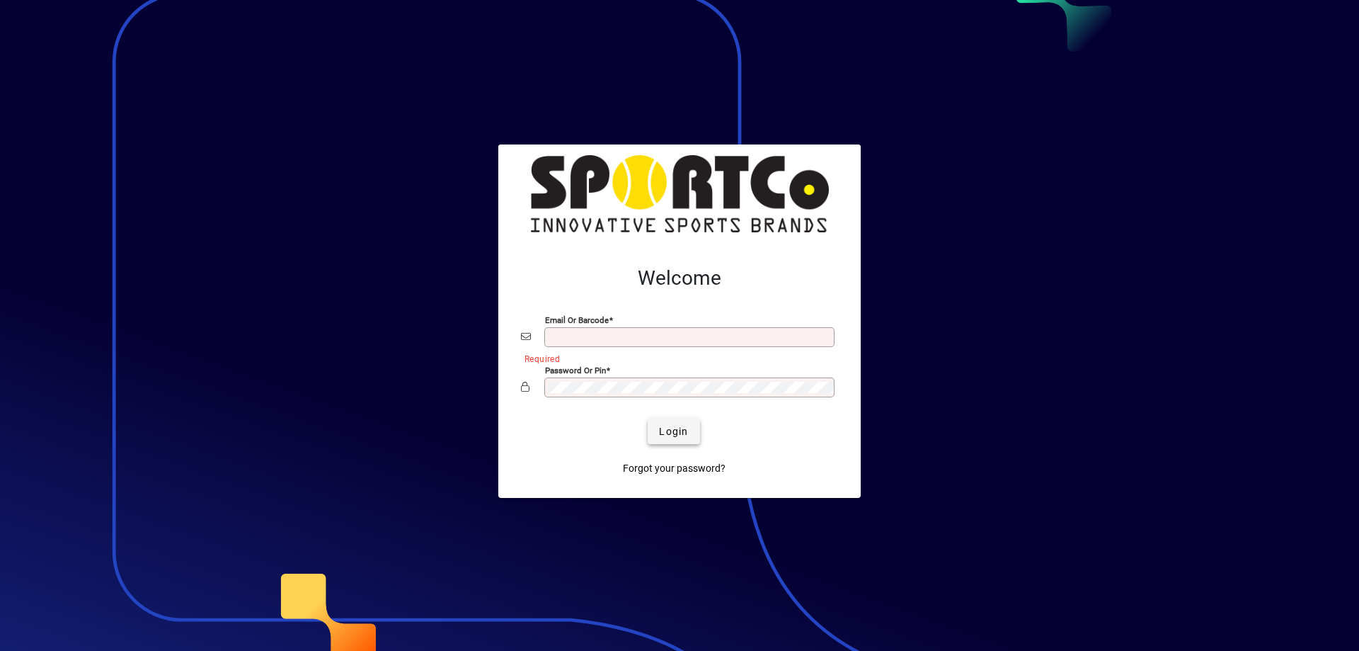
type input "**********"
click at [693, 433] on span "submit" at bounding box center [674, 431] width 52 height 34
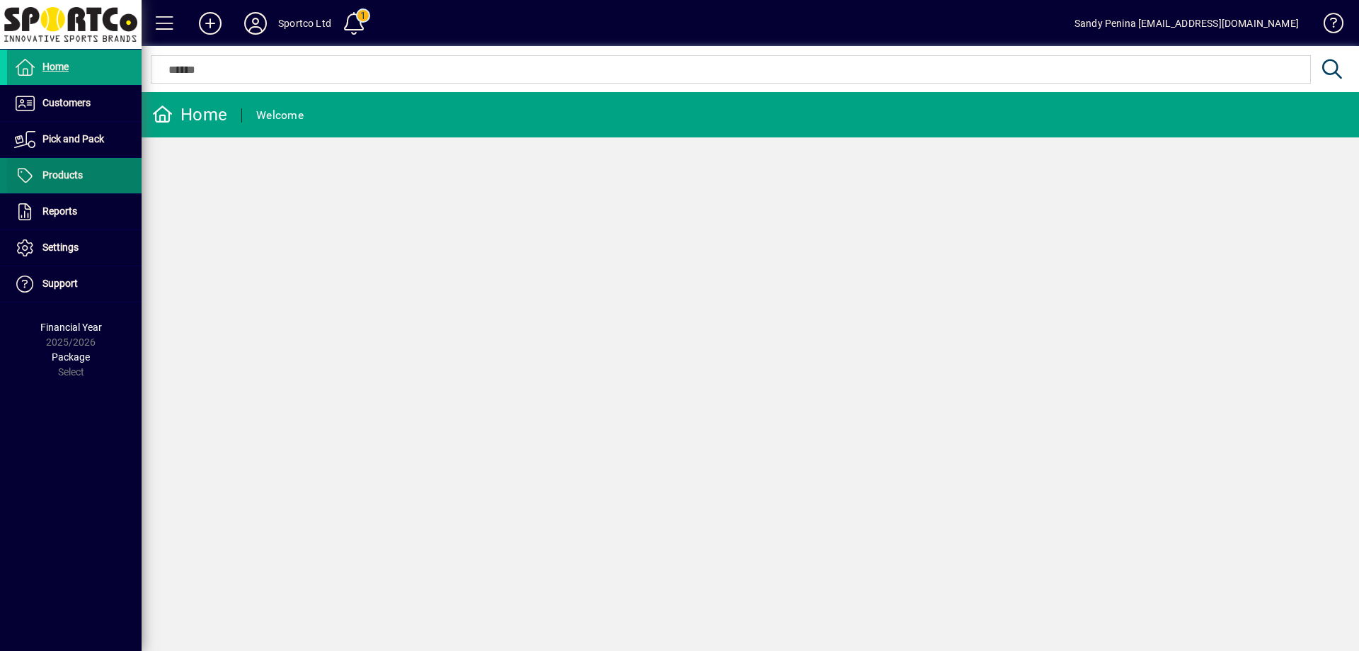
click at [91, 183] on span at bounding box center [74, 176] width 135 height 34
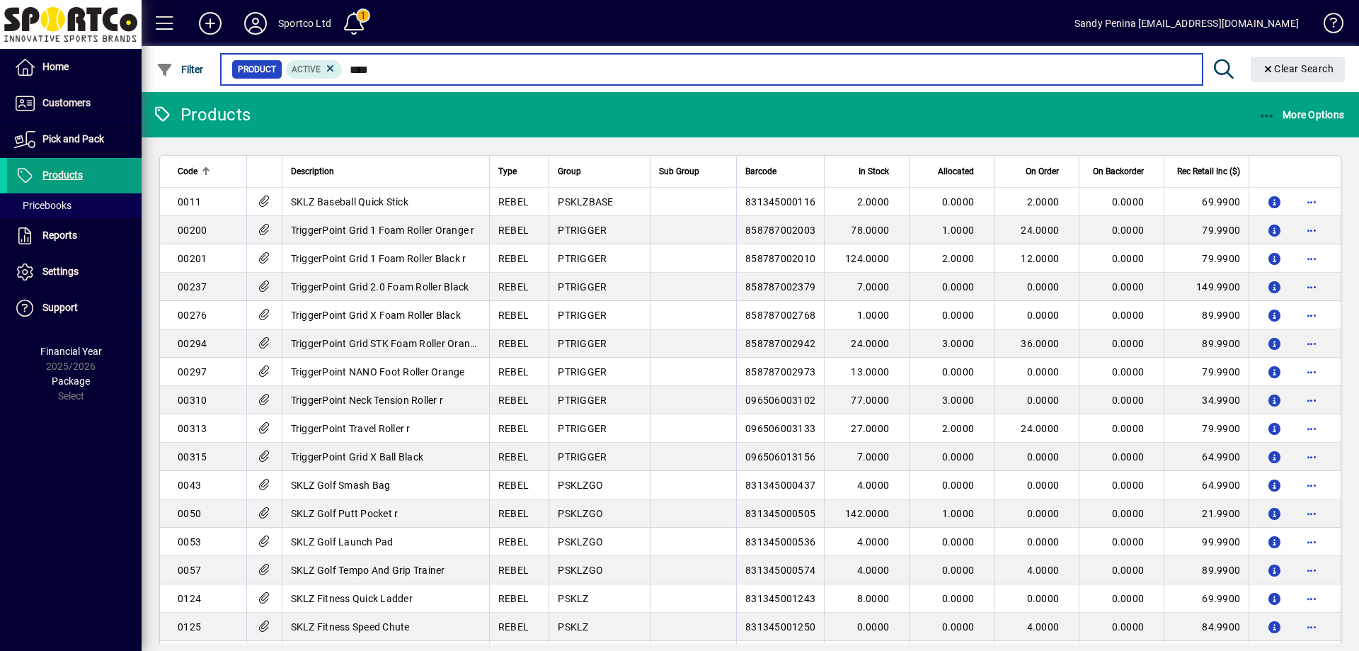
type input "*****"
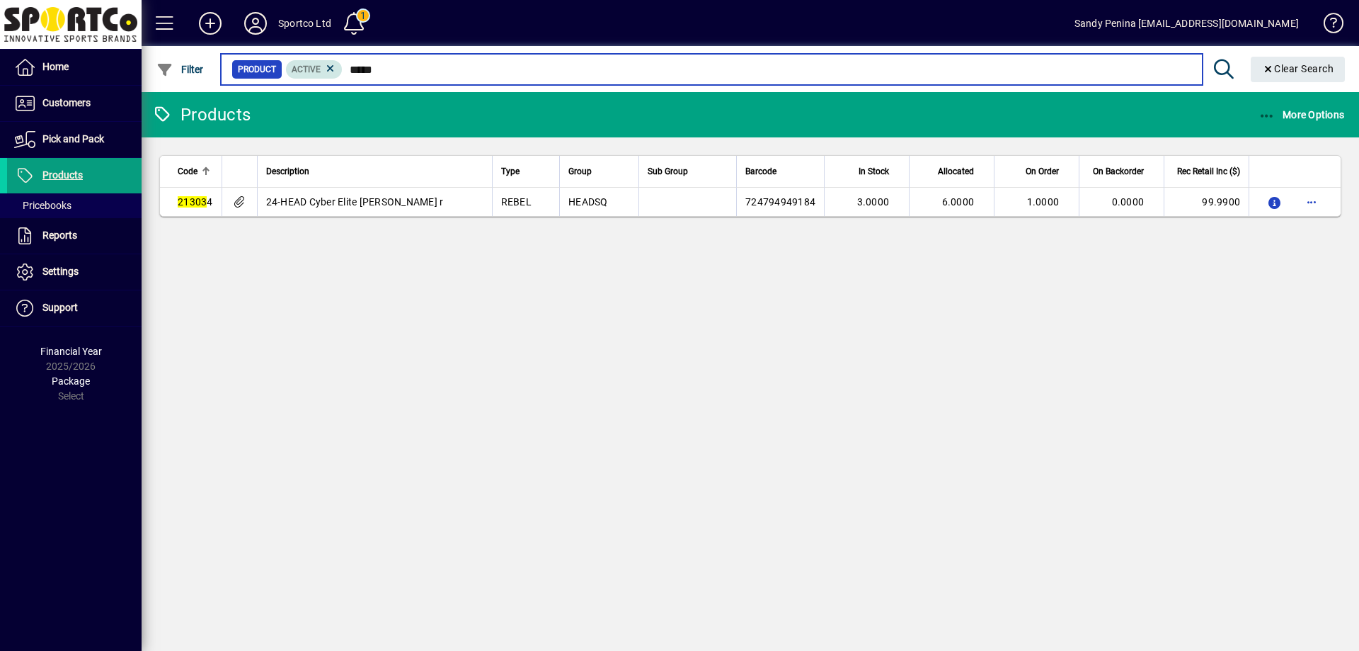
drag, startPoint x: 410, startPoint y: 65, endPoint x: 338, endPoint y: 63, distance: 72.2
click at [338, 63] on div "Product Active *****" at bounding box center [711, 69] width 960 height 20
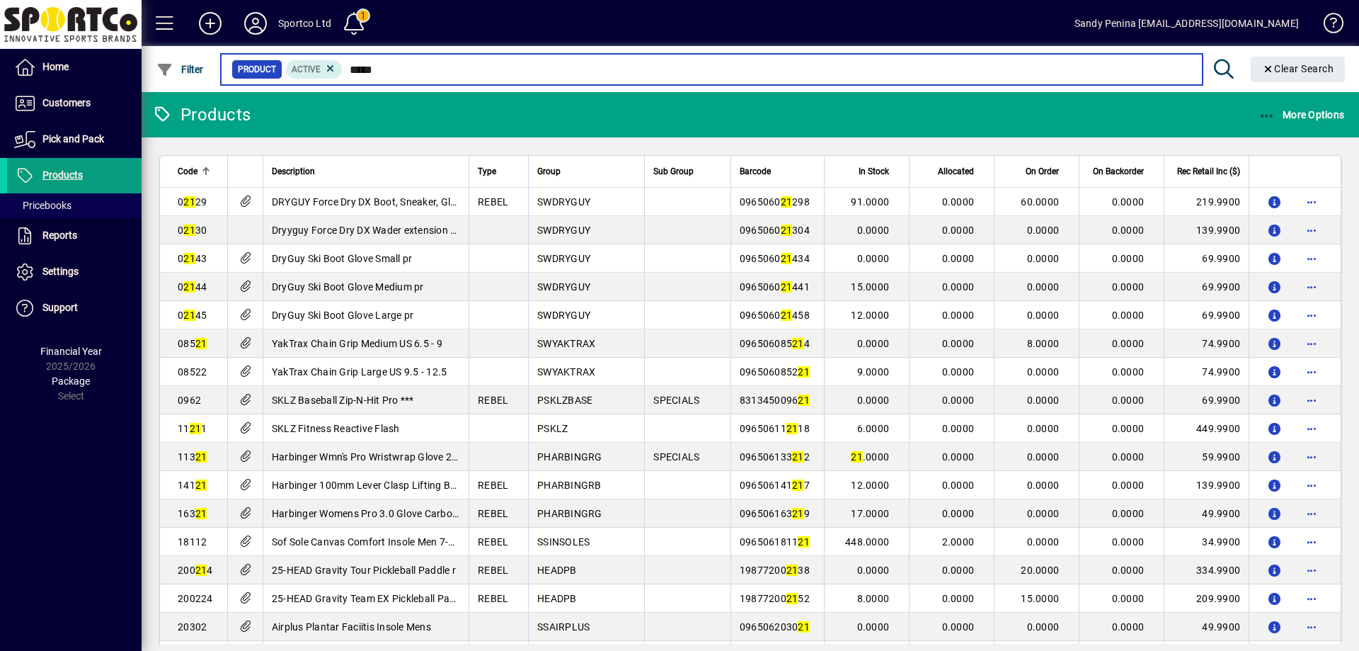
type input "******"
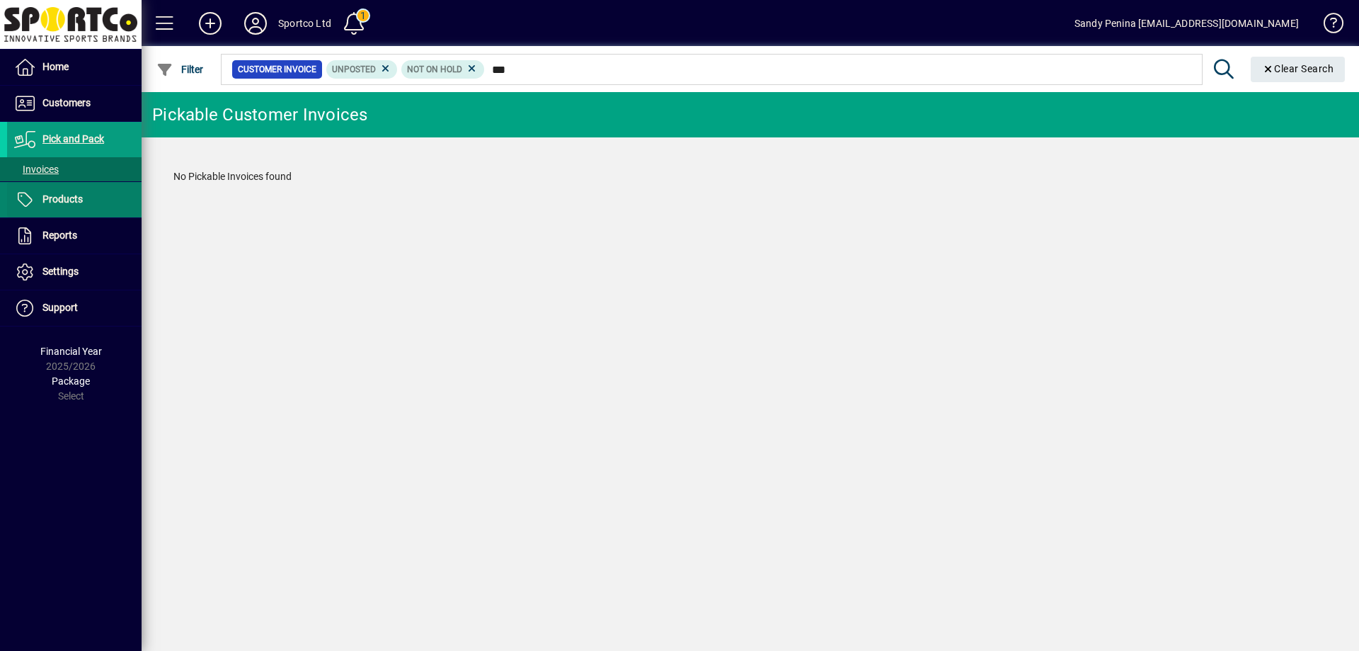
type input "***"
click at [84, 207] on span at bounding box center [74, 200] width 135 height 34
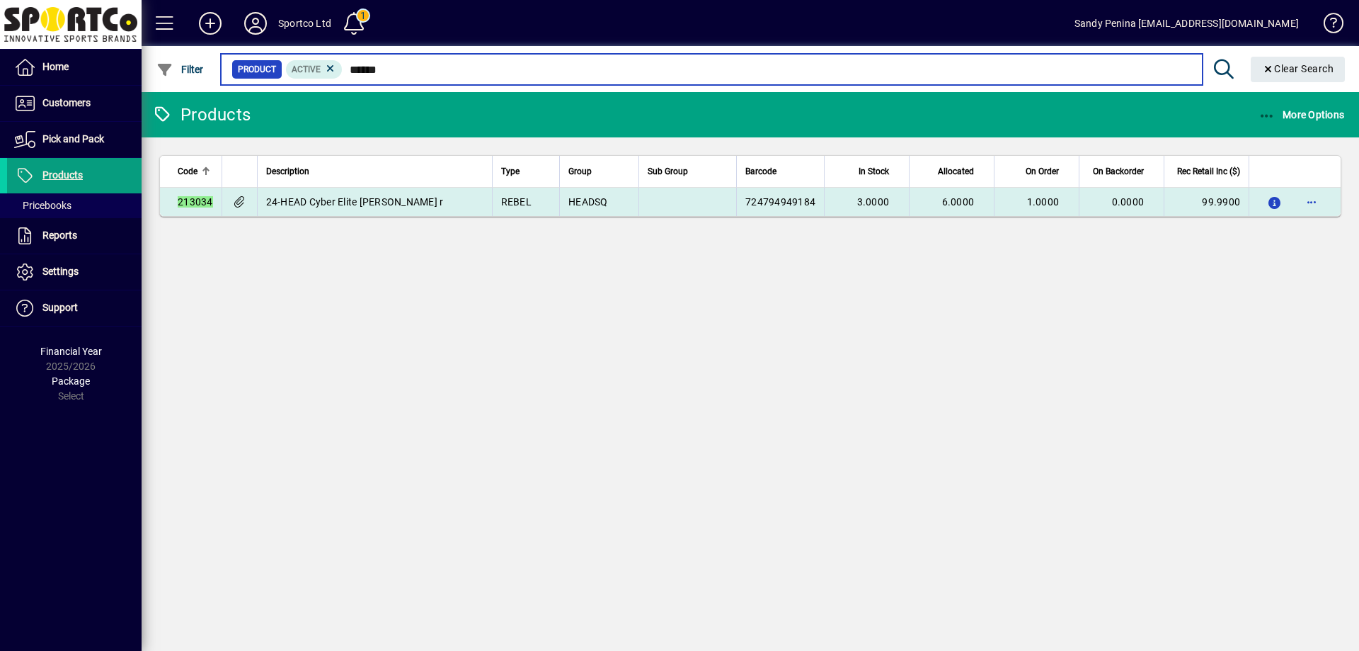
type input "******"
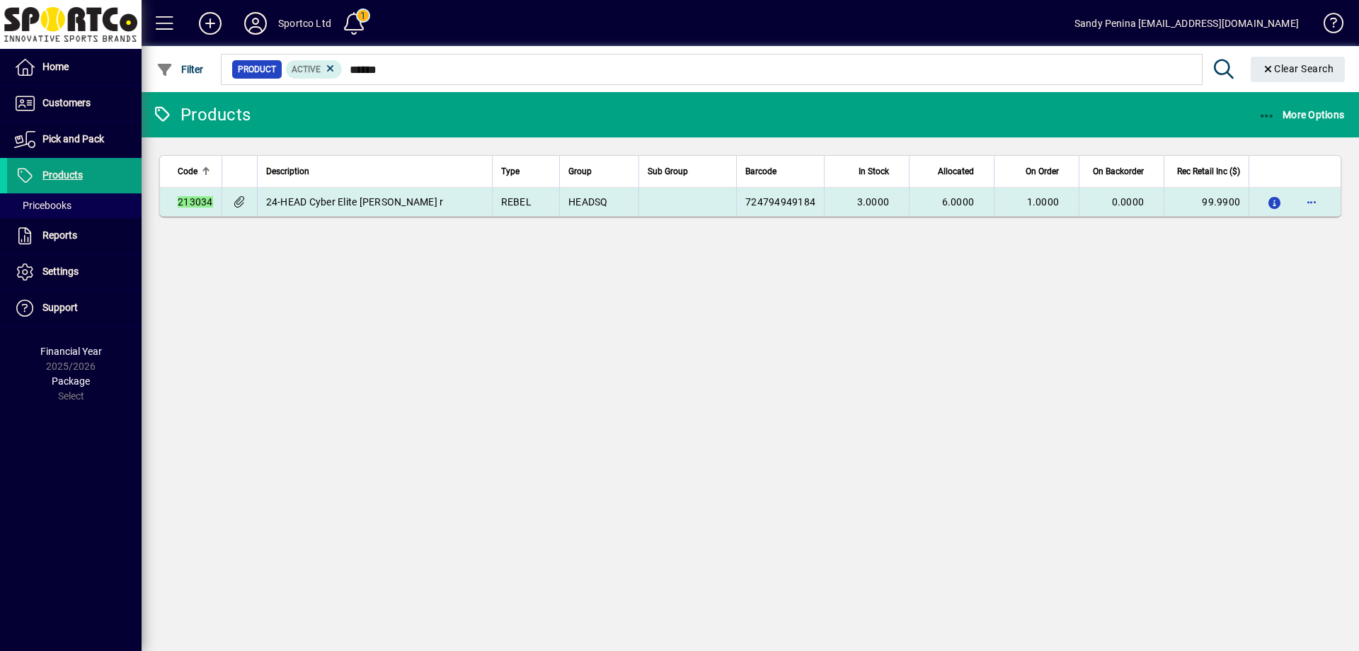
click at [803, 202] on span "724794949184" at bounding box center [780, 201] width 70 height 11
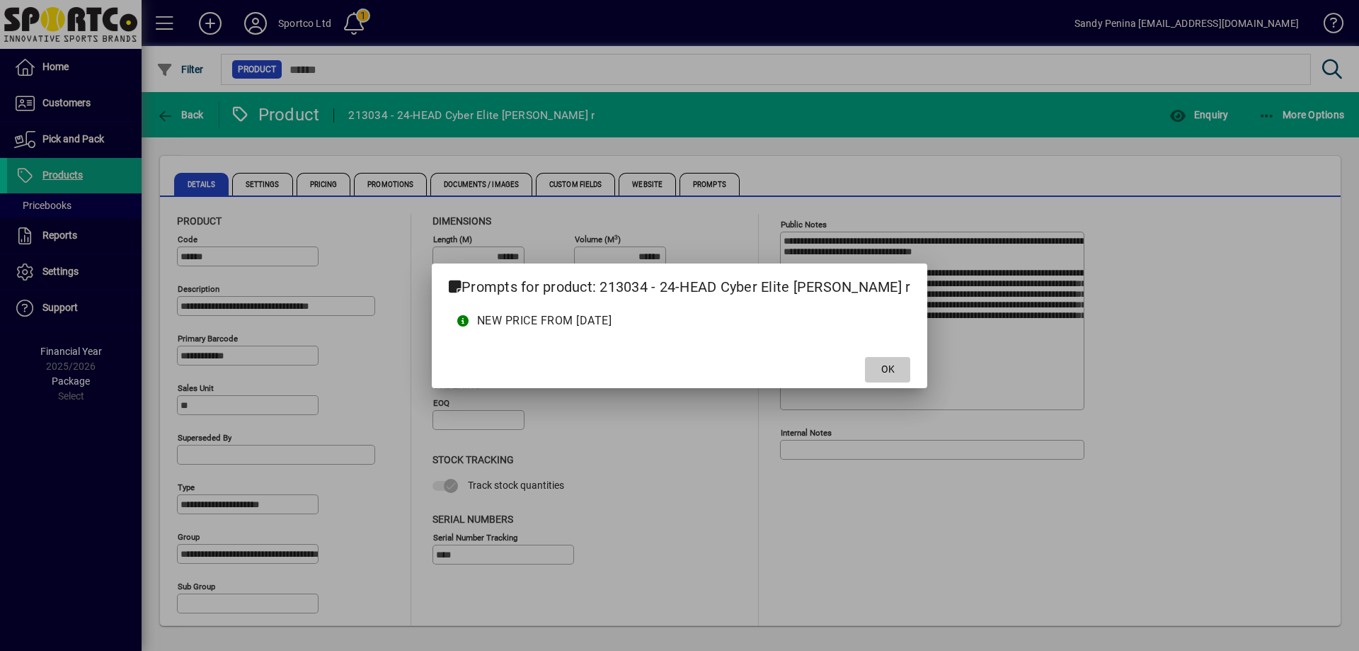
click at [898, 374] on span at bounding box center [887, 370] width 45 height 34
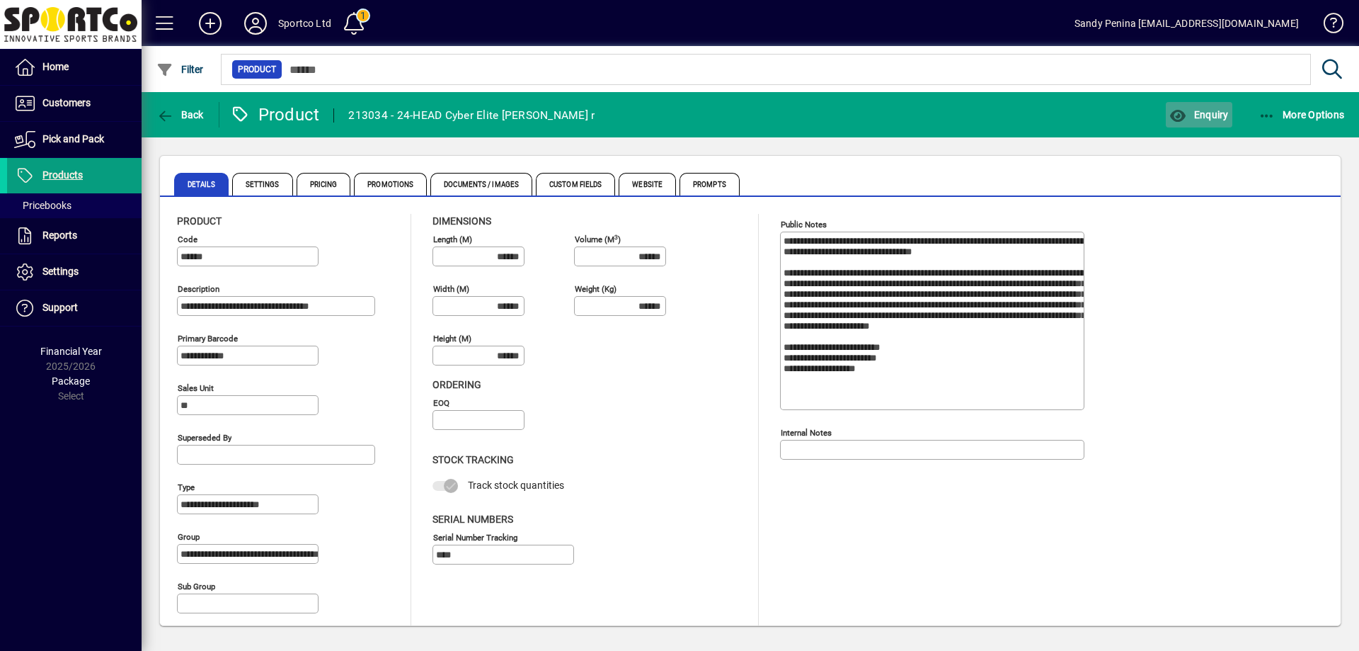
click at [1198, 120] on span "Enquiry" at bounding box center [1198, 114] width 59 height 11
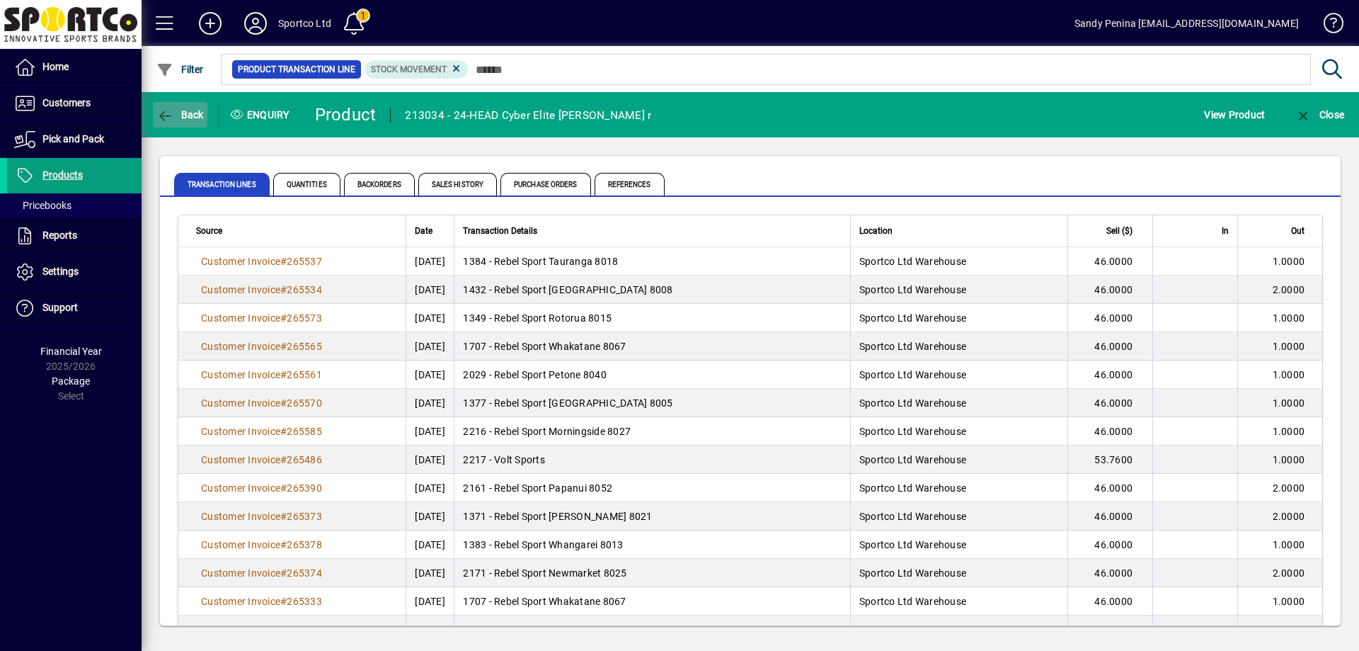
click at [168, 110] on icon "button" at bounding box center [165, 116] width 18 height 14
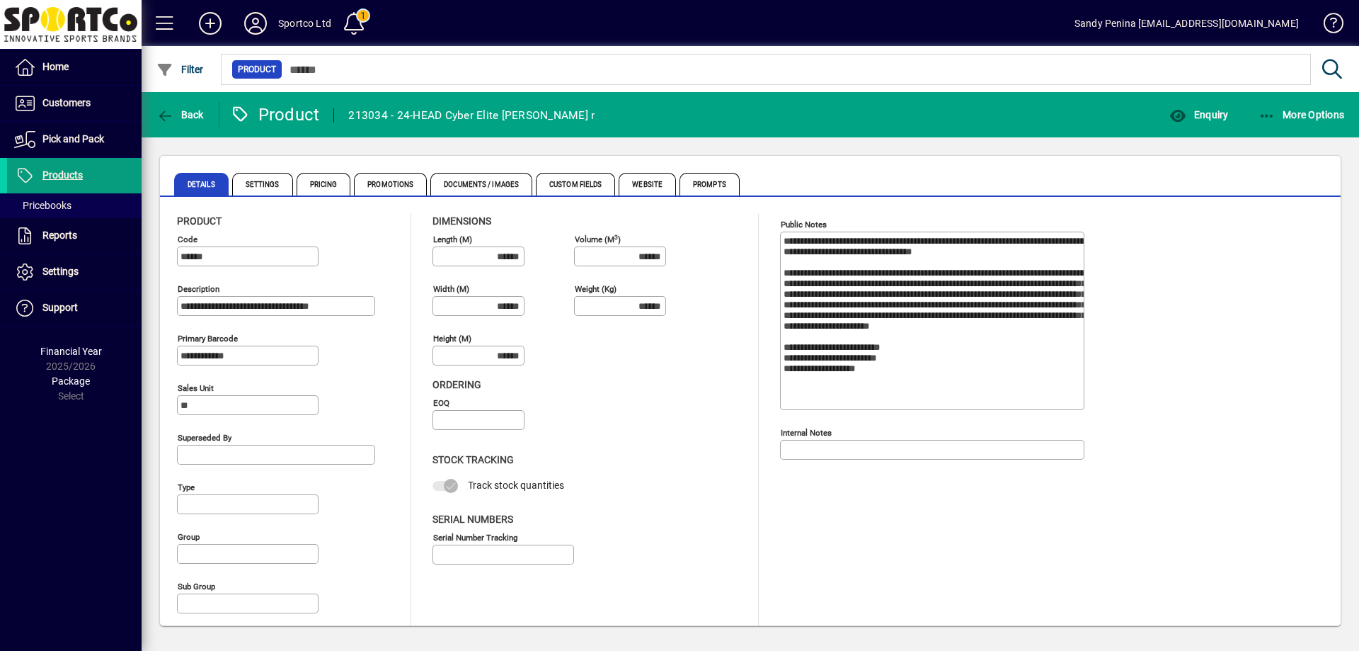
type input "**********"
type input "****"
click at [1169, 110] on span "button" at bounding box center [1199, 115] width 66 height 34
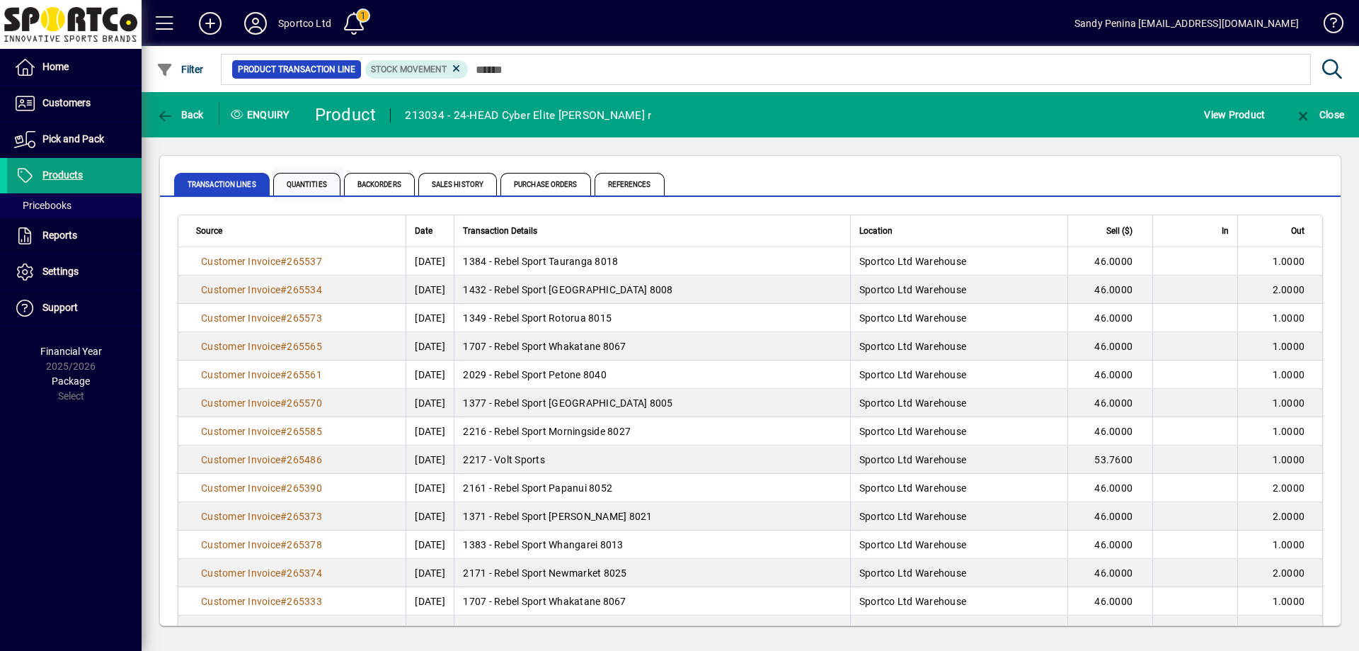
click at [316, 178] on span "Quantities" at bounding box center [306, 184] width 67 height 23
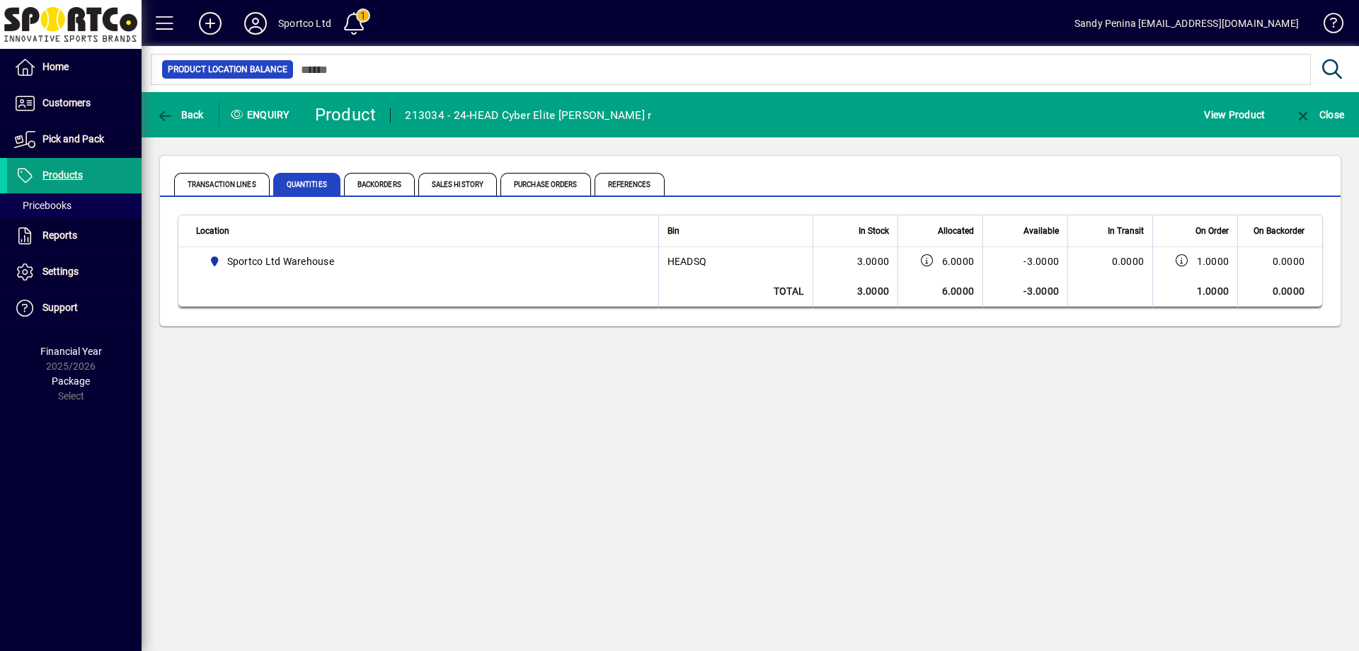
drag, startPoint x: 730, startPoint y: 452, endPoint x: 672, endPoint y: 459, distance: 58.6
click at [730, 448] on div "Back Enquiry Product 213034 - 24-HEAD Cyber Elite Squash Racquet r View Product…" at bounding box center [751, 371] width 1218 height 559
click at [178, 120] on span "button" at bounding box center [180, 115] width 55 height 34
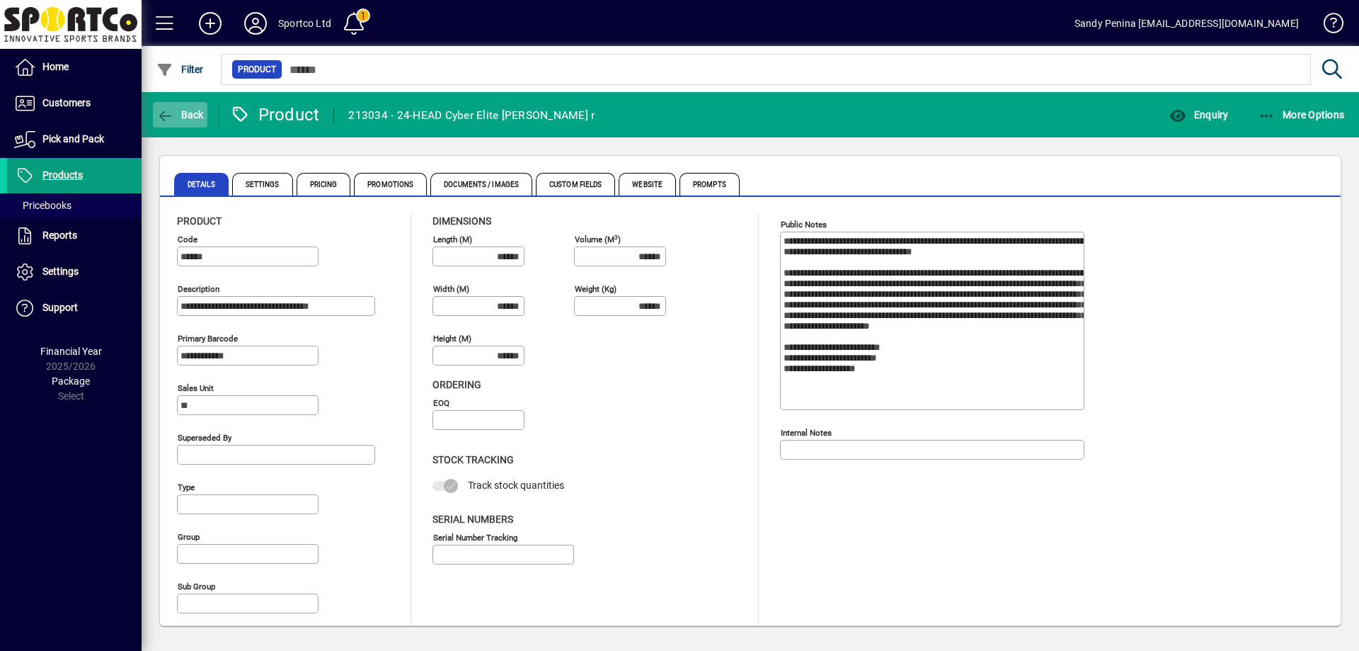
type input "**********"
type input "****"
click at [182, 114] on span "Back" at bounding box center [179, 114] width 47 height 11
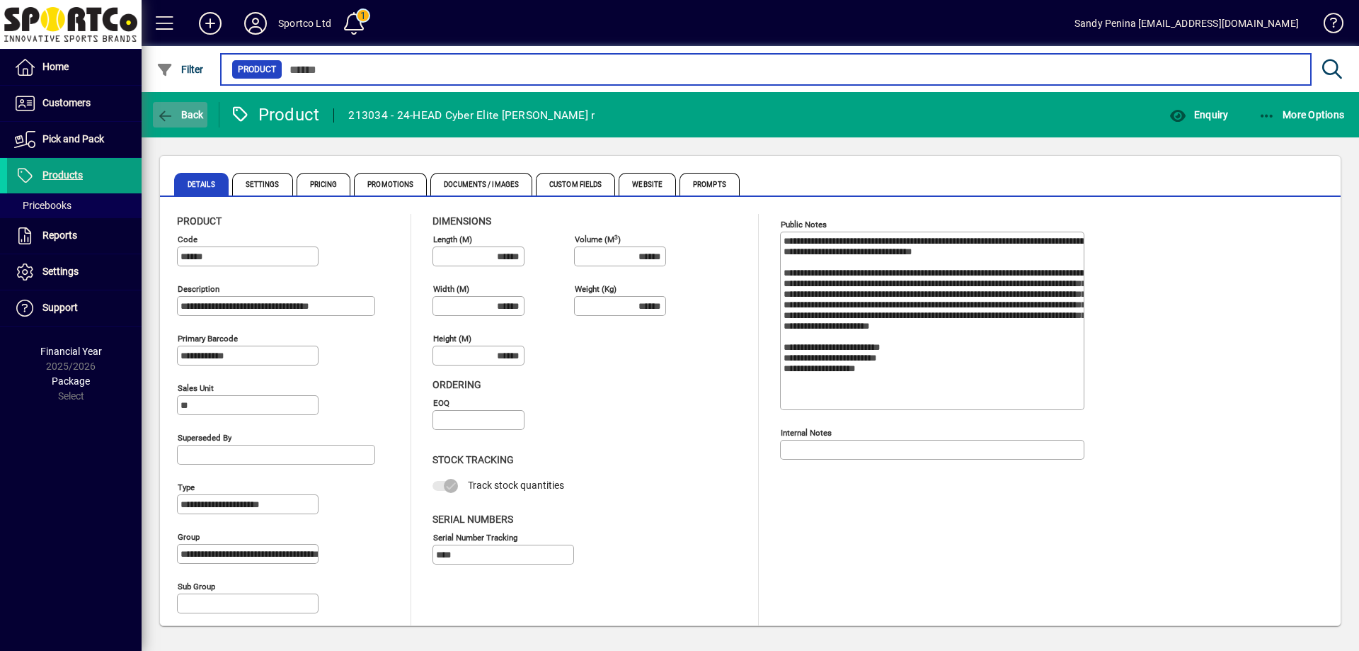
type input "******"
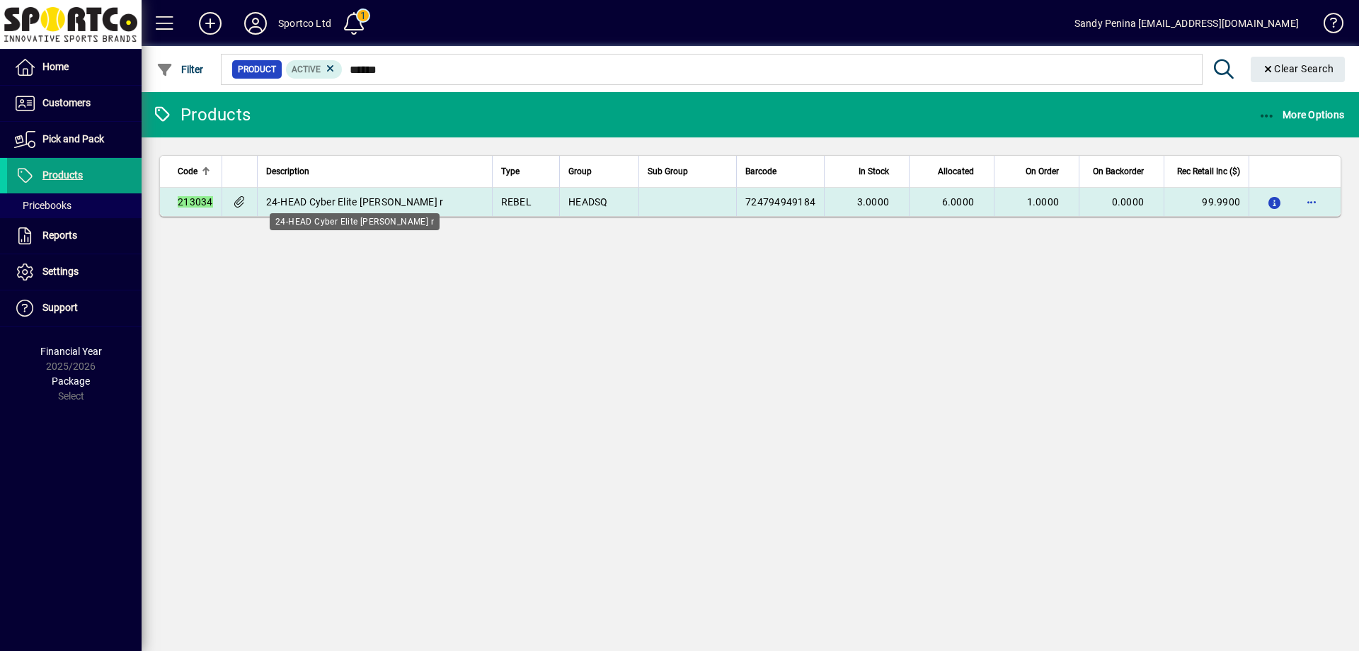
click at [294, 201] on span "24-HEAD Cyber Elite [PERSON_NAME] r" at bounding box center [355, 201] width 178 height 11
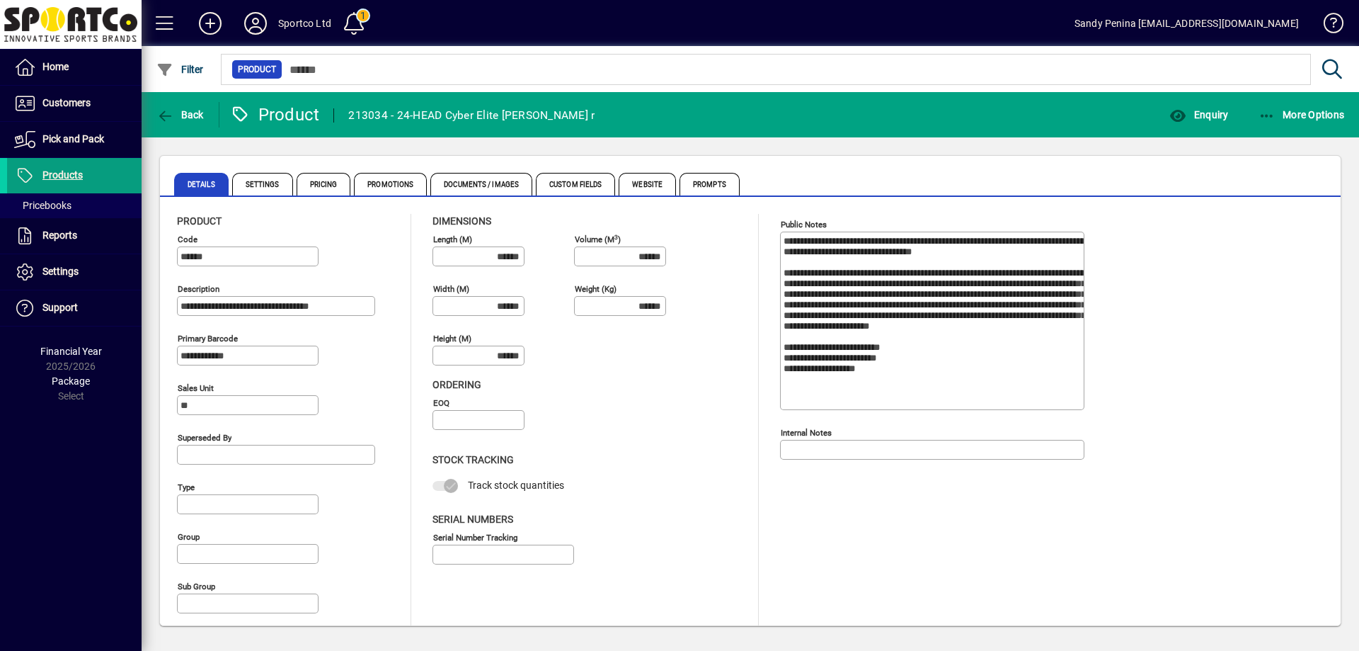
type input "**********"
type input "****"
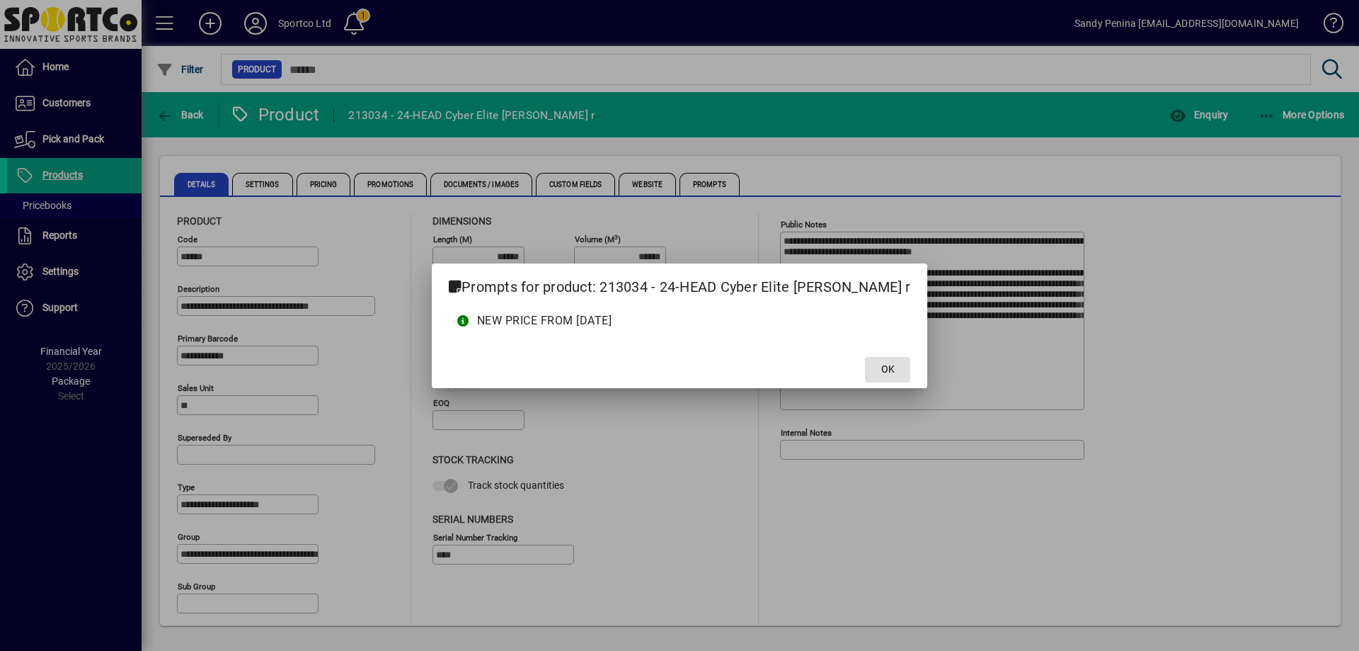
click at [883, 373] on span "OK" at bounding box center [887, 369] width 13 height 15
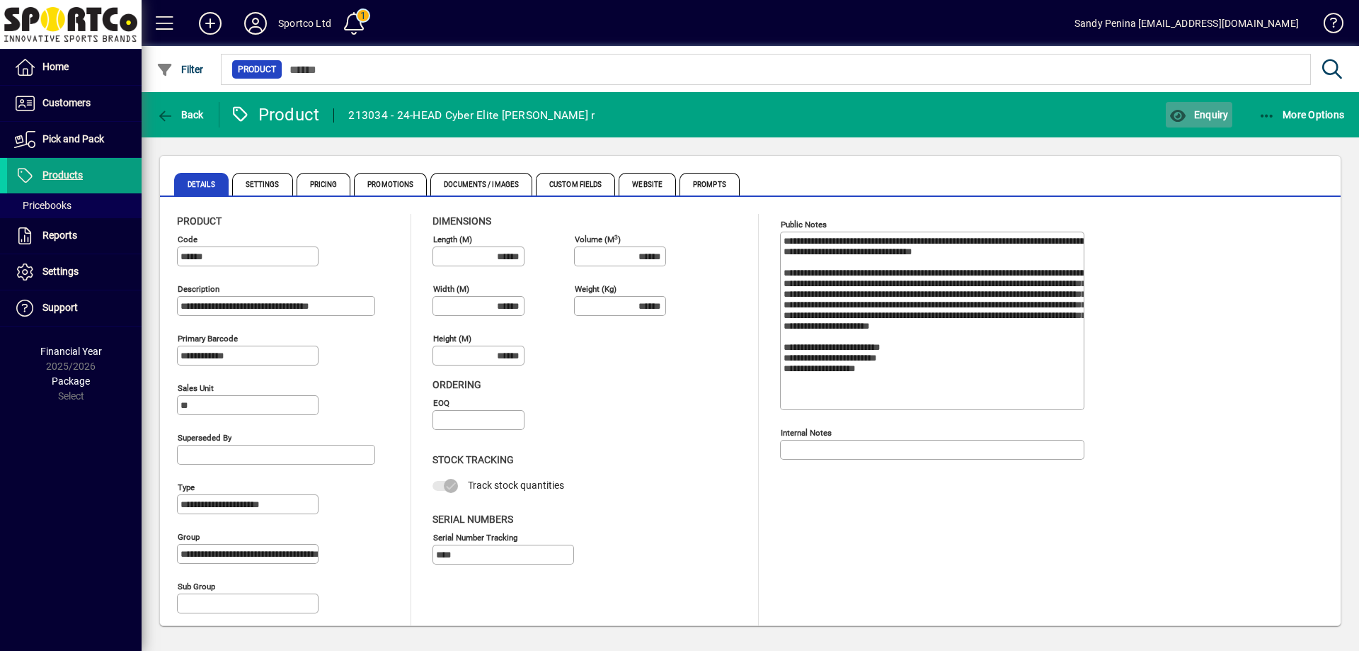
click at [1194, 108] on span "button" at bounding box center [1199, 115] width 66 height 34
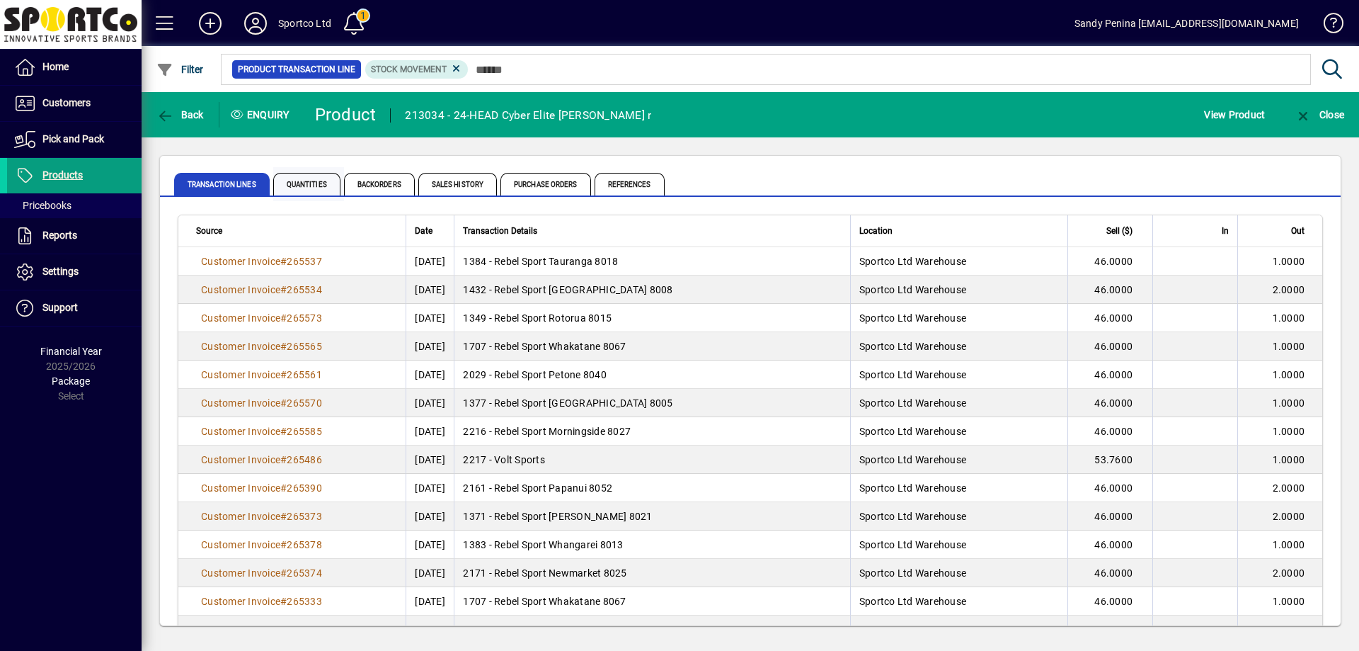
click at [299, 183] on span "Quantities" at bounding box center [306, 184] width 67 height 23
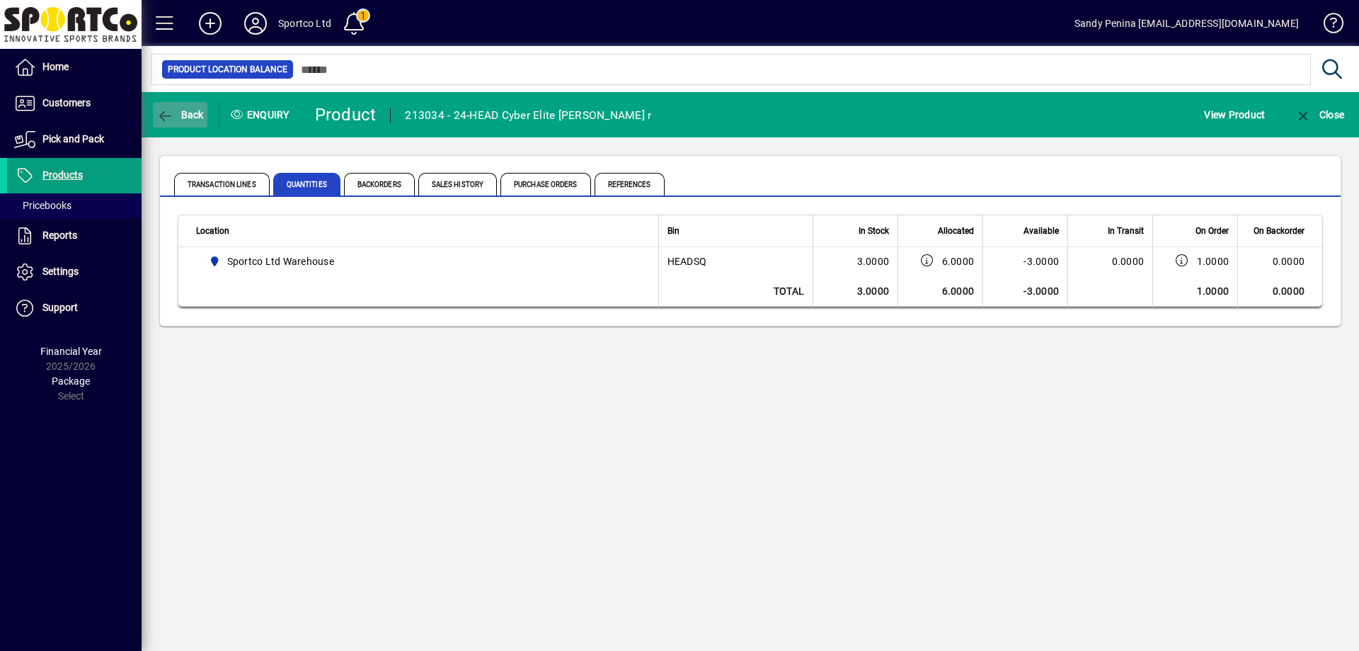
click at [184, 115] on span "Back" at bounding box center [179, 114] width 47 height 11
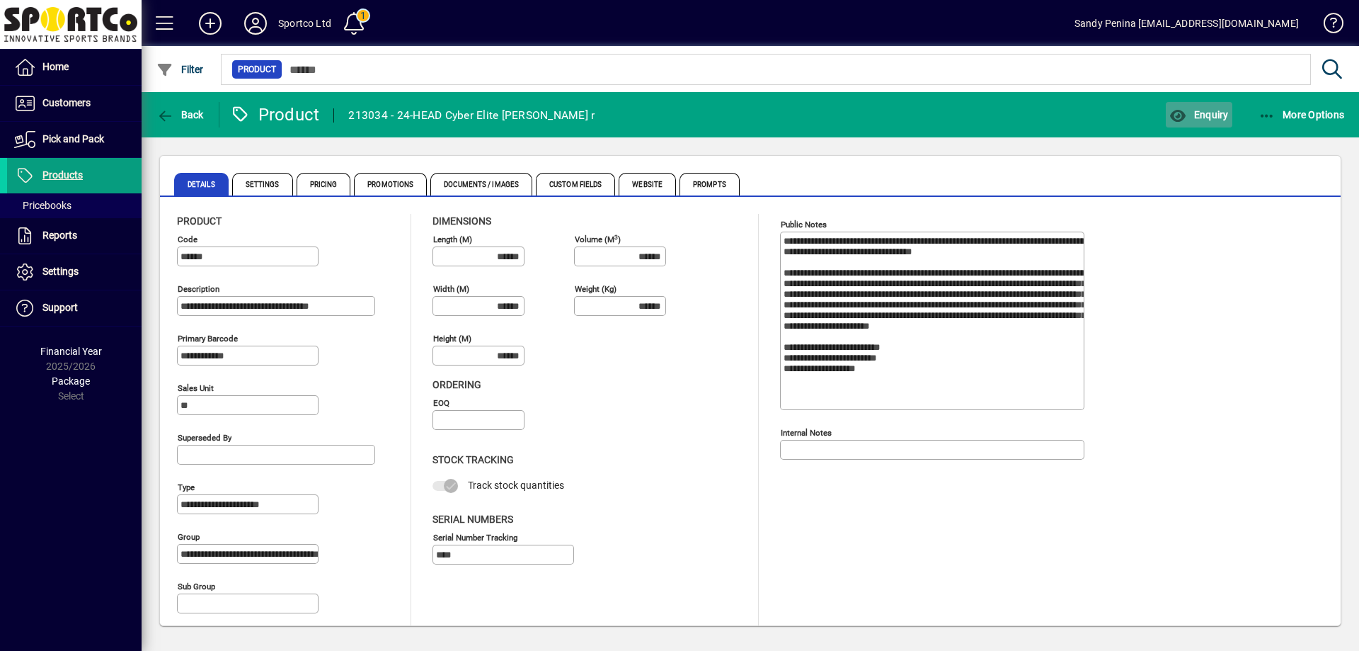
click at [1224, 112] on span "Enquiry" at bounding box center [1198, 114] width 59 height 11
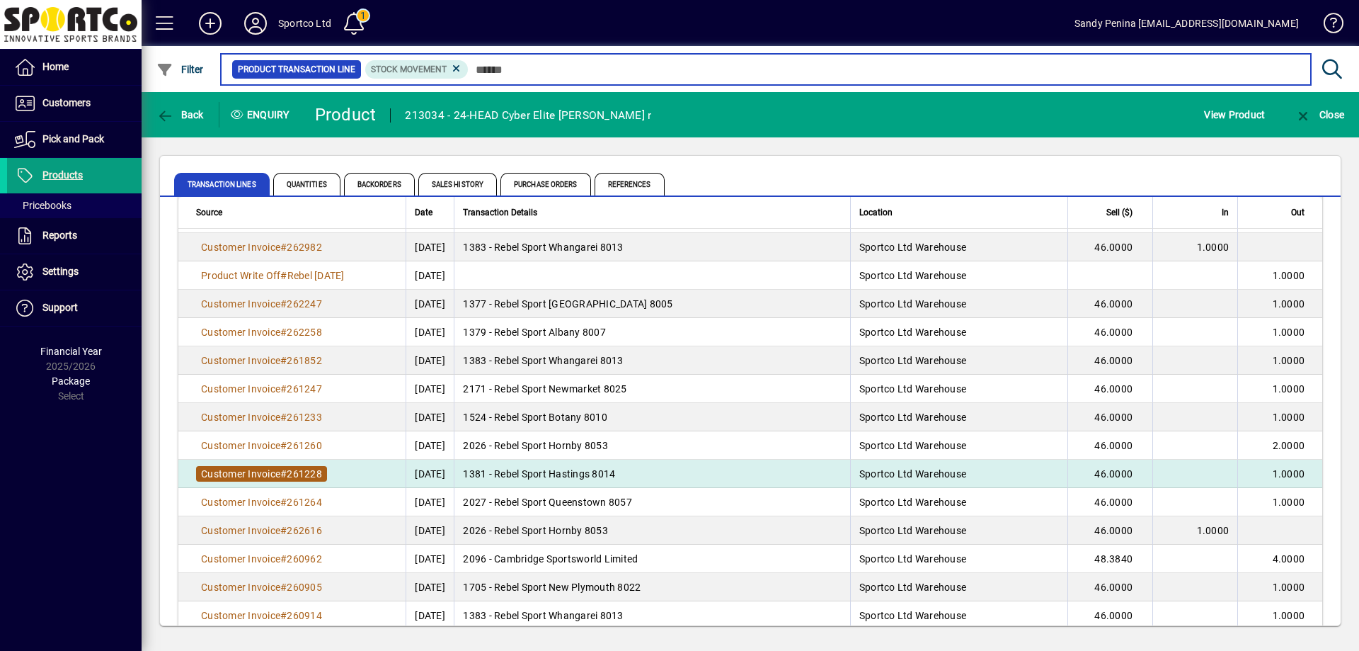
scroll to position [991, 0]
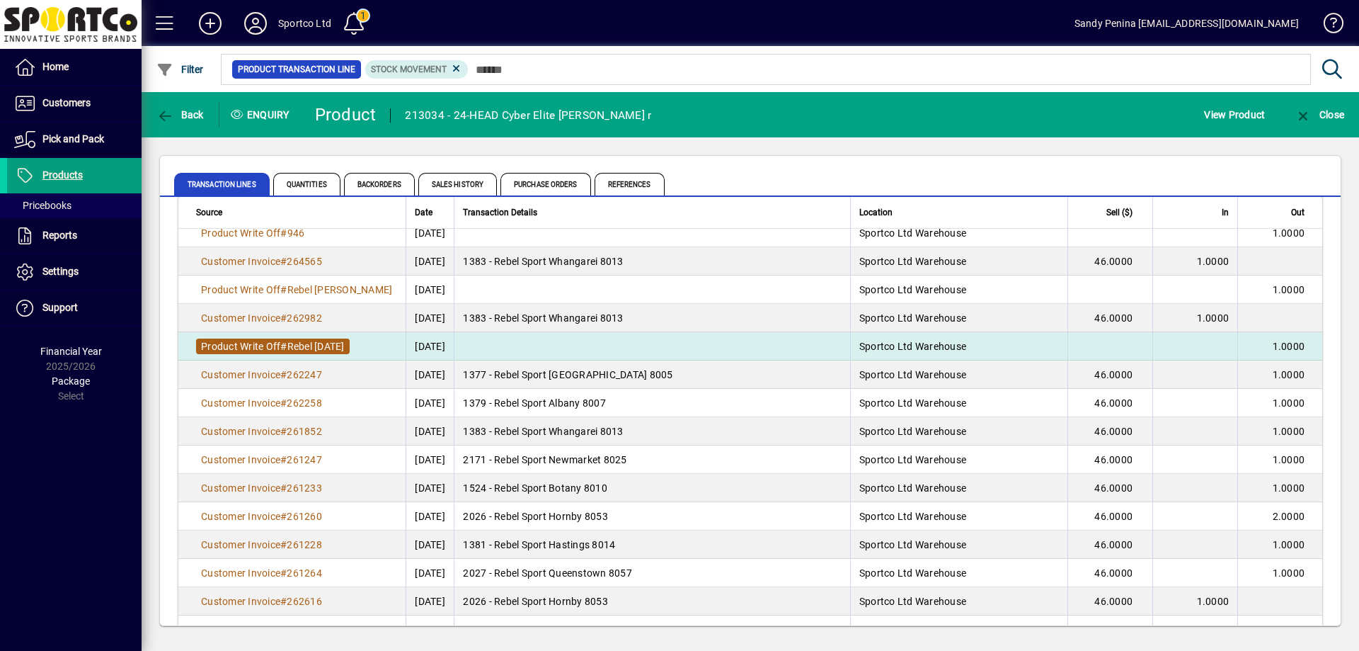
click at [329, 346] on span "Rebel May 25" at bounding box center [315, 346] width 57 height 11
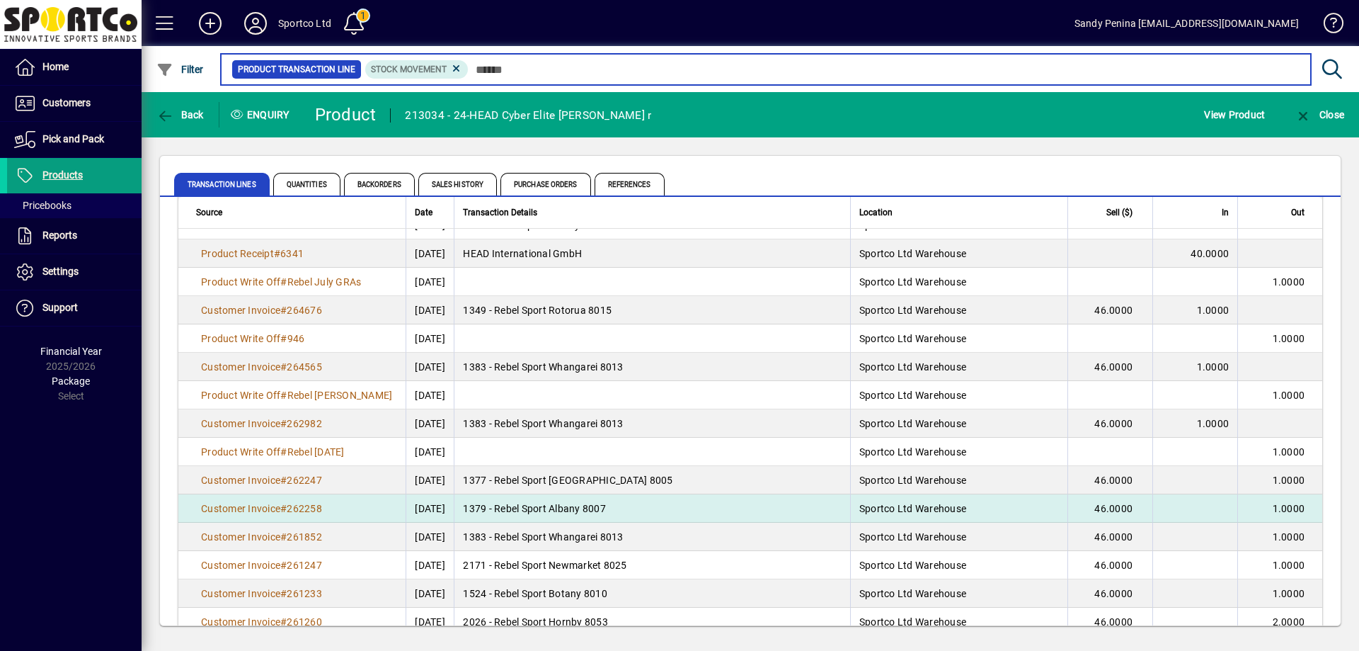
scroll to position [920, 0]
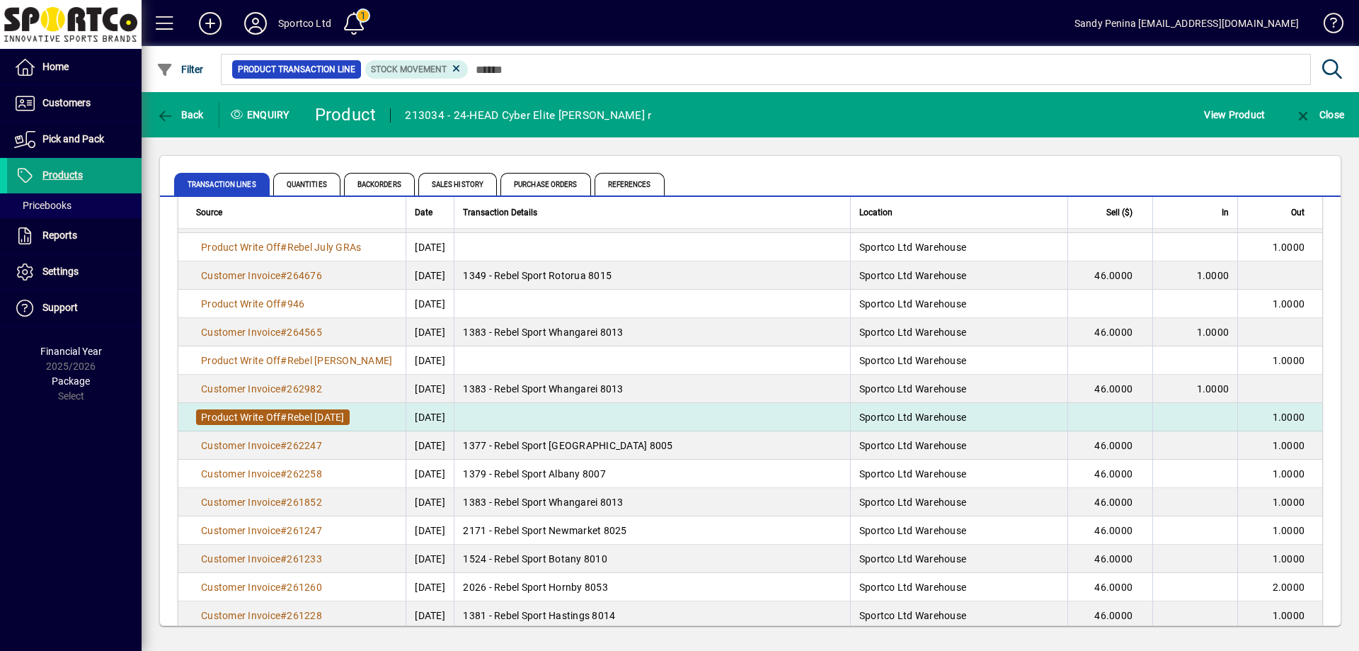
click at [298, 414] on span "Rebel May 25" at bounding box center [315, 416] width 57 height 11
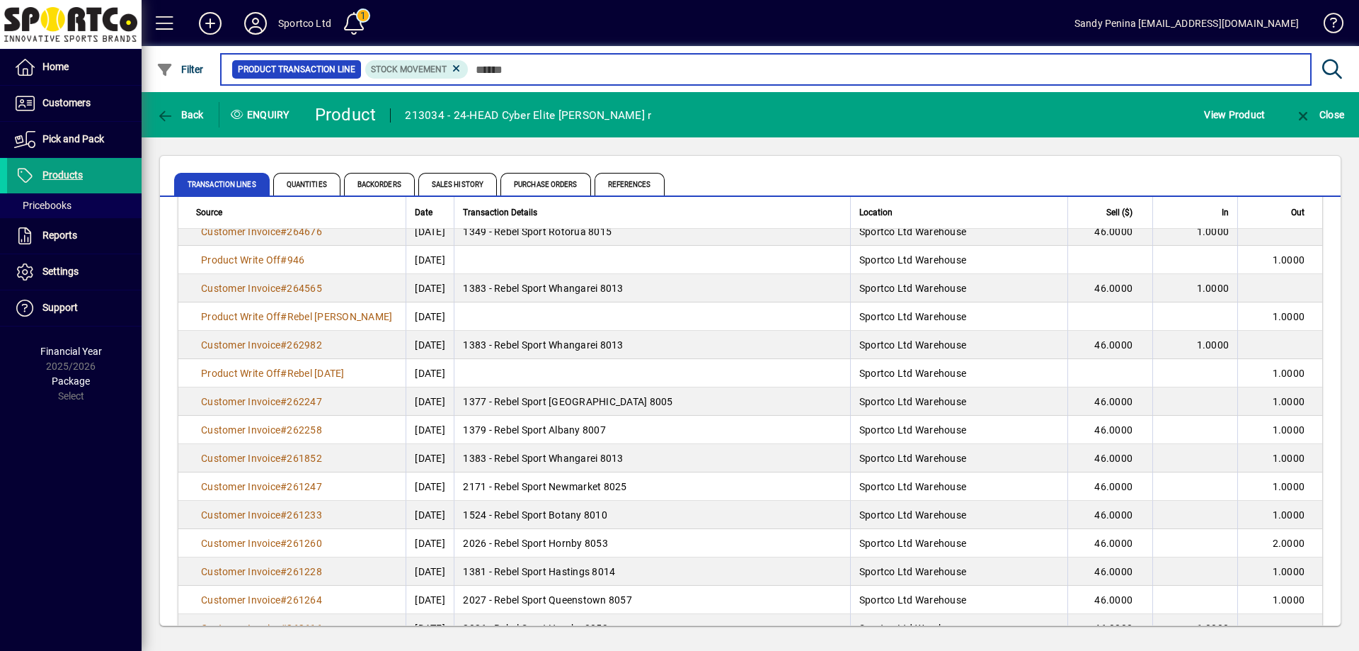
scroll to position [920, 0]
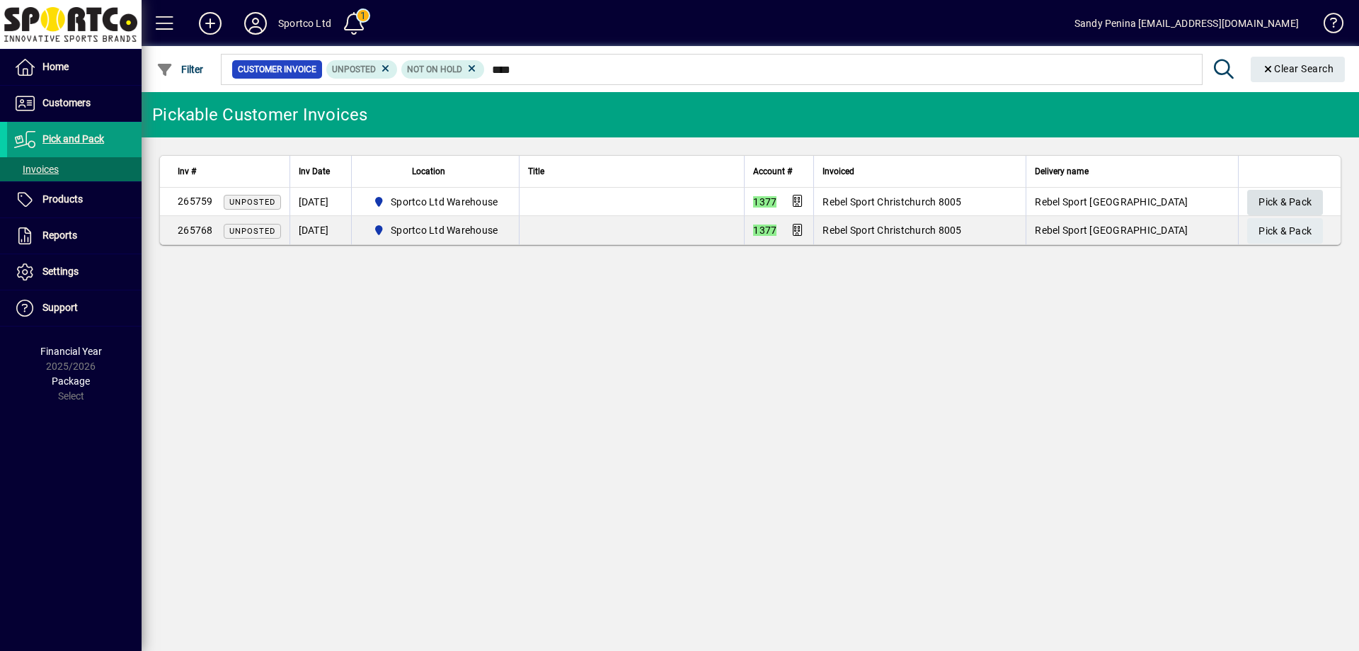
type input "****"
click at [1291, 203] on span "Pick & Pack" at bounding box center [1285, 201] width 53 height 23
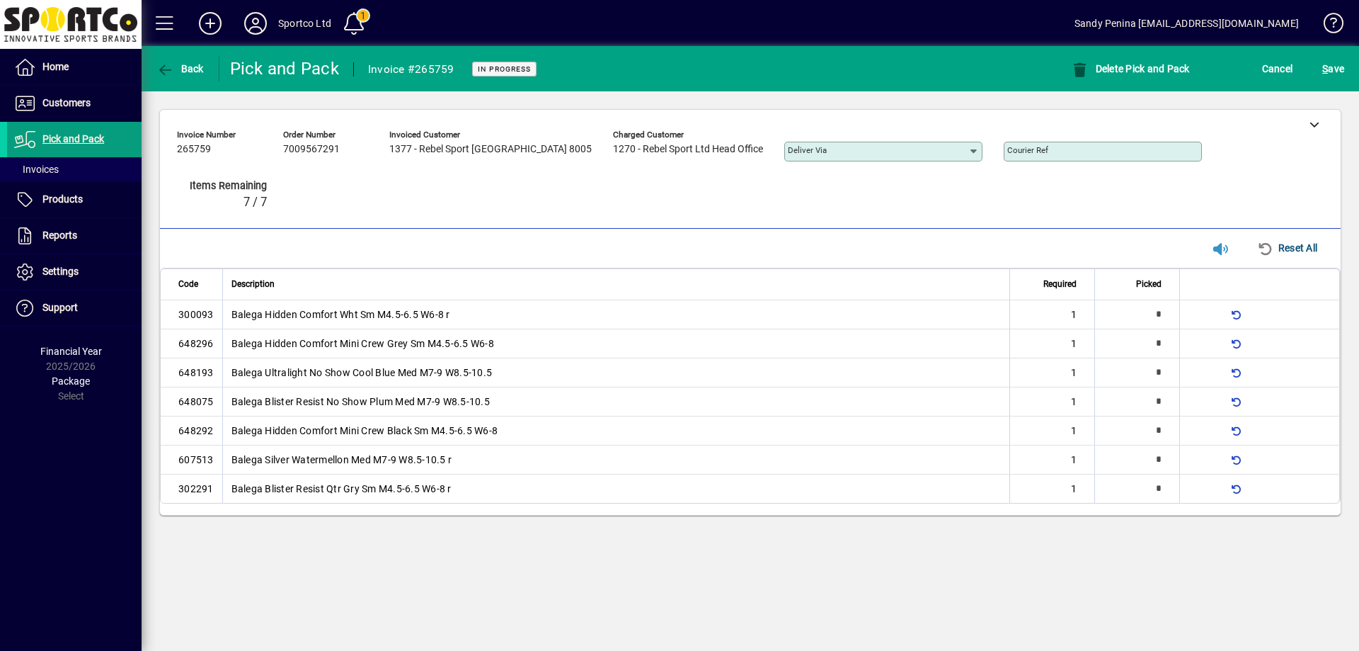
type input "*"
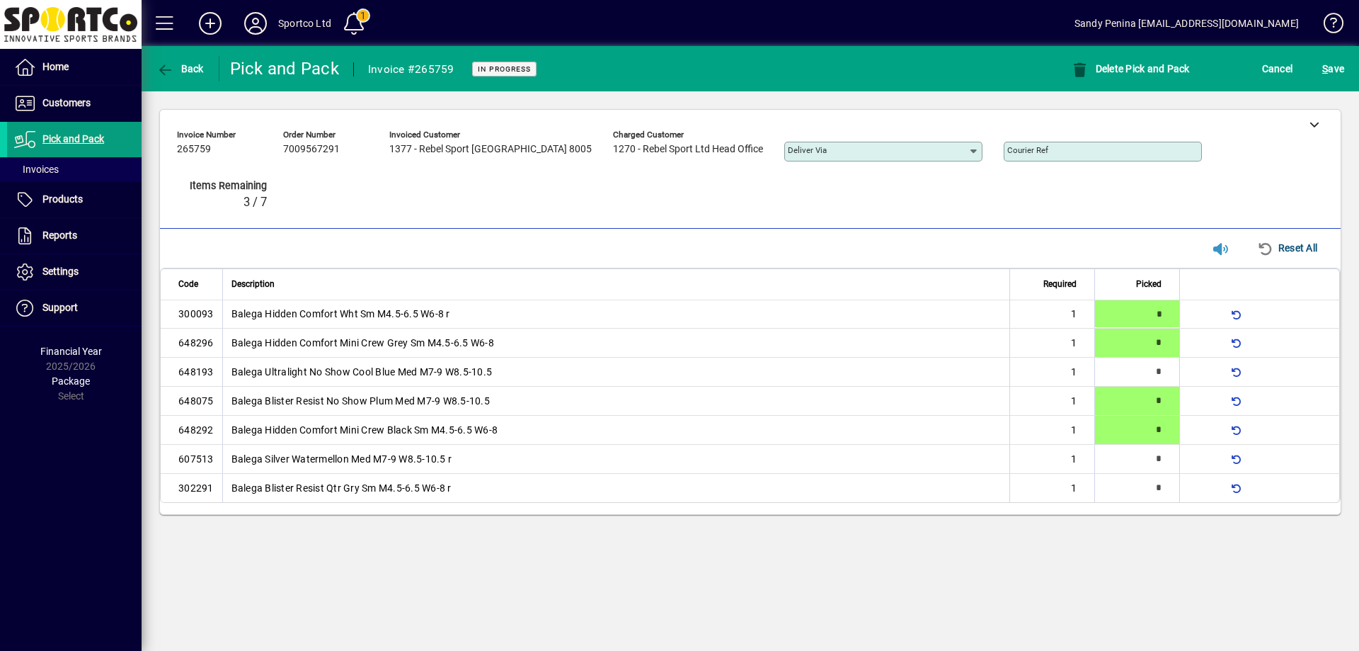
type input "*"
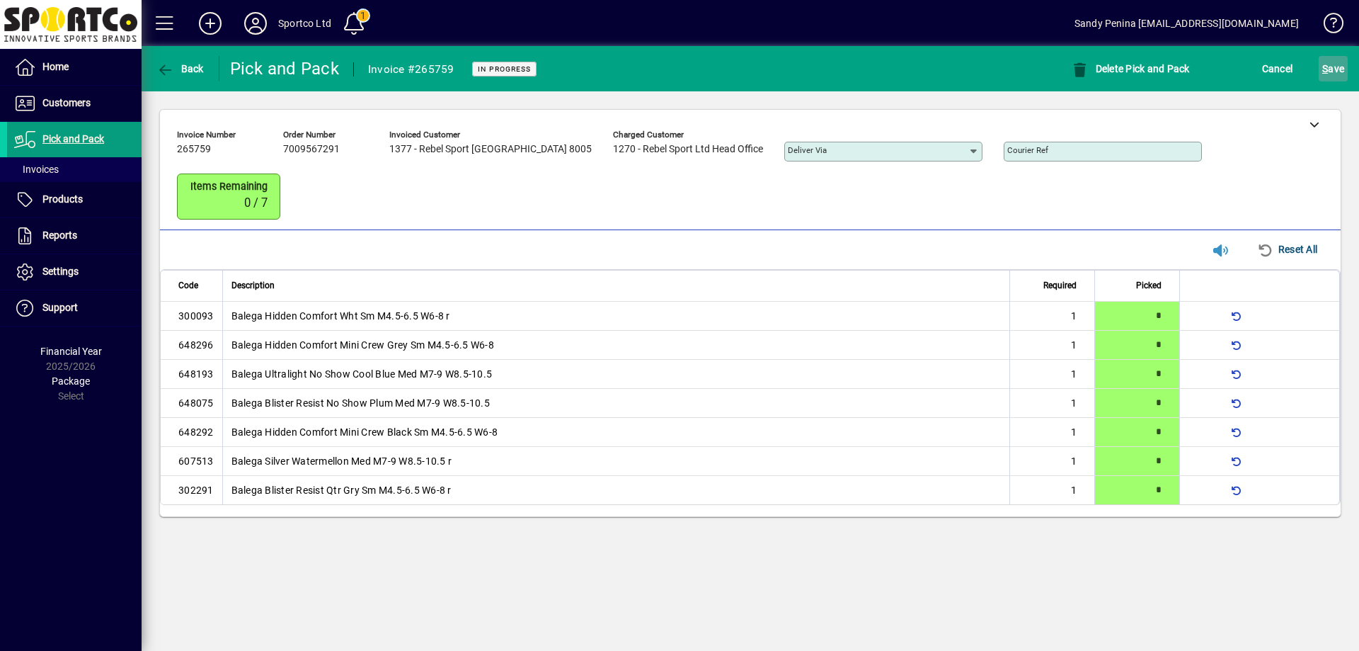
click at [1320, 67] on span "submit" at bounding box center [1333, 69] width 29 height 34
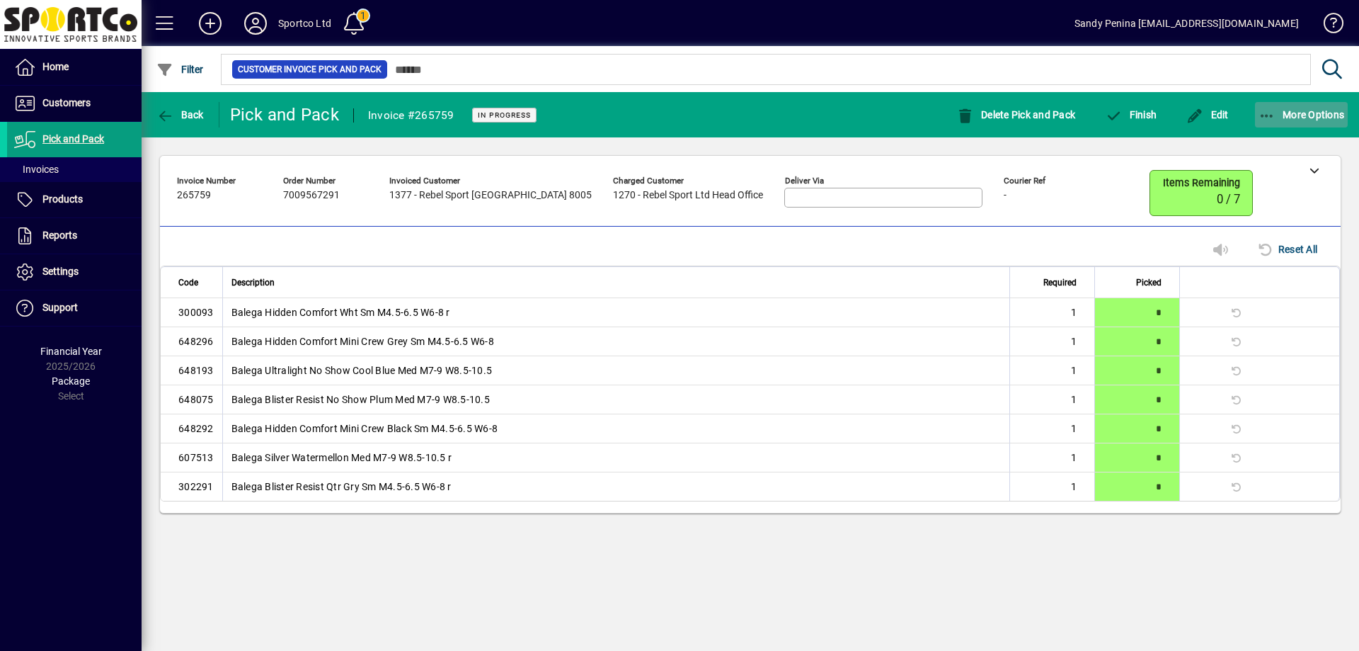
click at [1329, 119] on span "More Options" at bounding box center [1302, 114] width 86 height 11
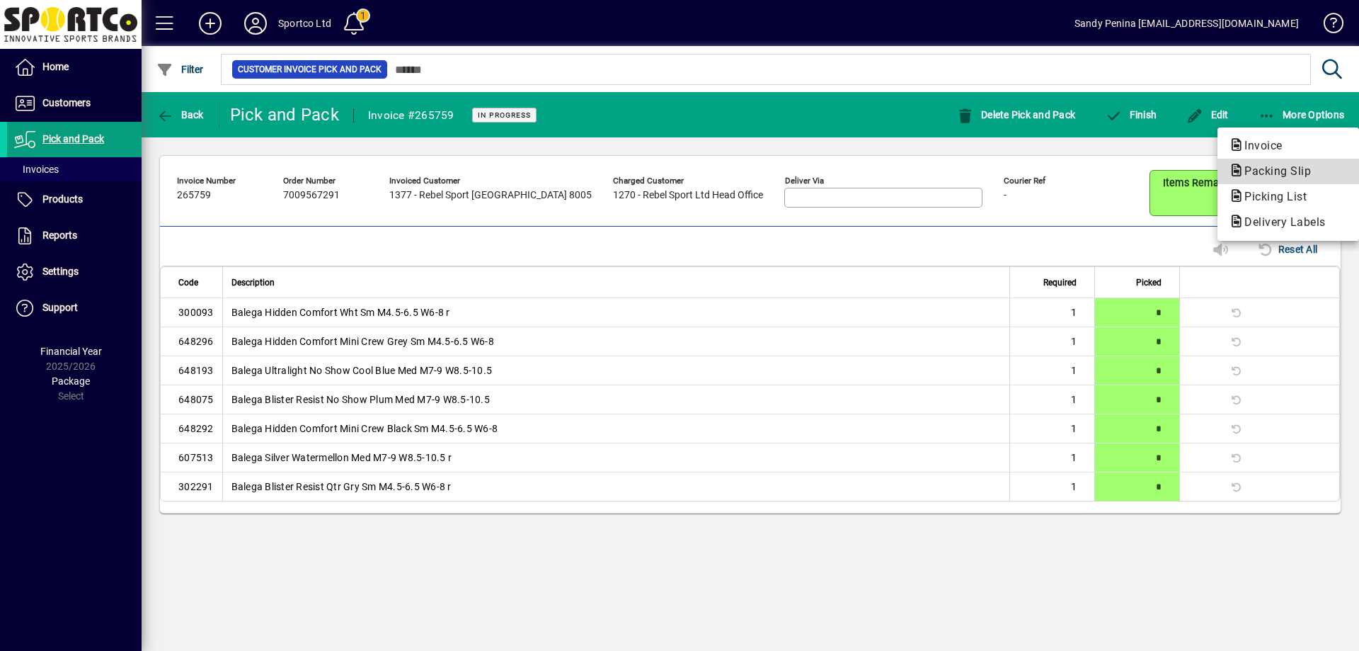
click at [1327, 172] on span "Packing Slip" at bounding box center [1288, 171] width 119 height 17
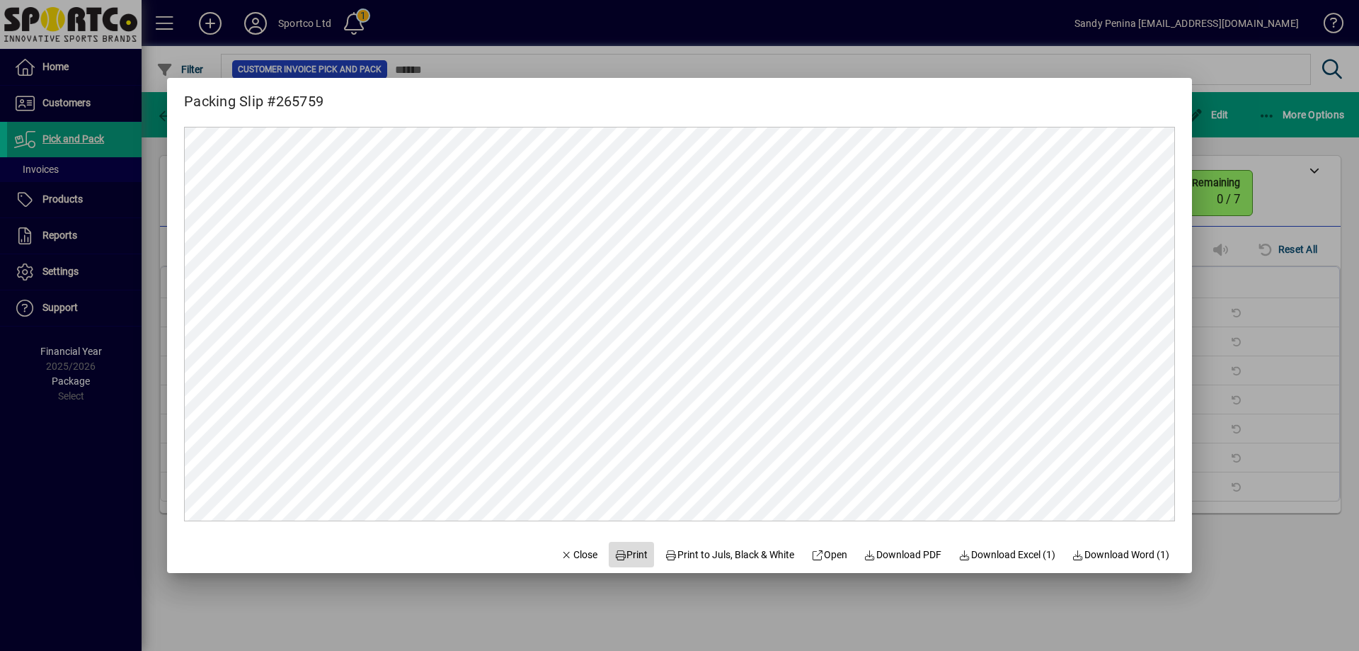
click at [631, 555] on span "Print" at bounding box center [631, 554] width 34 height 15
click at [579, 559] on span "Close" at bounding box center [579, 554] width 37 height 15
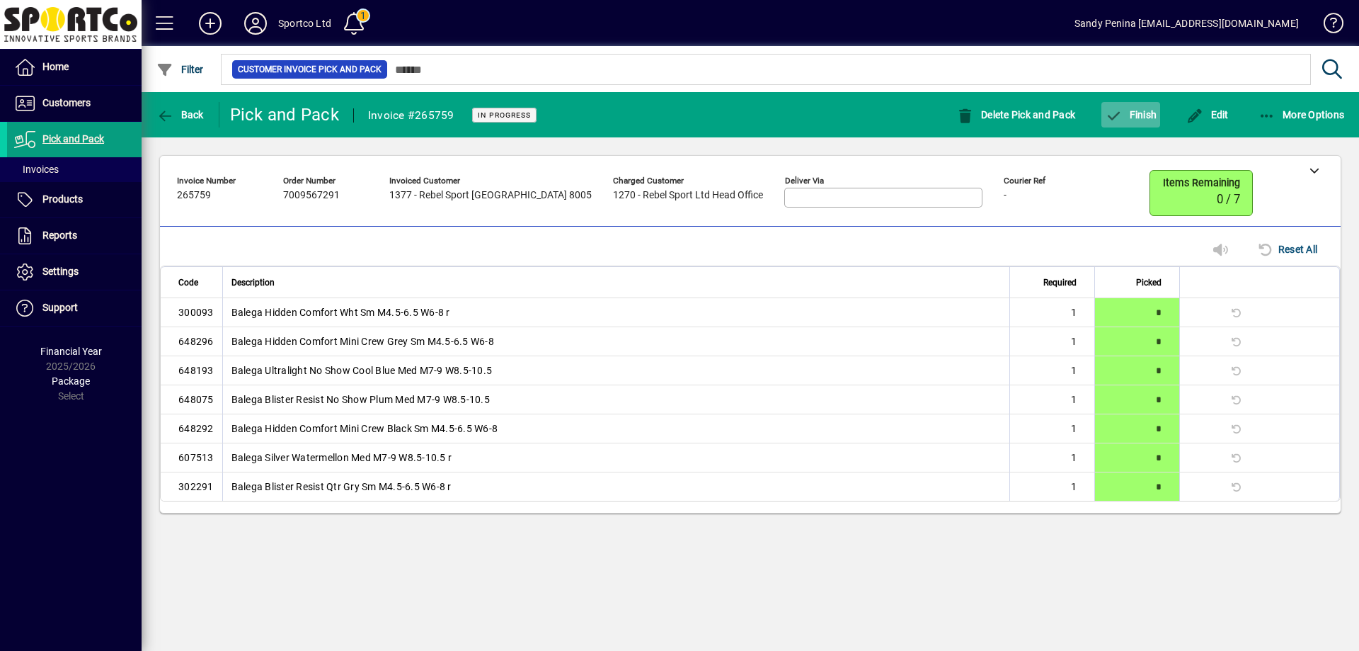
click at [1138, 117] on span "Finish" at bounding box center [1131, 114] width 52 height 11
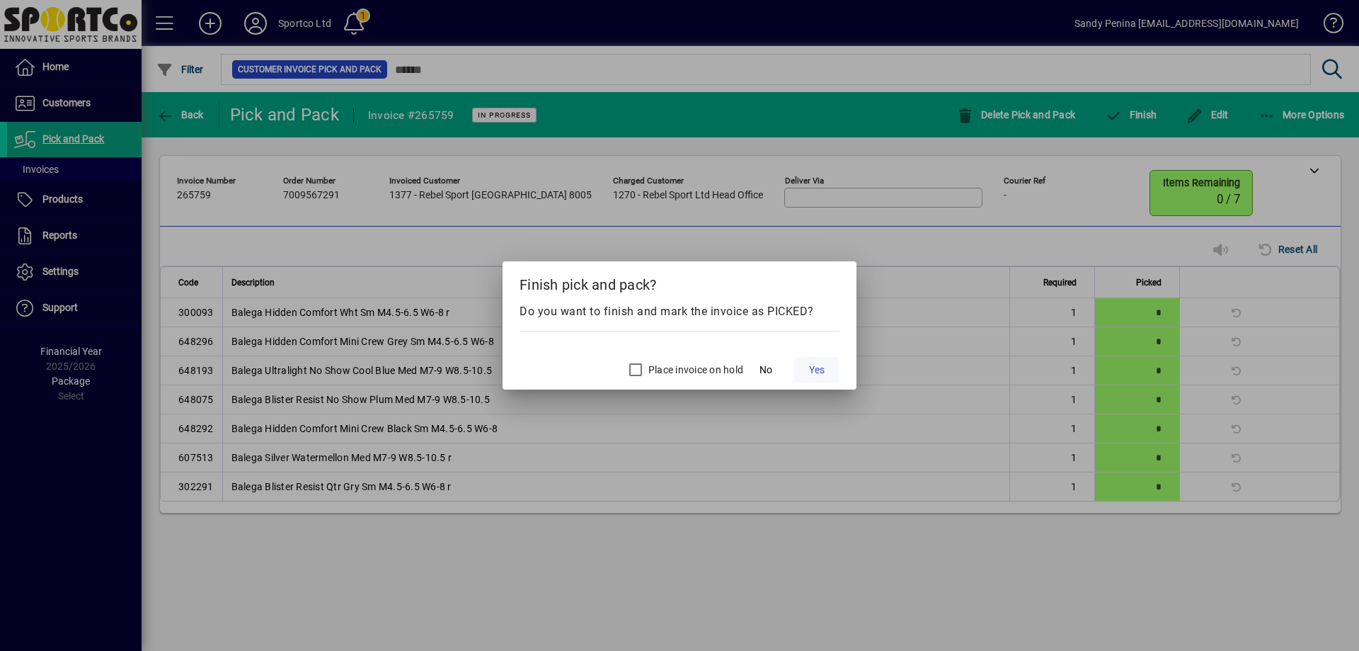
click at [816, 363] on span "Yes" at bounding box center [817, 369] width 16 height 15
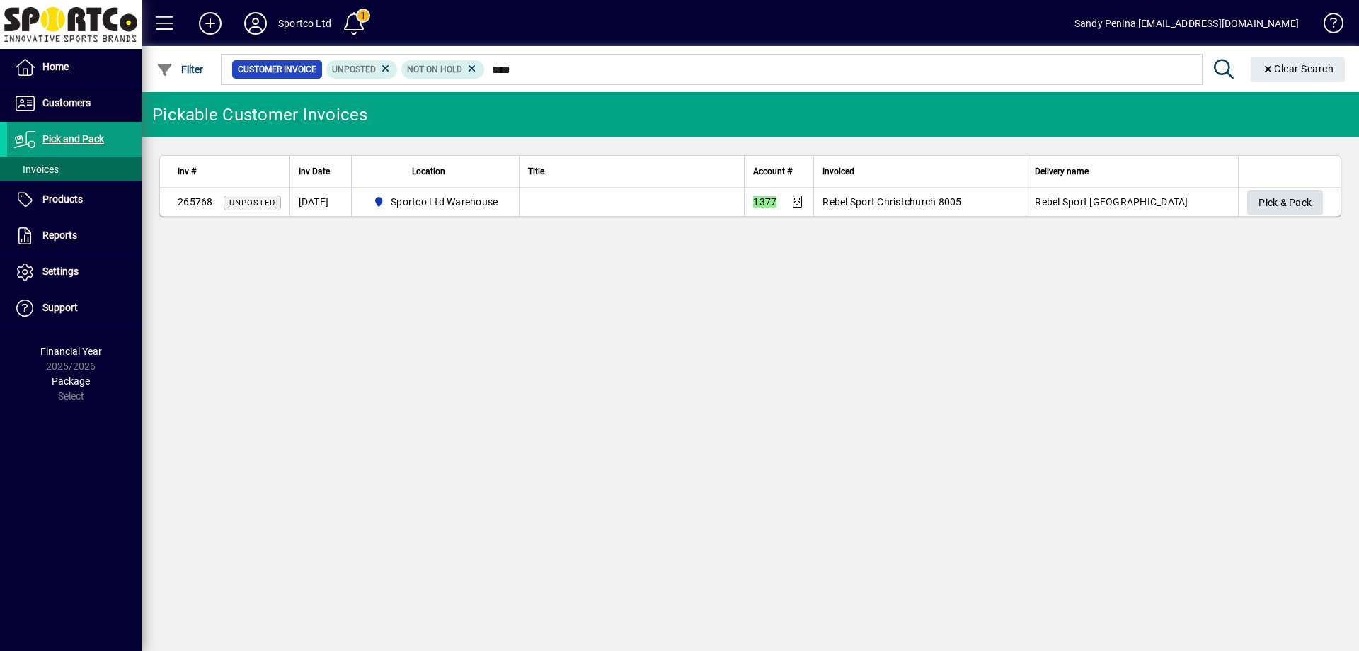
type input "****"
click at [1261, 196] on span "Pick & Pack" at bounding box center [1285, 202] width 53 height 23
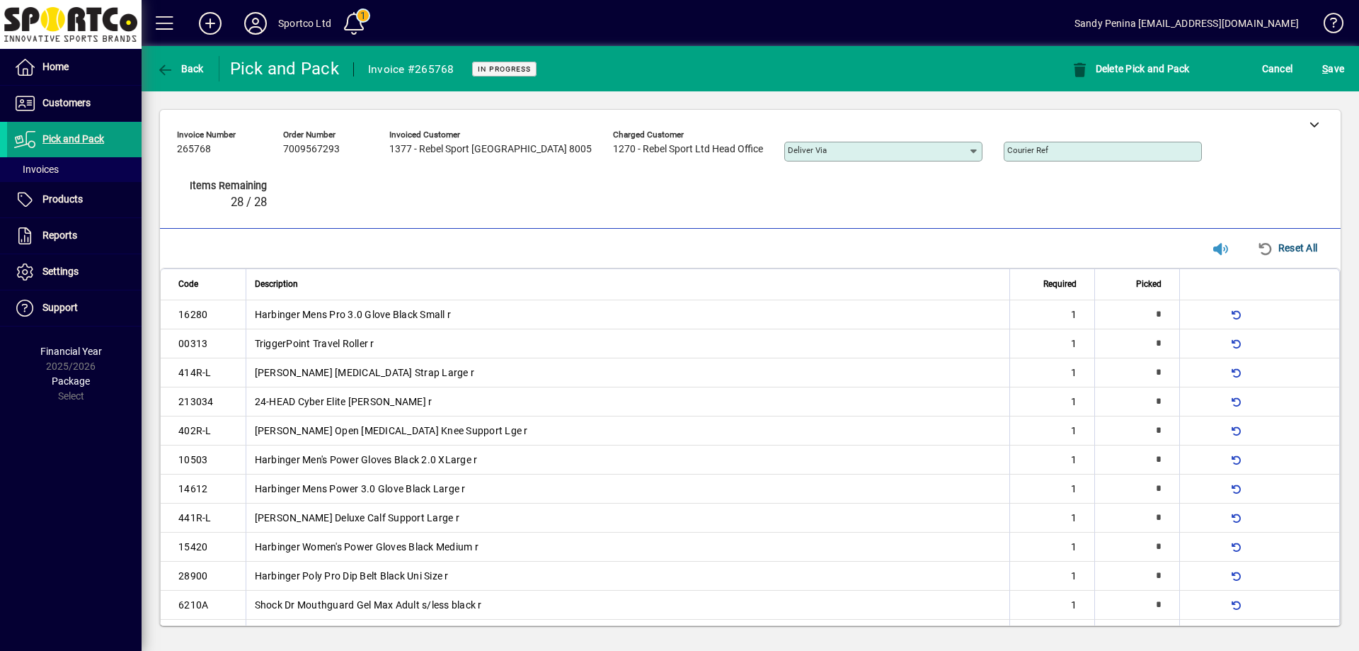
type input "*"
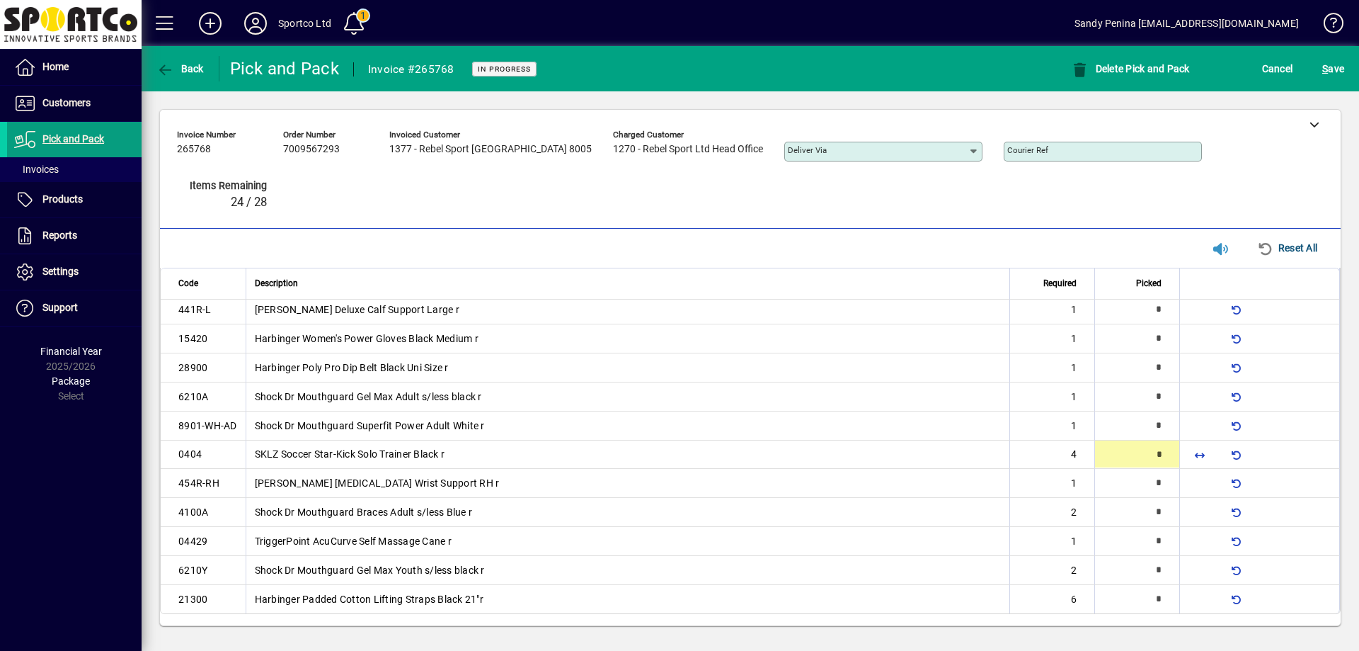
type input "*"
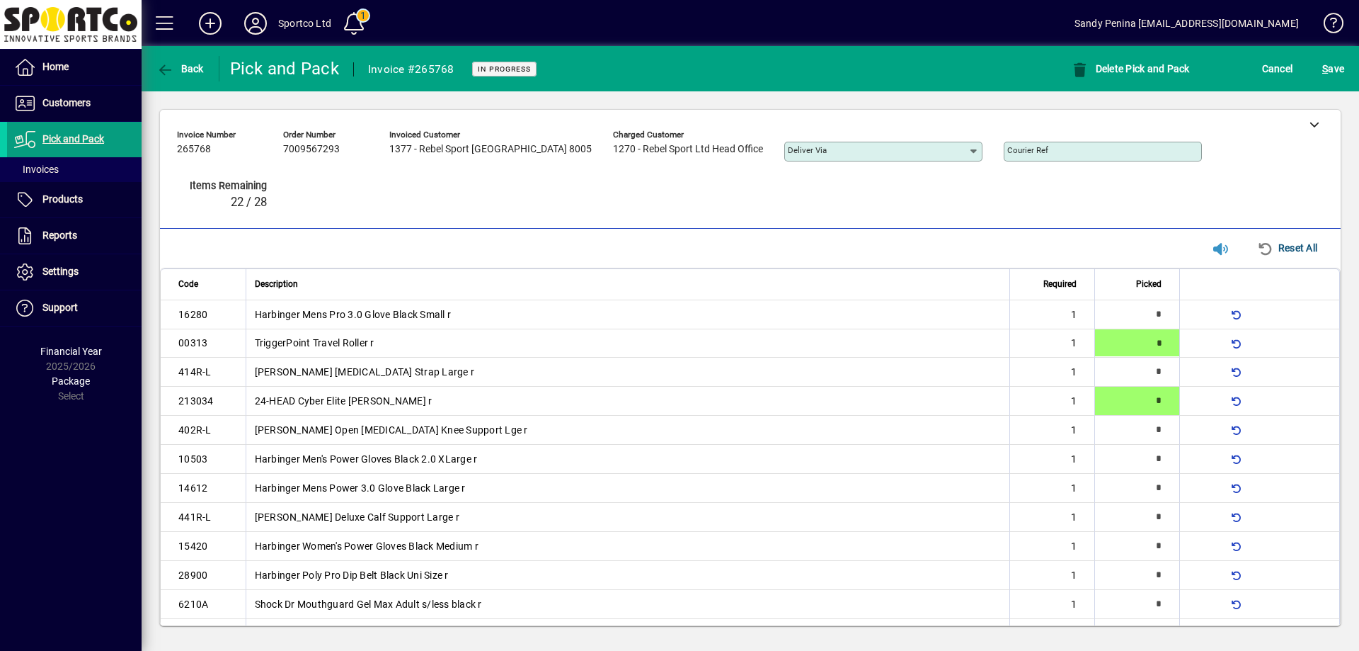
type input "*"
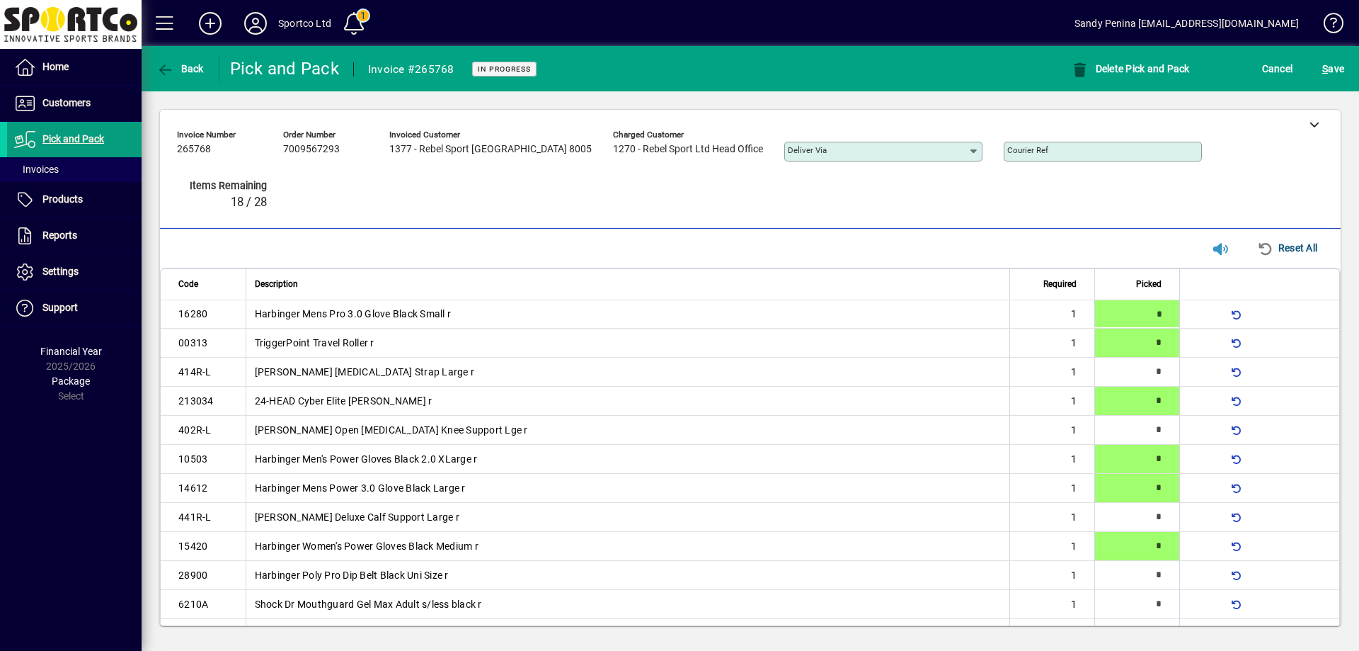
type input "*"
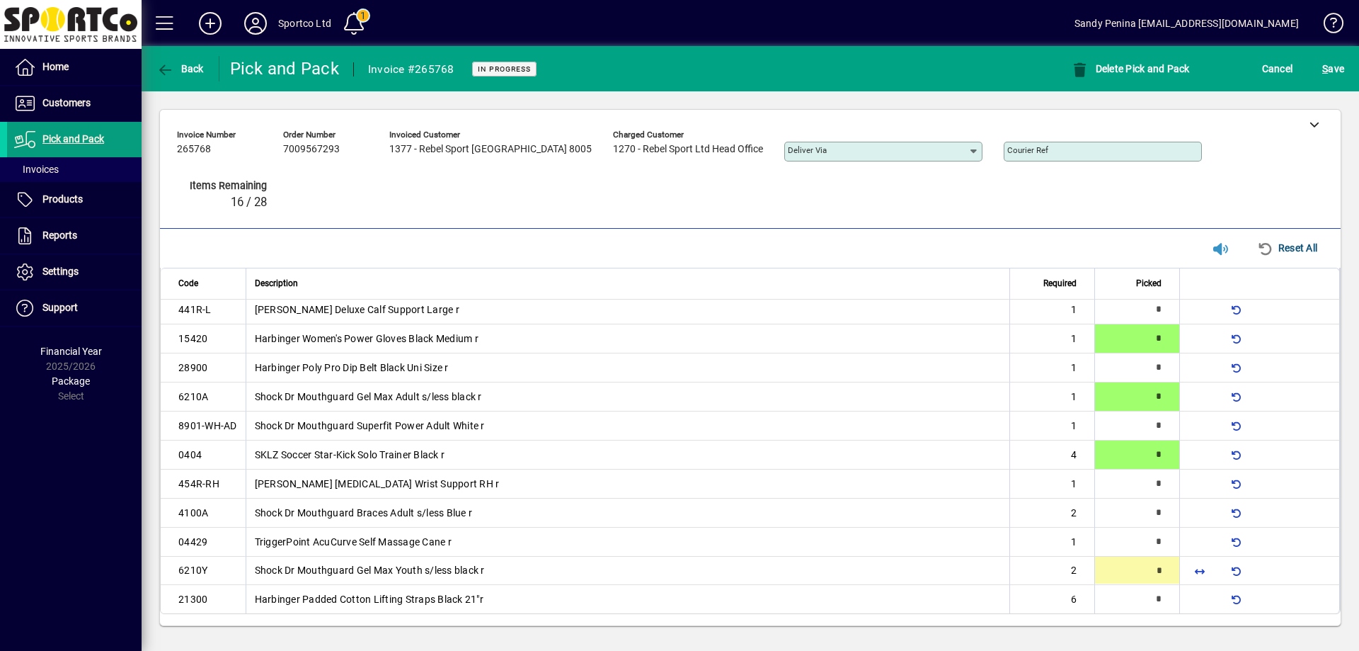
type input "*"
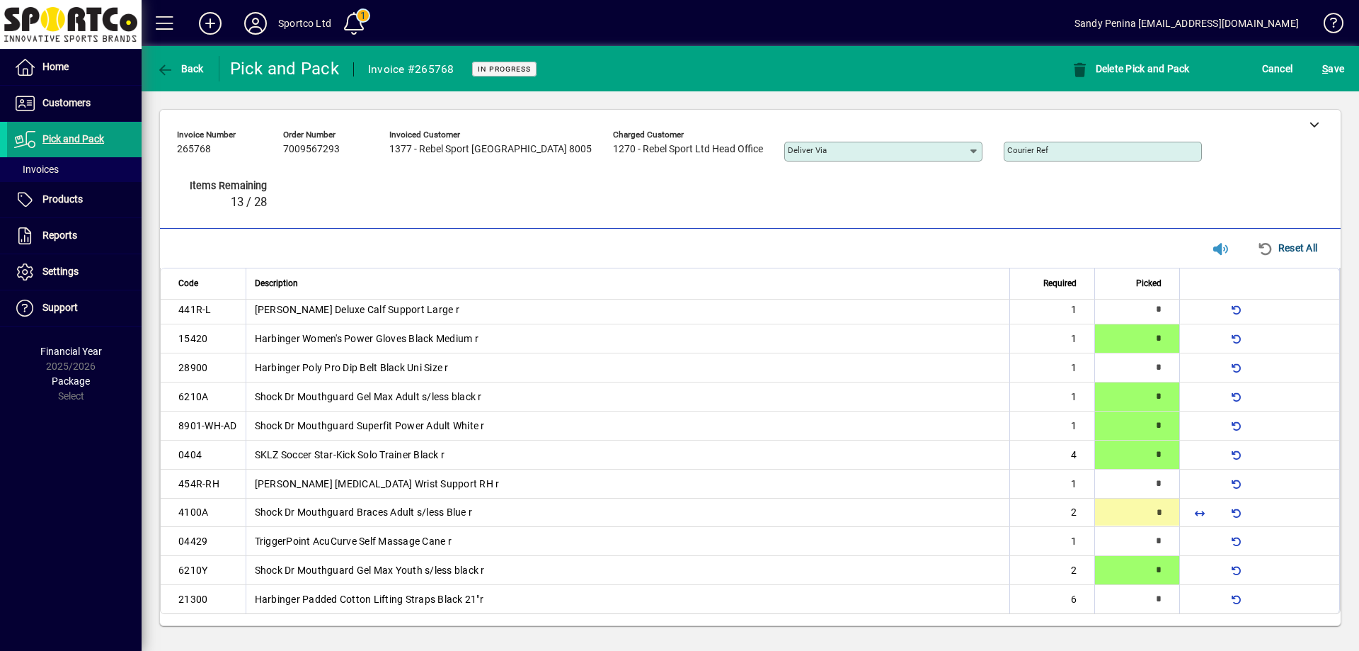
type input "*"
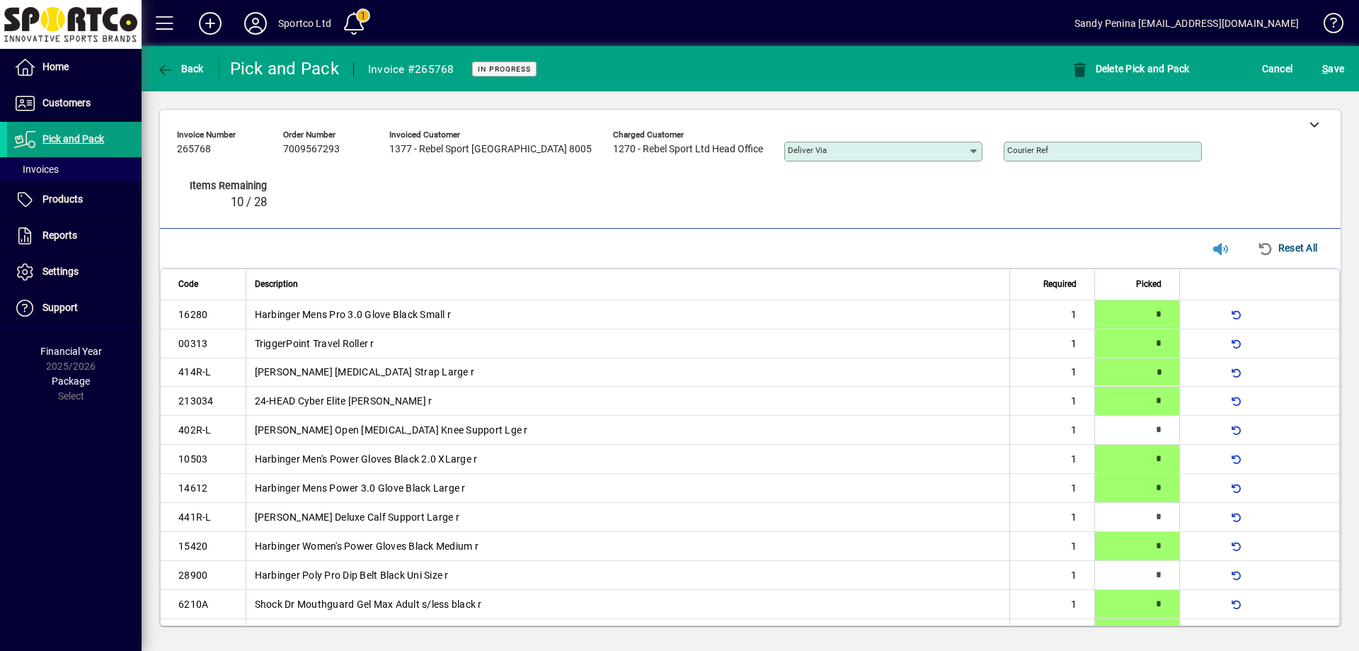
type input "*"
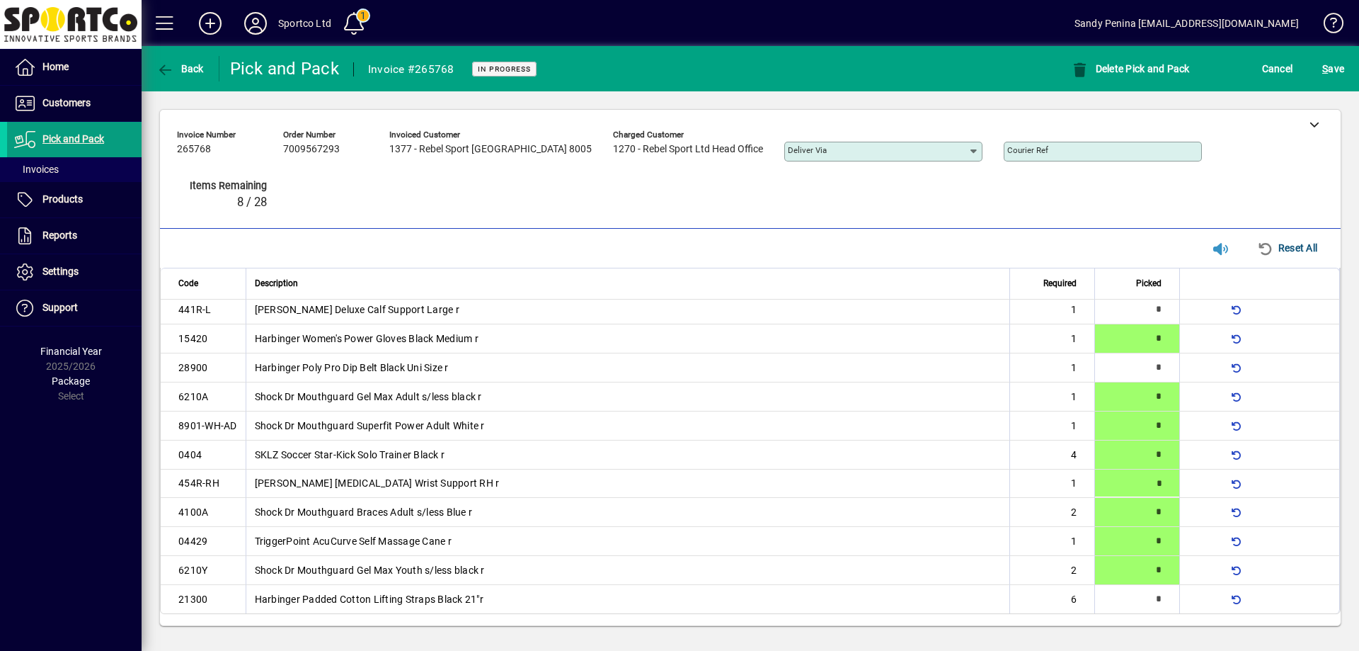
type input "*"
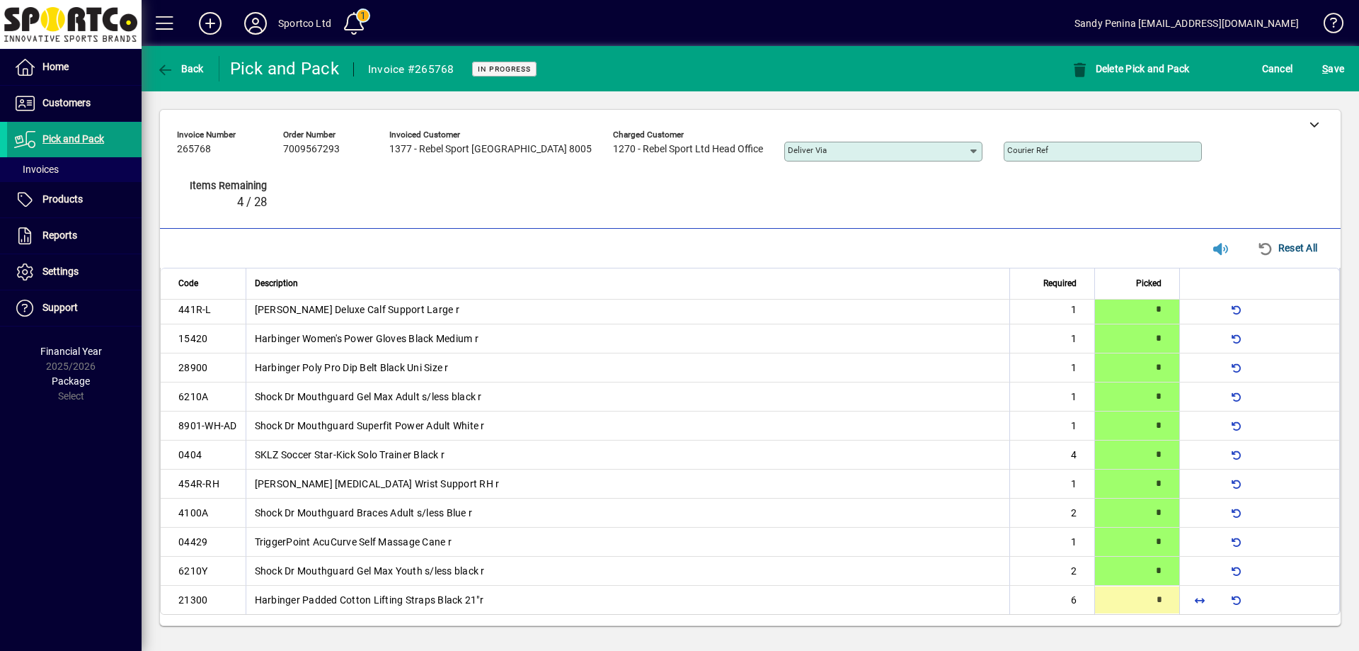
scroll to position [209, 0]
type input "*"
drag, startPoint x: 1324, startPoint y: 63, endPoint x: 1354, endPoint y: 176, distance: 117.3
click at [1324, 64] on span "S" at bounding box center [1325, 68] width 6 height 11
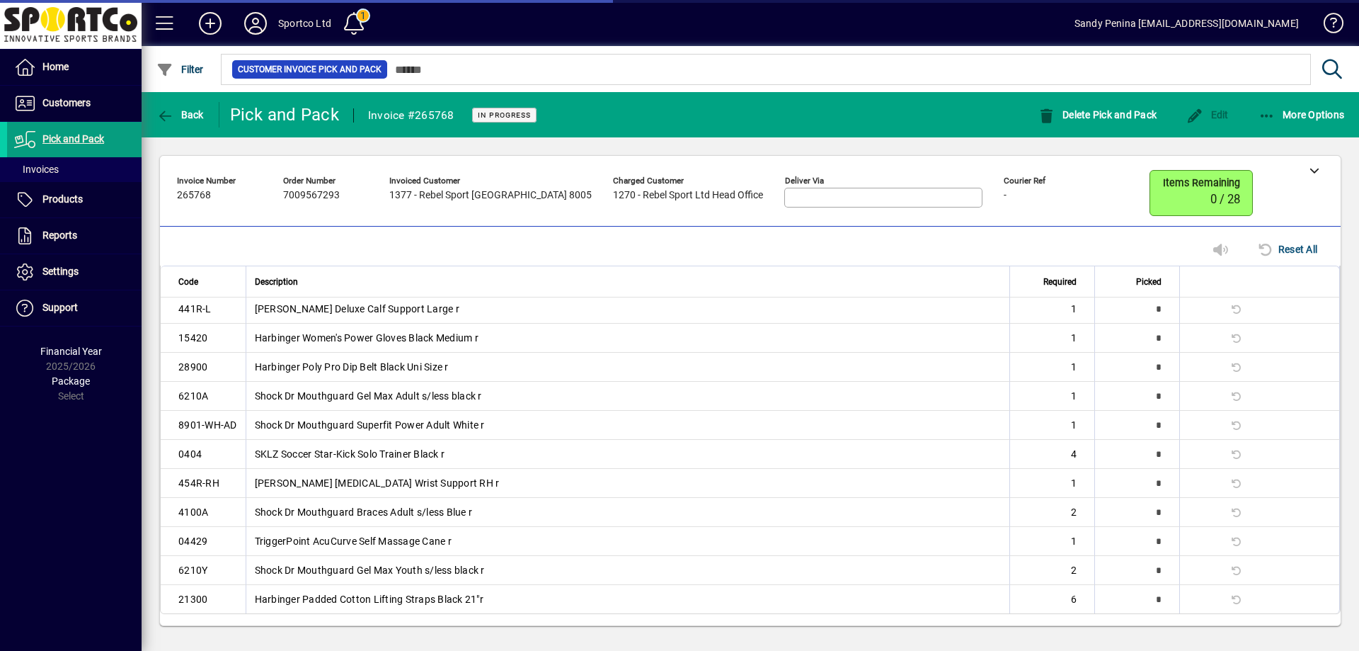
scroll to position [180, 0]
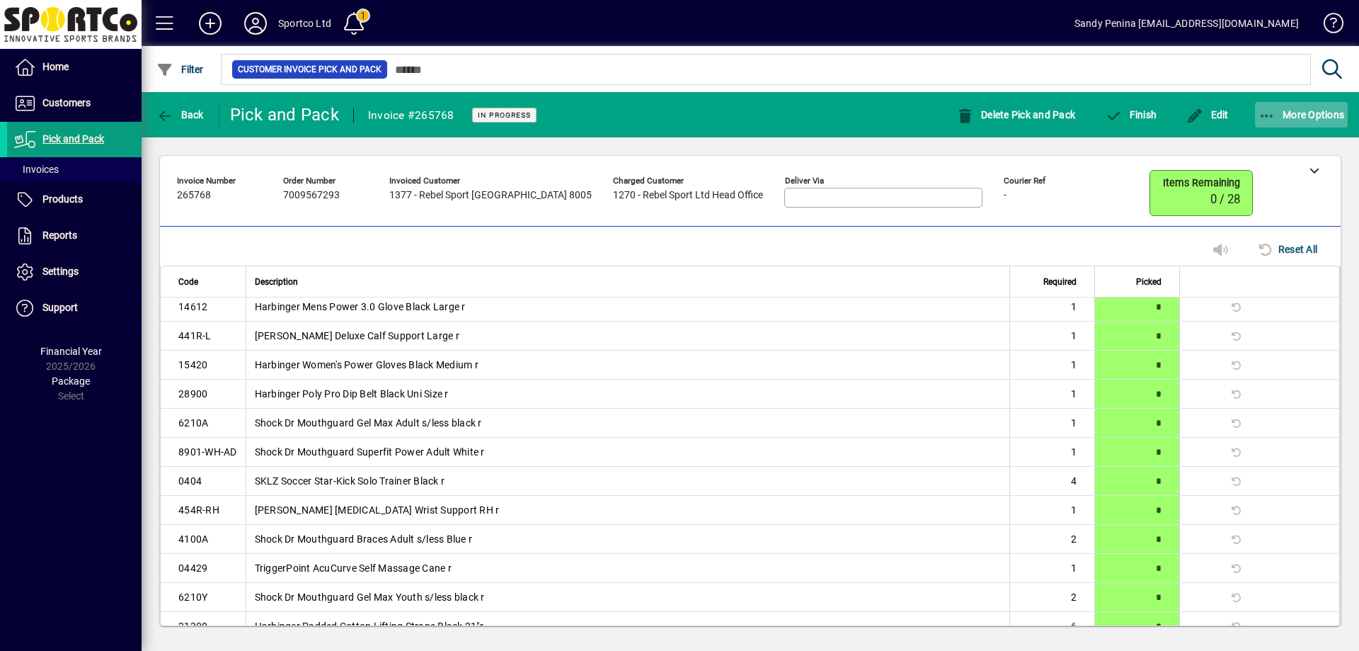
click at [1306, 114] on span "More Options" at bounding box center [1302, 114] width 86 height 11
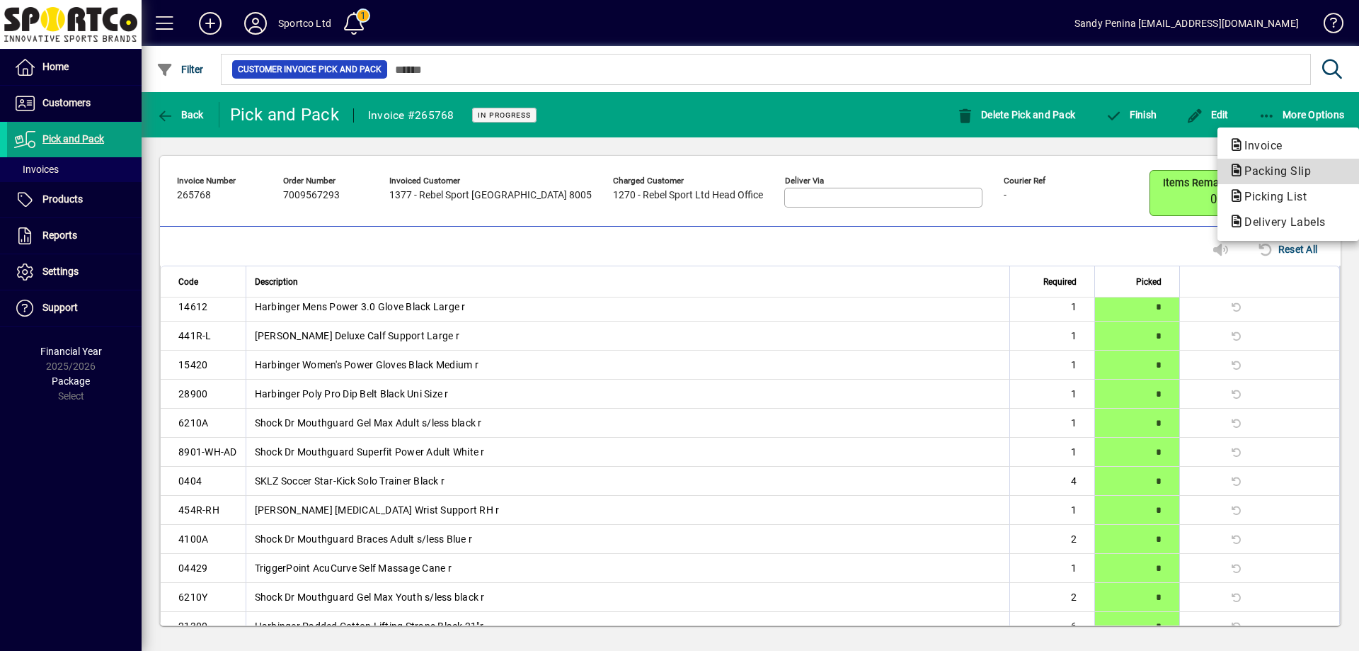
click at [1299, 172] on span "Packing Slip" at bounding box center [1273, 170] width 89 height 13
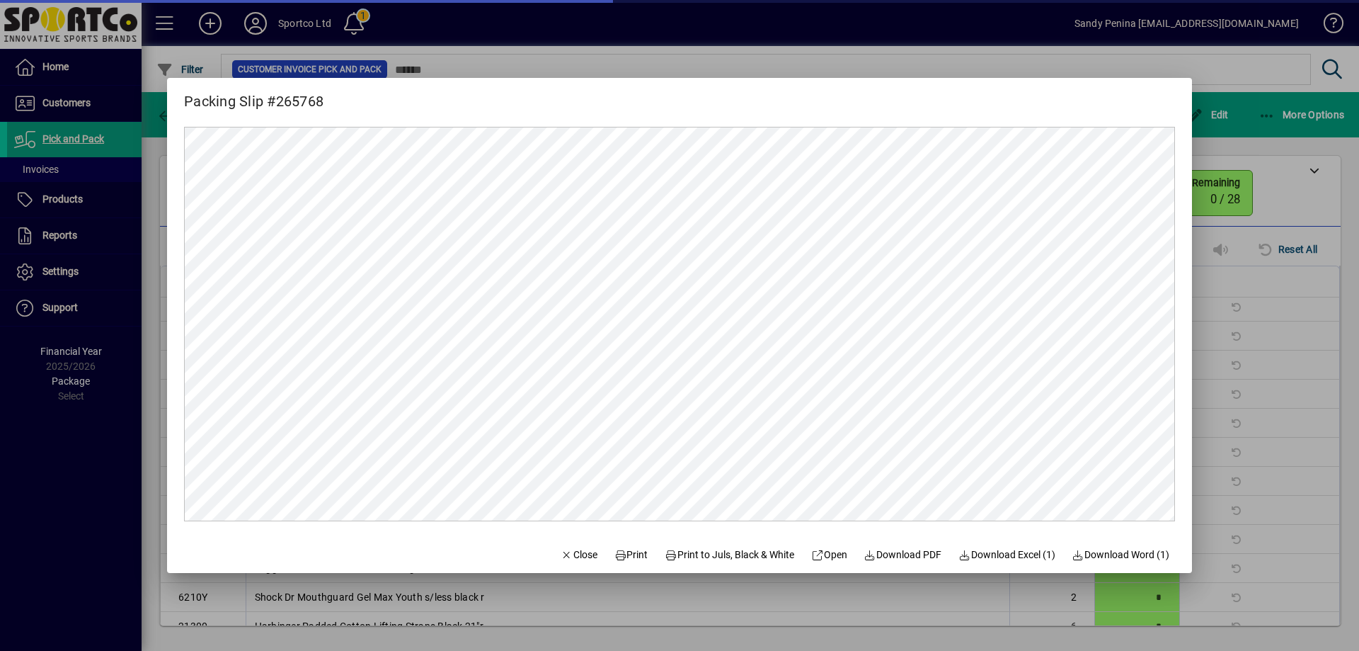
scroll to position [0, 0]
click at [627, 554] on span "Print" at bounding box center [631, 554] width 34 height 15
click at [568, 550] on span "Close" at bounding box center [579, 554] width 37 height 15
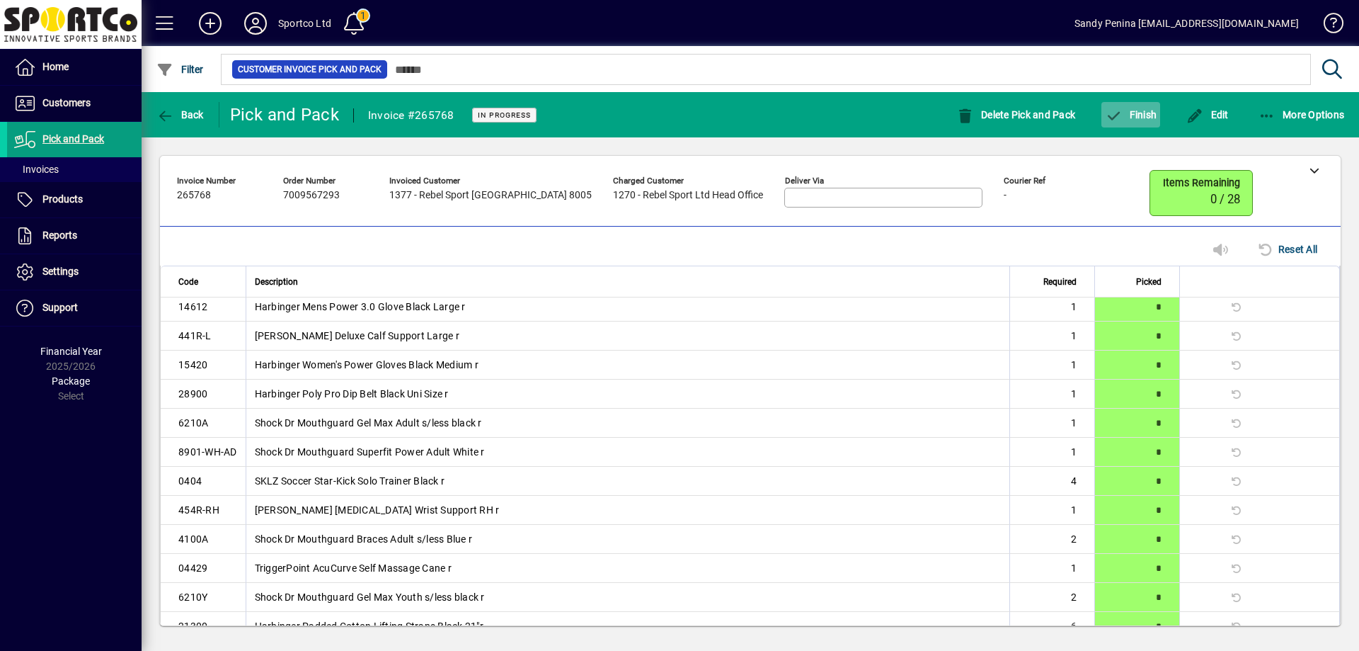
click at [1150, 125] on span "button" at bounding box center [1131, 115] width 59 height 34
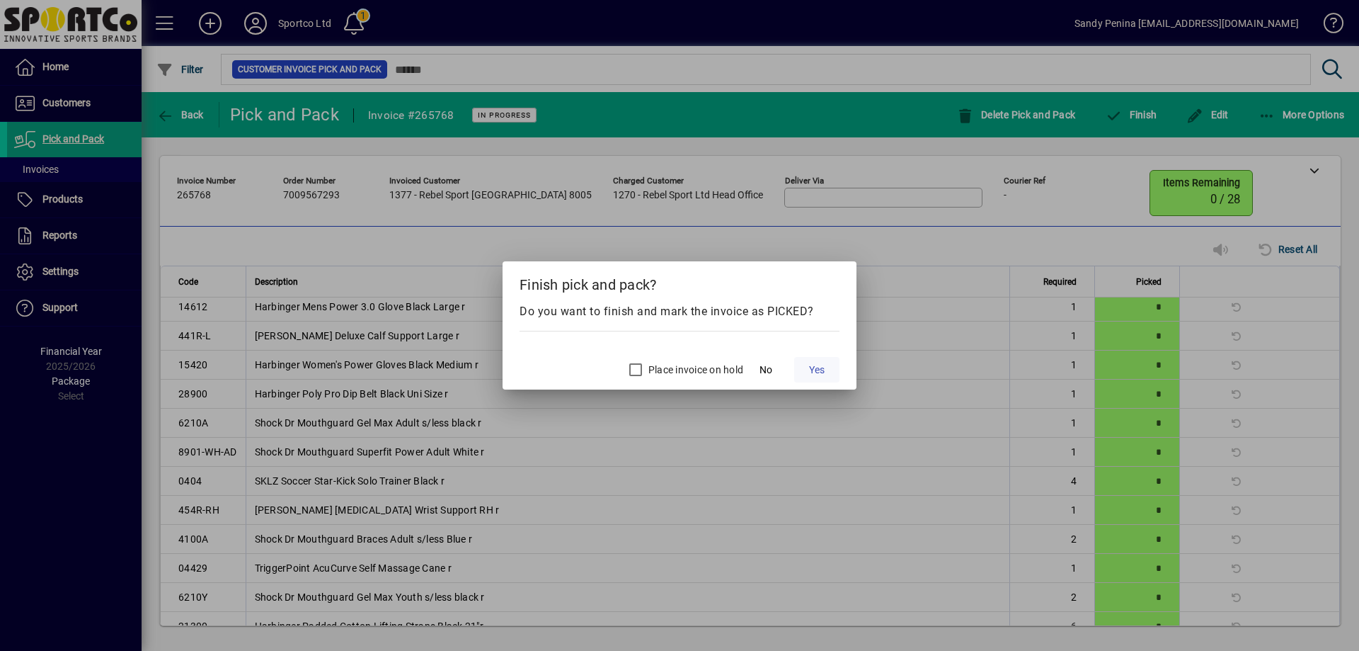
click at [823, 370] on span "Yes" at bounding box center [817, 369] width 16 height 15
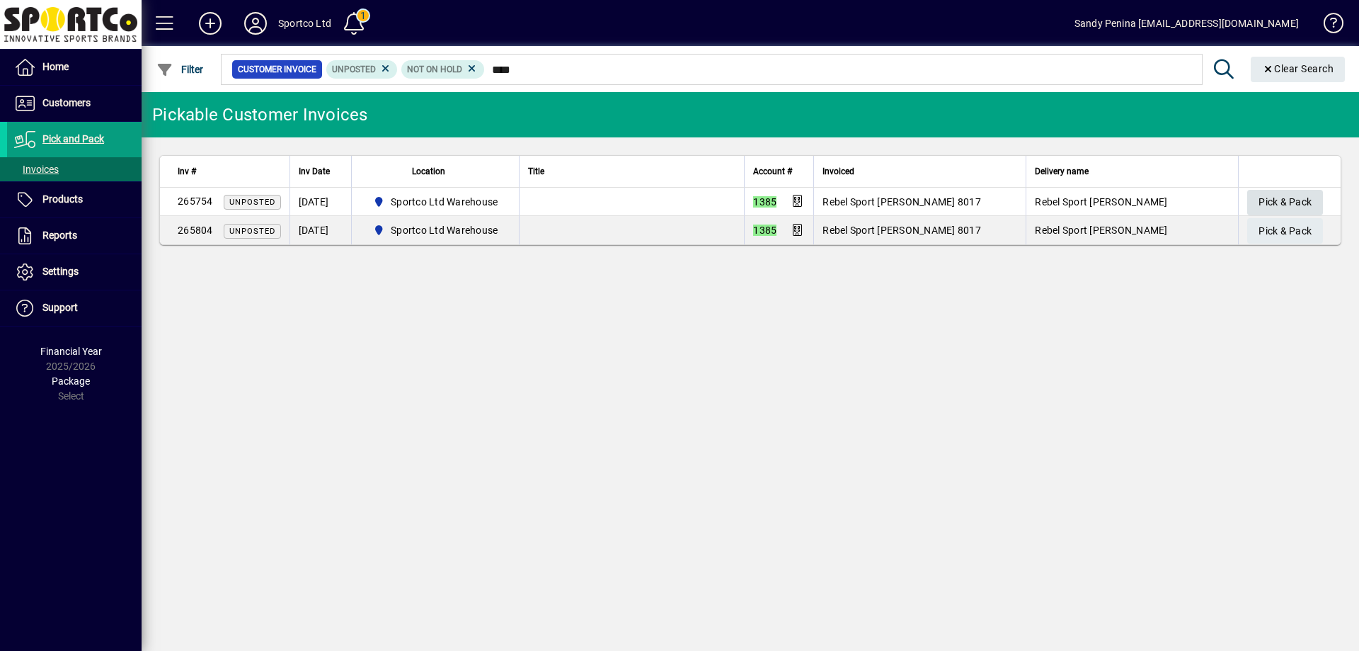
type input "****"
click at [1283, 198] on span "Pick & Pack" at bounding box center [1285, 201] width 53 height 23
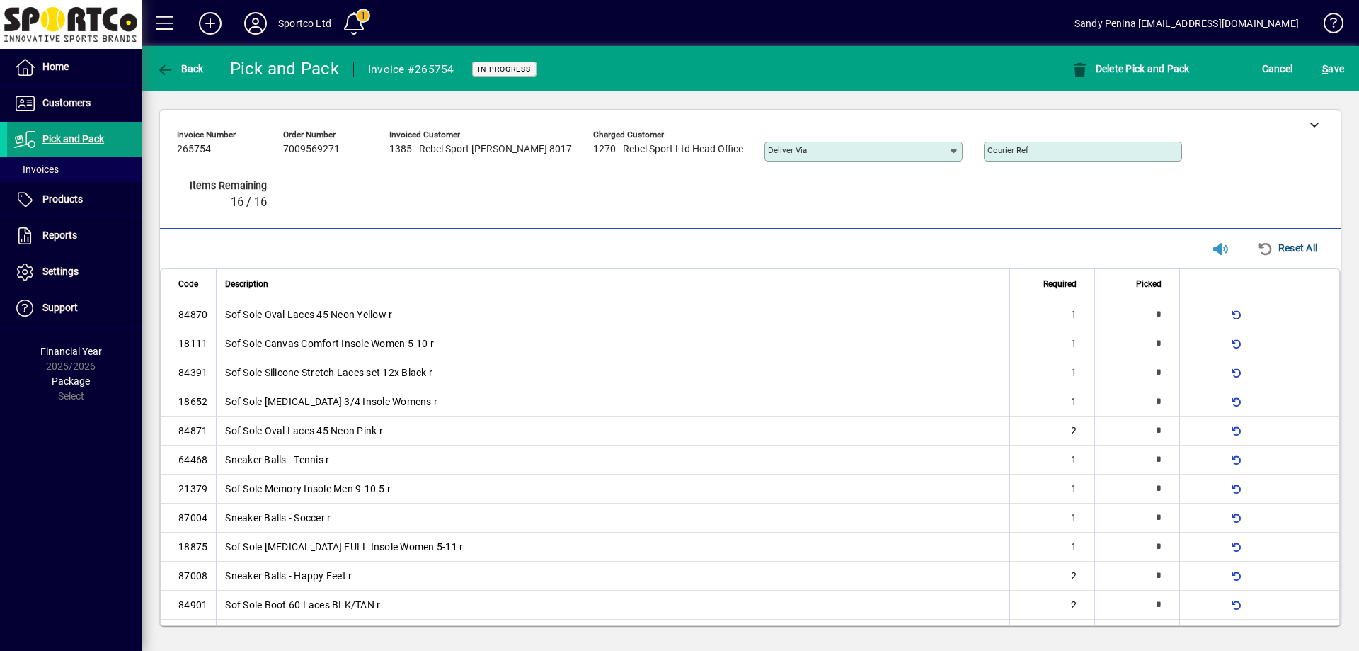
type input "*"
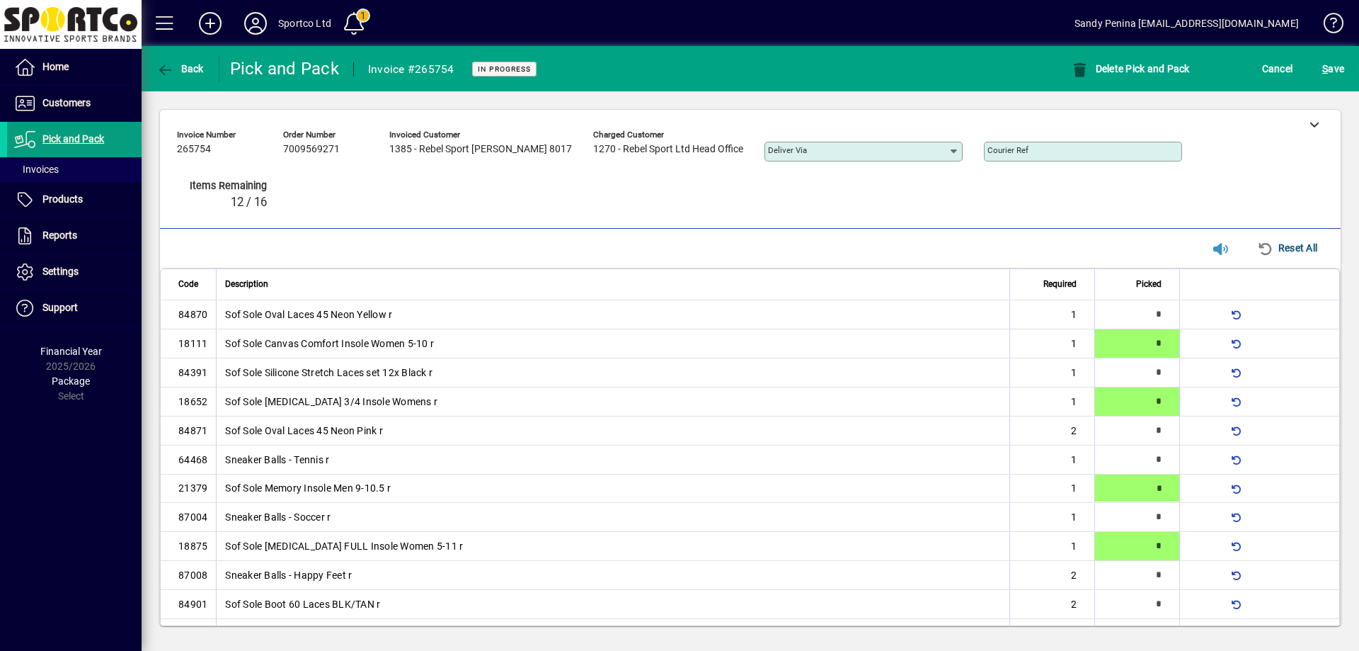
type input "*"
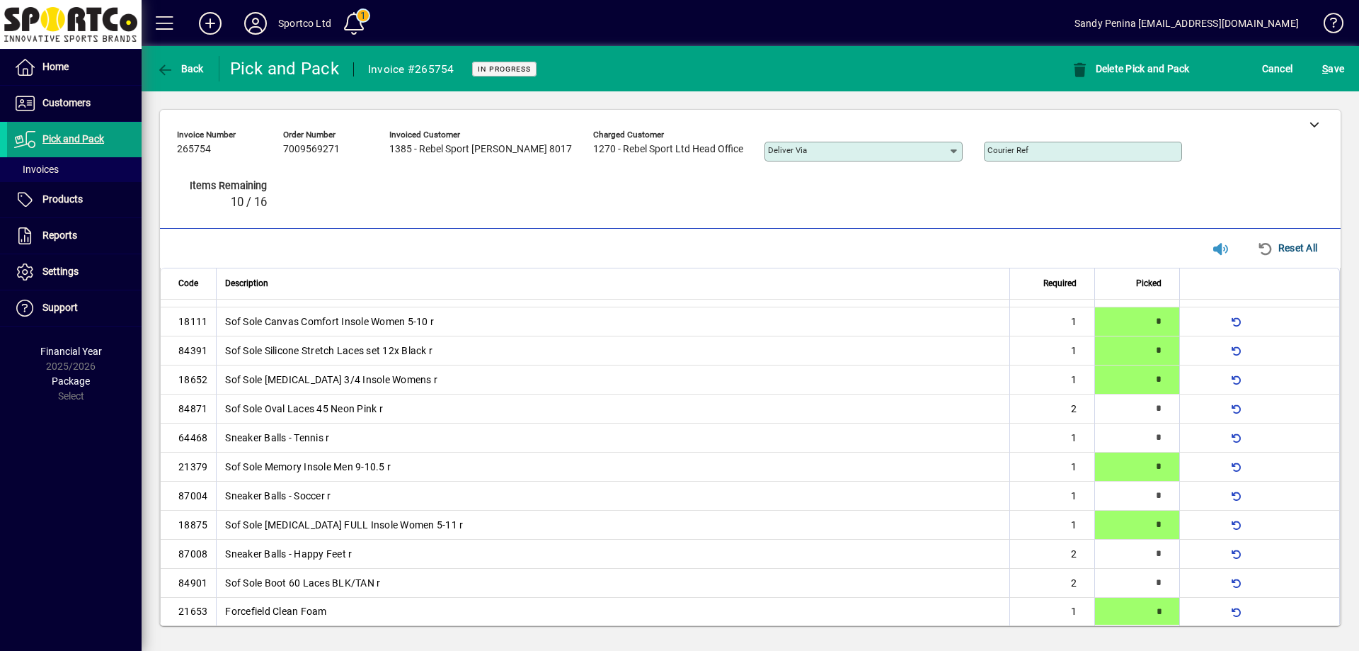
type input "*"
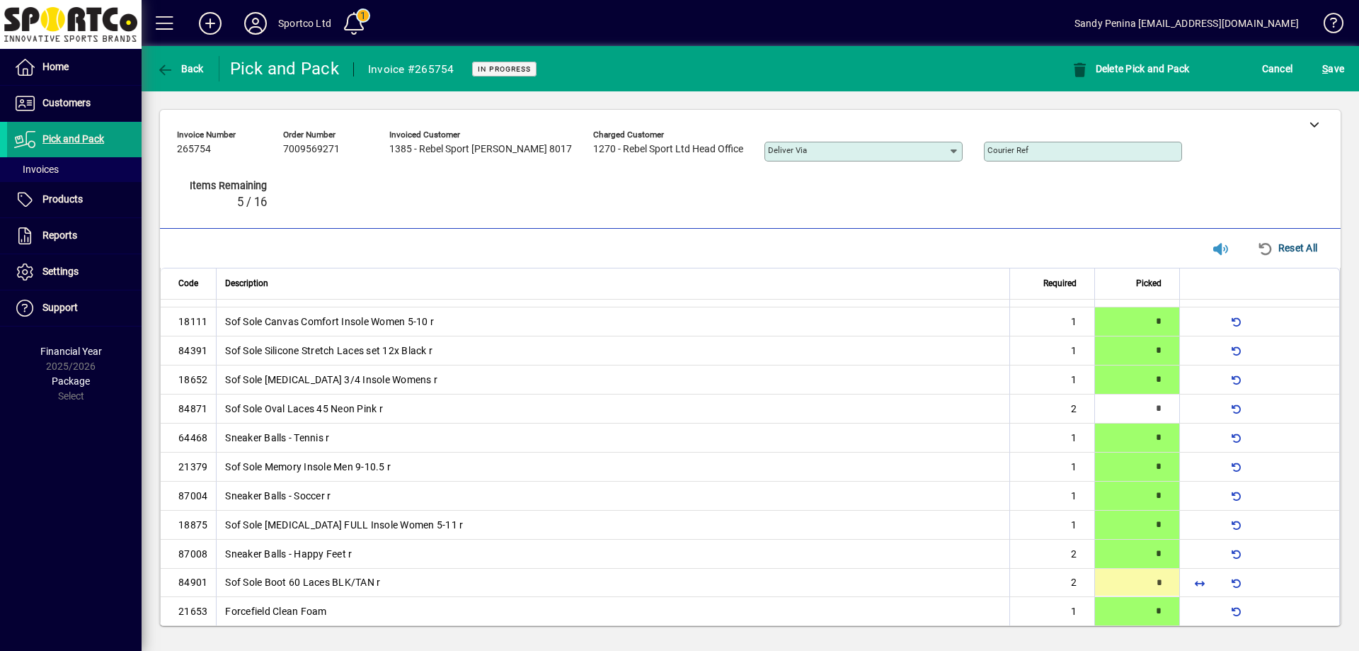
type input "*"
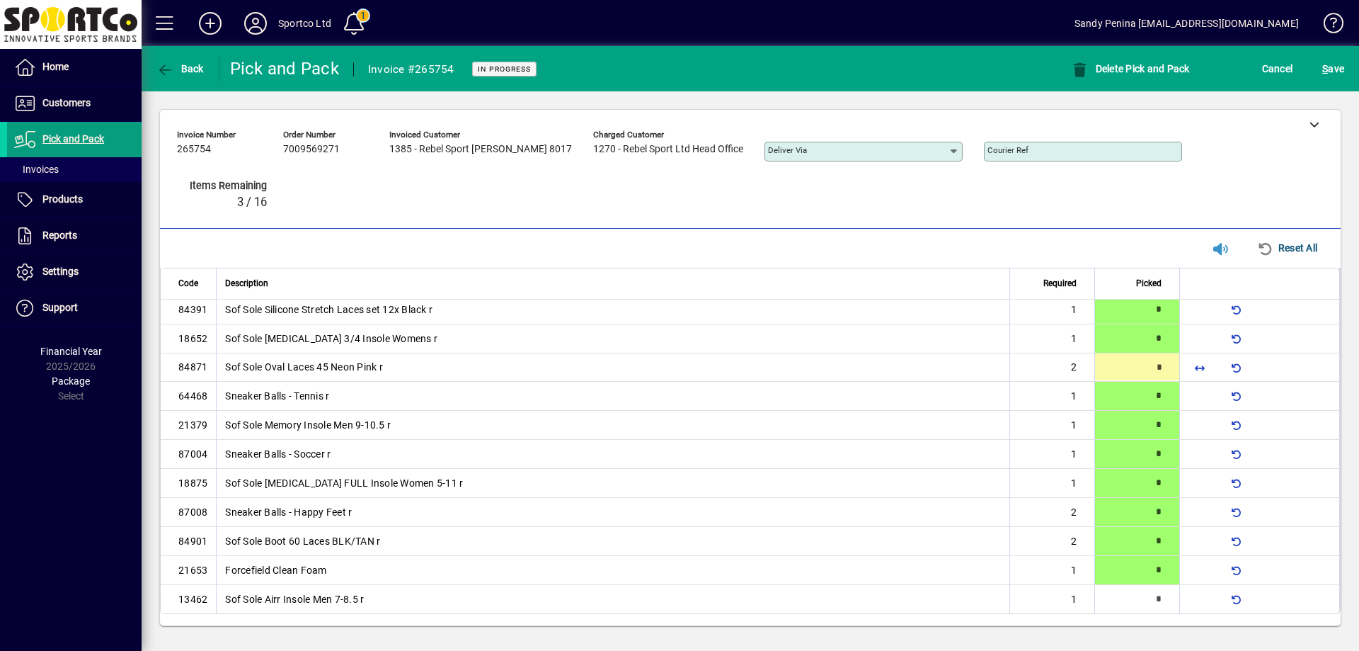
type input "*"
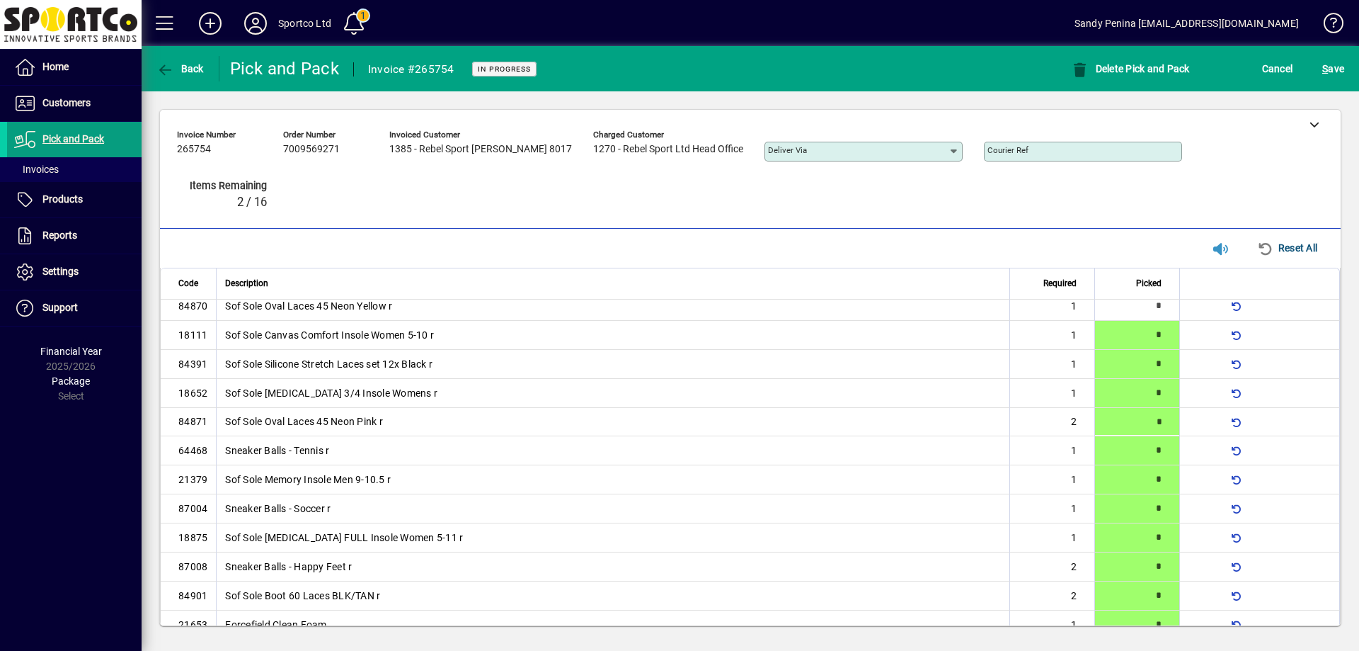
scroll to position [0, 0]
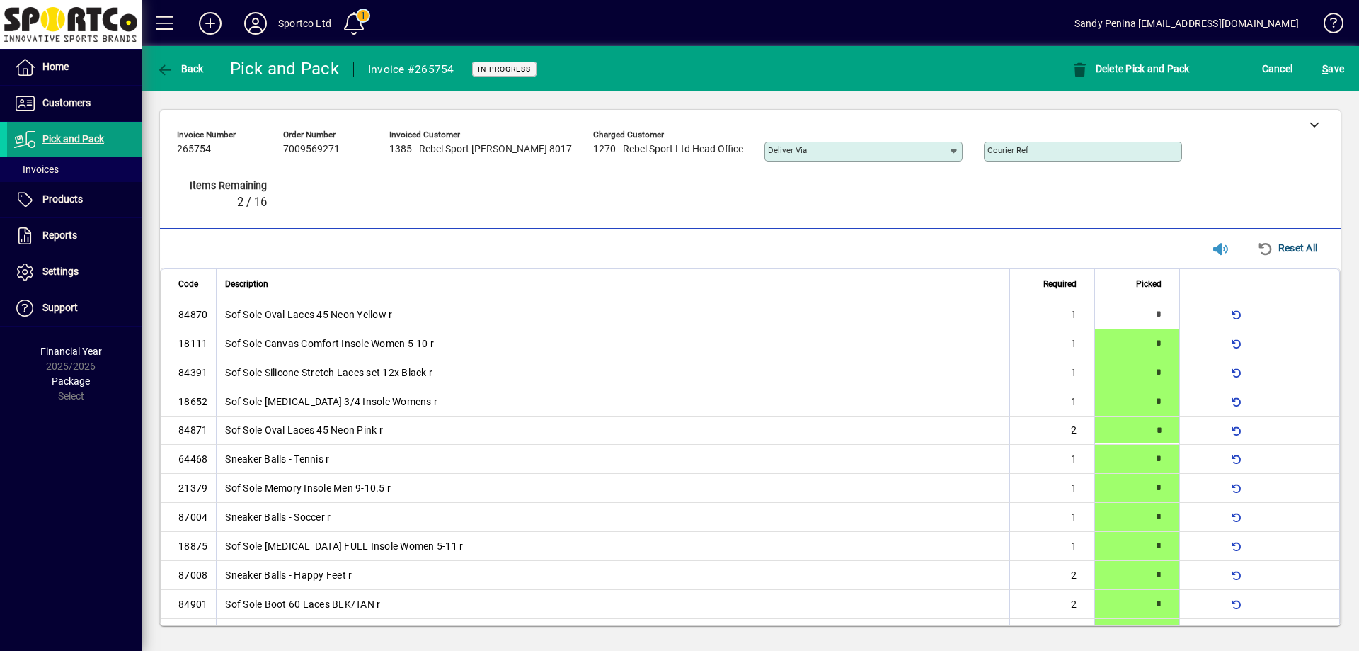
type input "*"
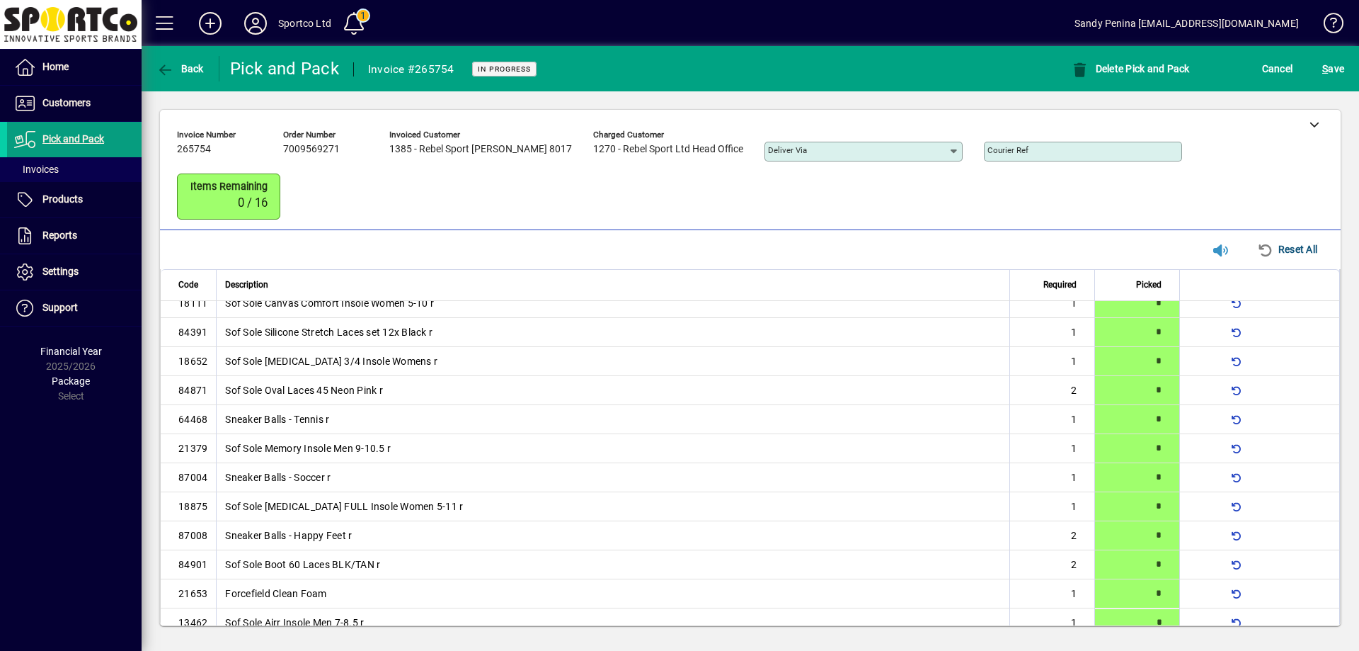
scroll to position [65, 0]
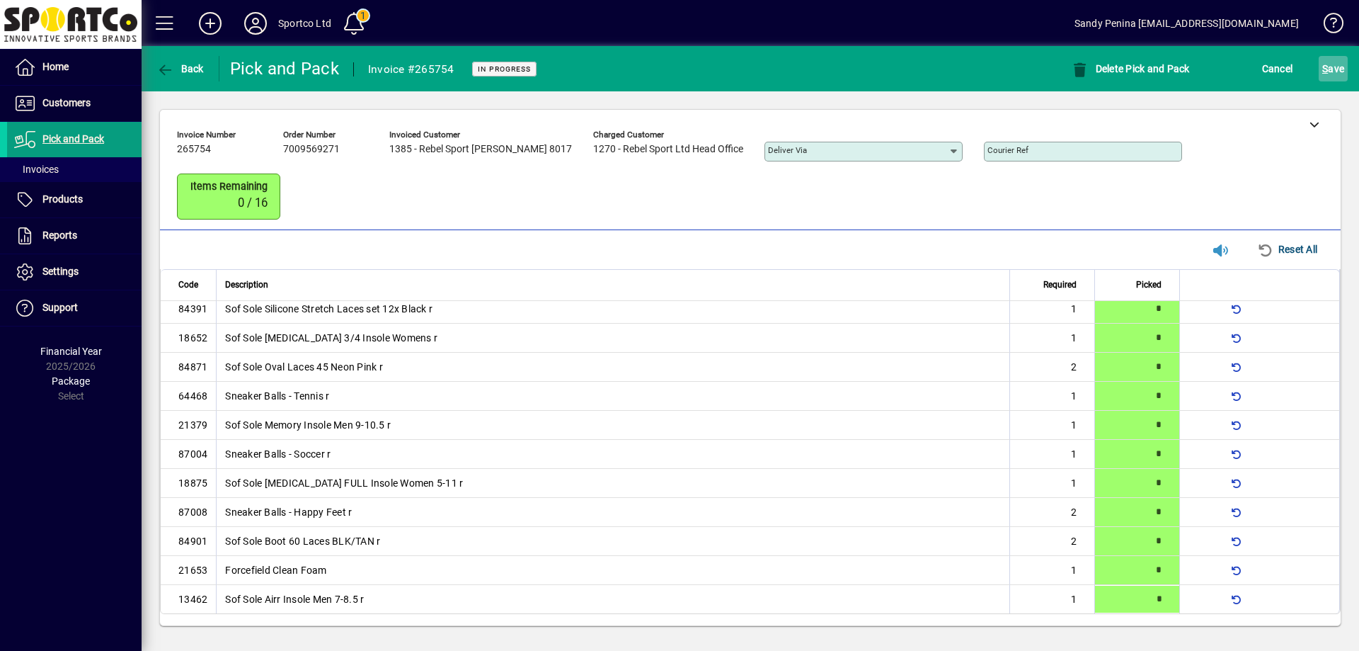
click at [1336, 62] on span "S ave" at bounding box center [1333, 68] width 22 height 23
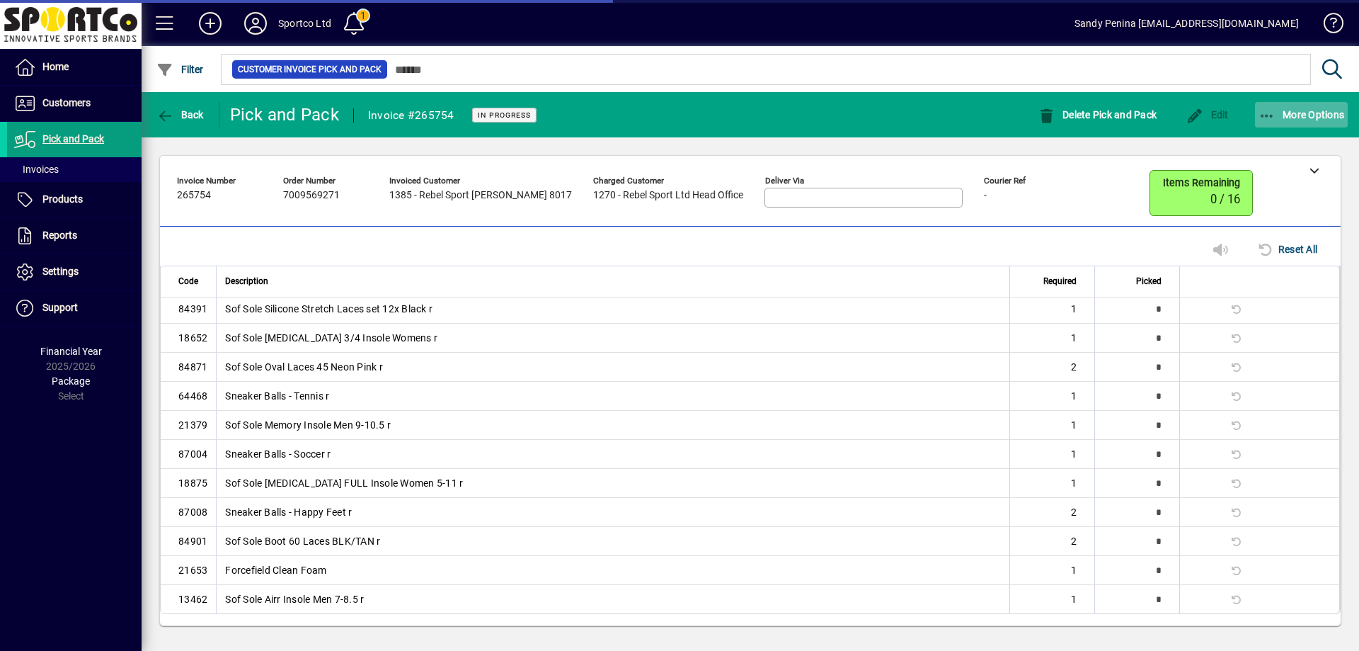
scroll to position [62, 0]
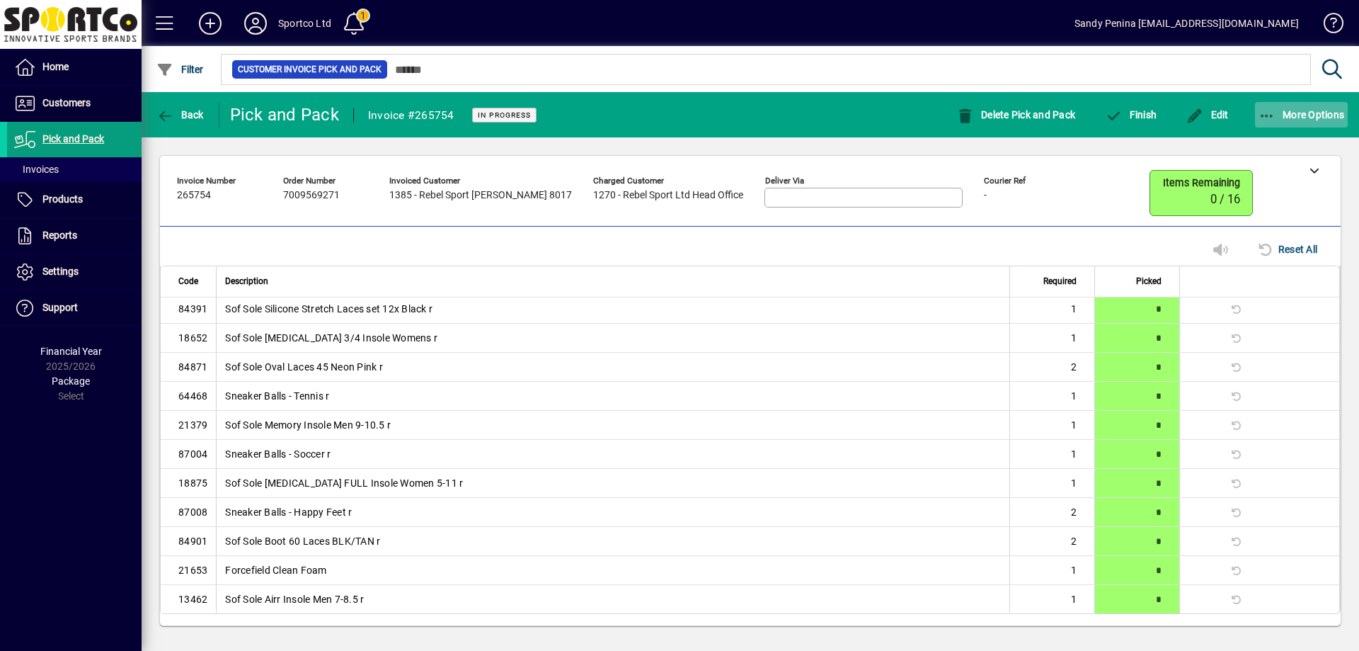
click at [1307, 120] on span "button" at bounding box center [1301, 115] width 93 height 34
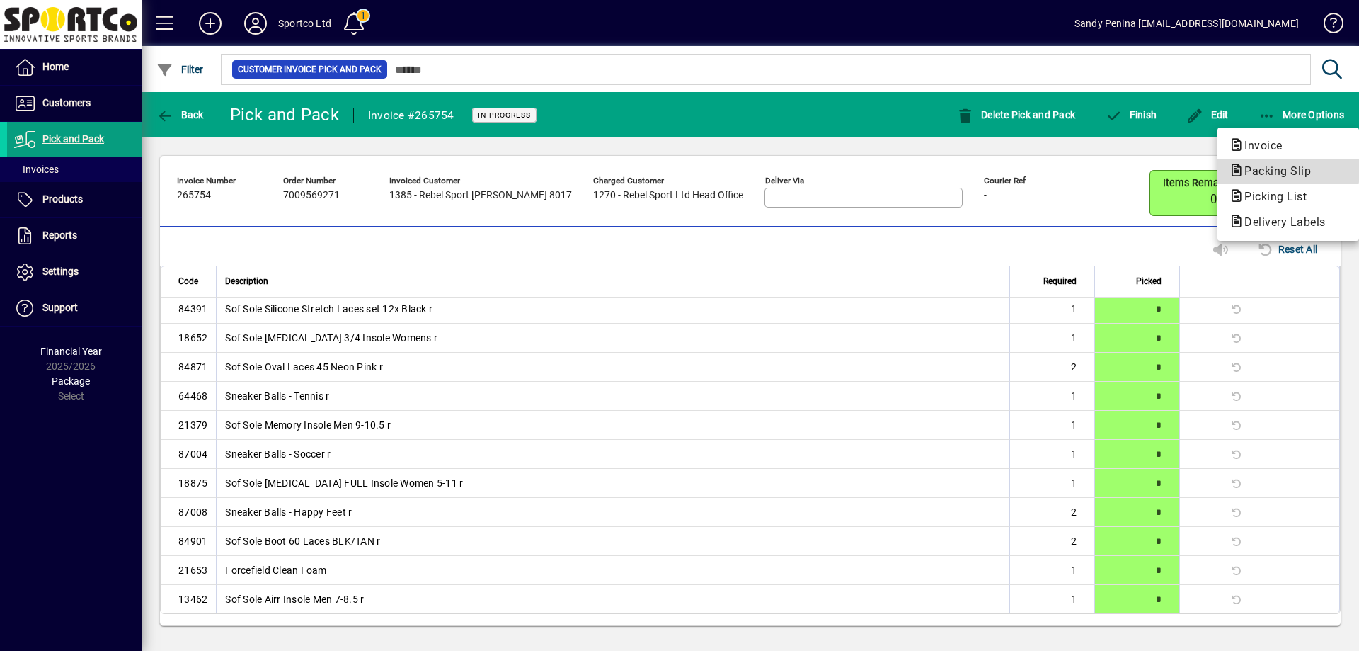
click at [1244, 169] on icon "button" at bounding box center [1237, 170] width 16 height 13
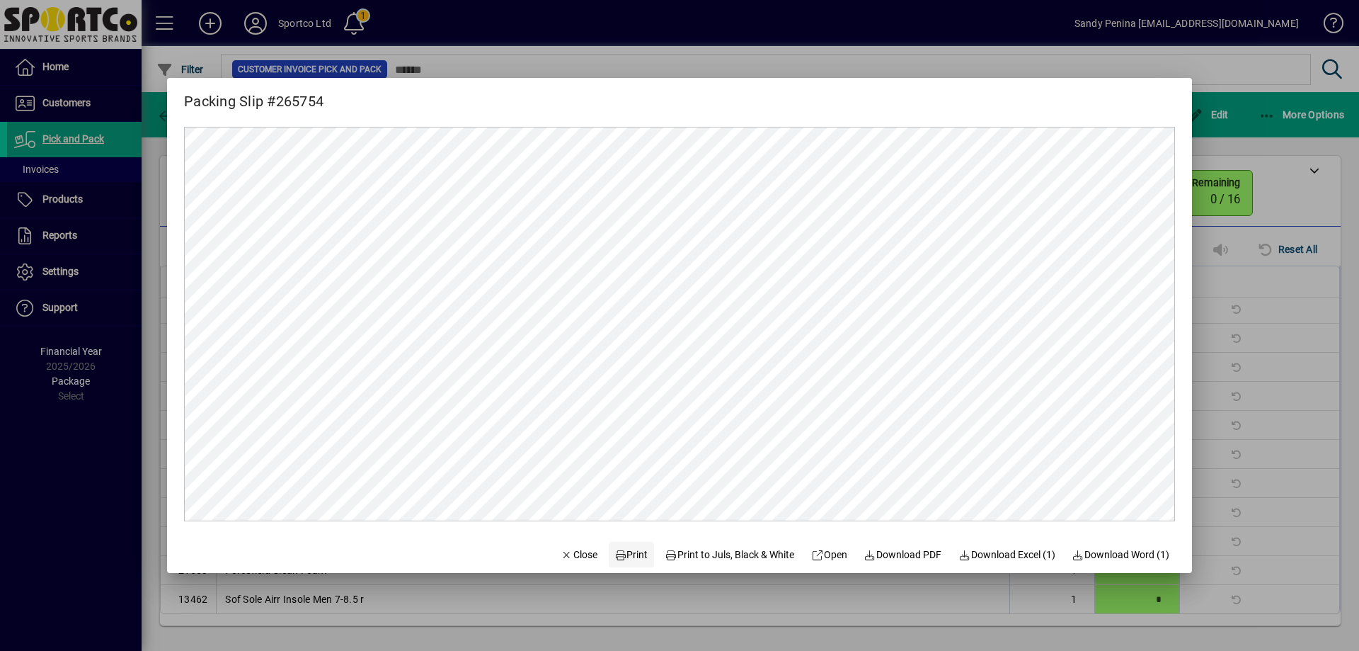
scroll to position [0, 0]
click at [621, 559] on span "Print" at bounding box center [631, 554] width 34 height 15
drag, startPoint x: 550, startPoint y: 558, endPoint x: 556, endPoint y: 554, distance: 7.3
click at [561, 556] on icon "button" at bounding box center [567, 555] width 13 height 10
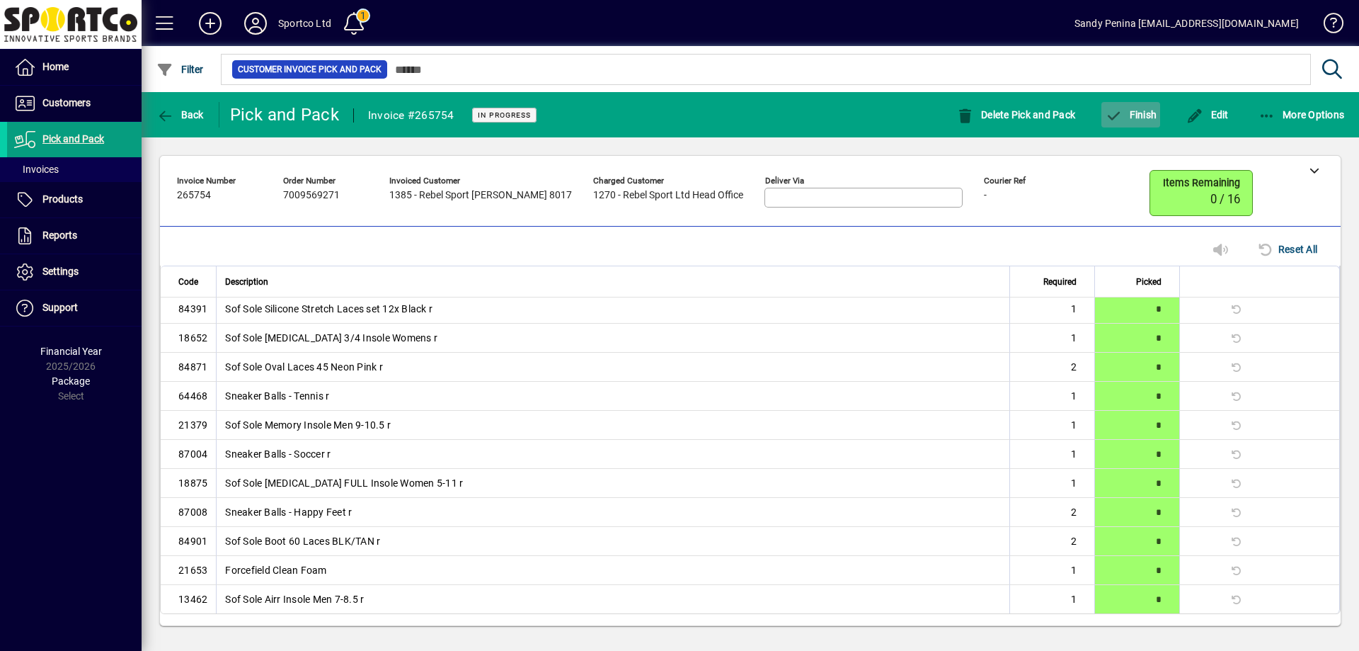
click at [1154, 120] on span "button" at bounding box center [1131, 115] width 59 height 34
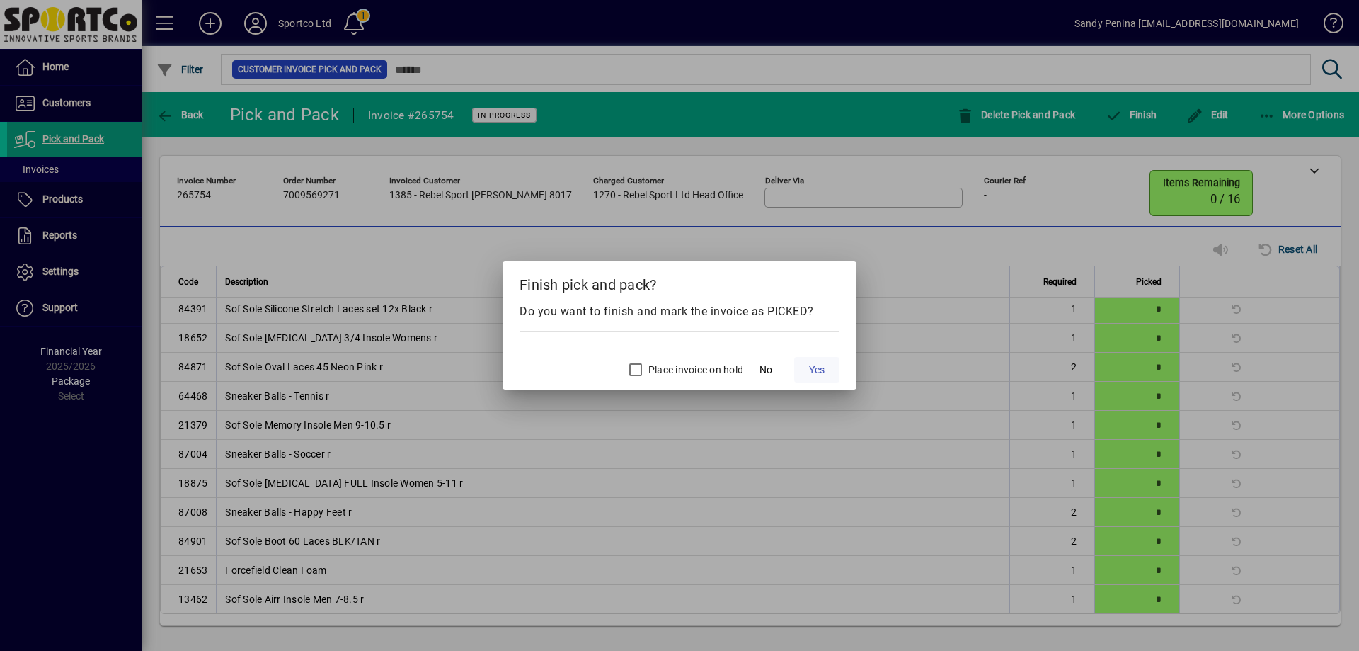
click at [818, 371] on span "Yes" at bounding box center [817, 369] width 16 height 15
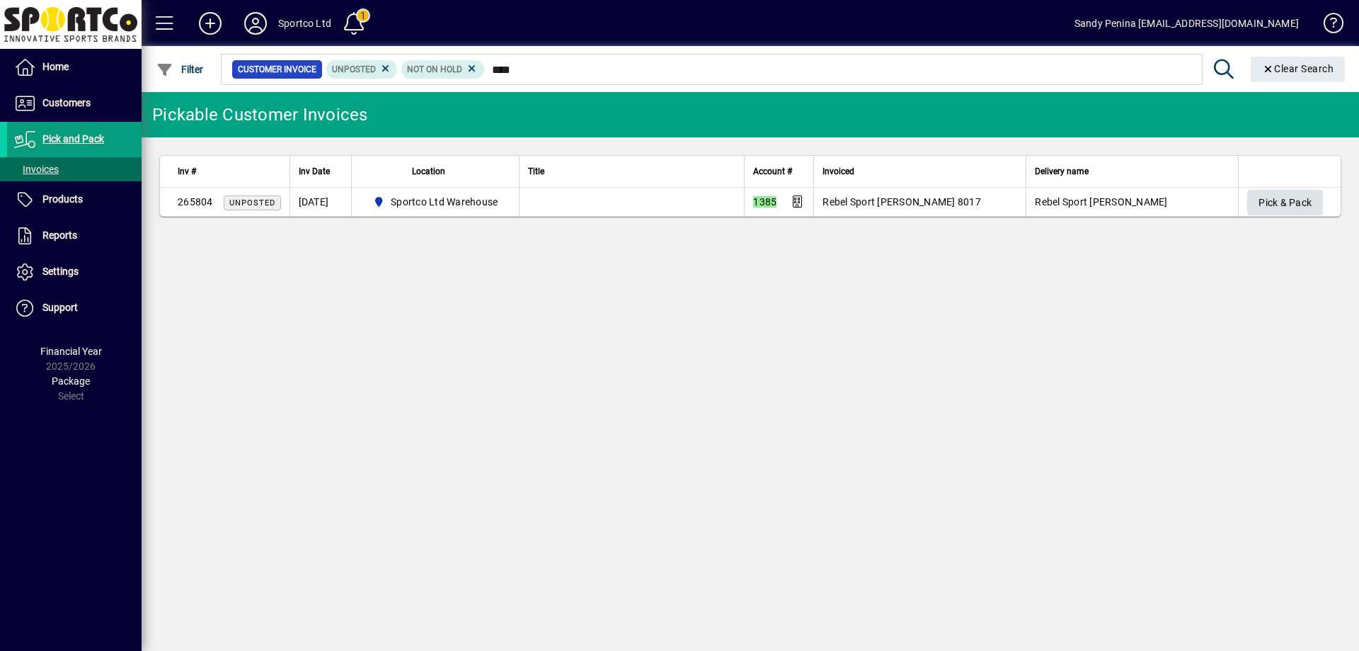
type input "****"
click at [1290, 203] on span "Pick & Pack" at bounding box center [1285, 202] width 53 height 23
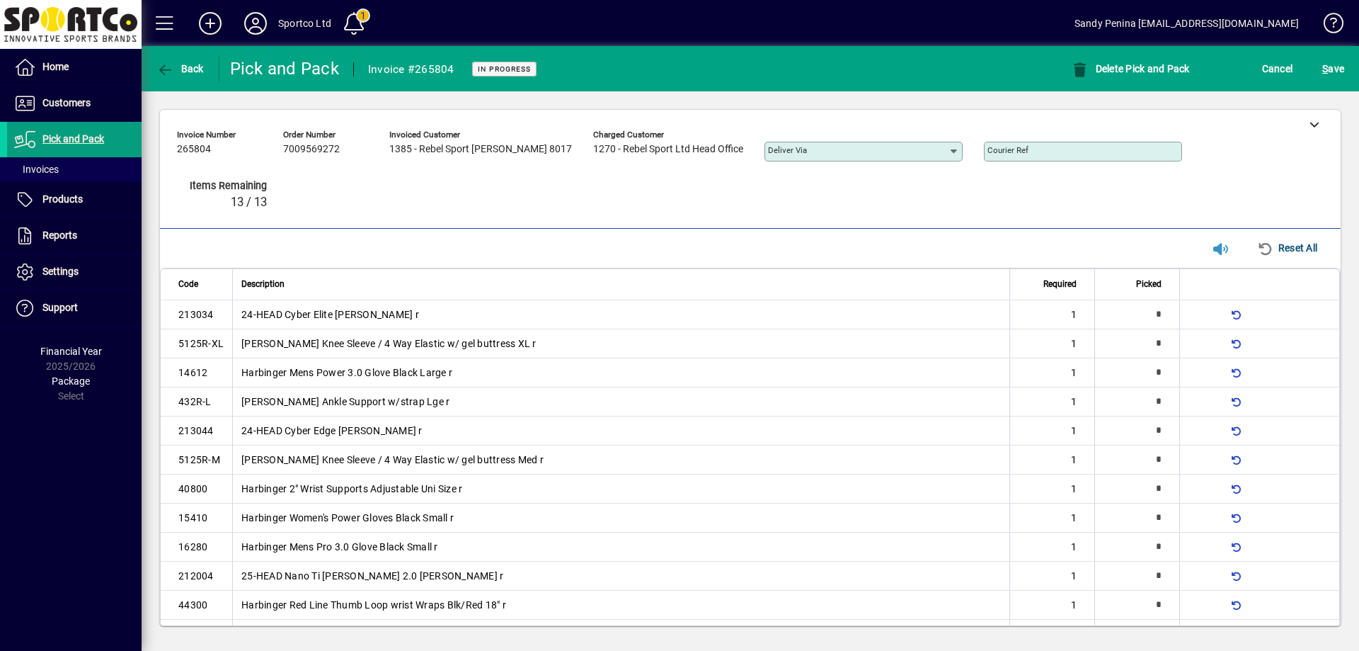
type input "*"
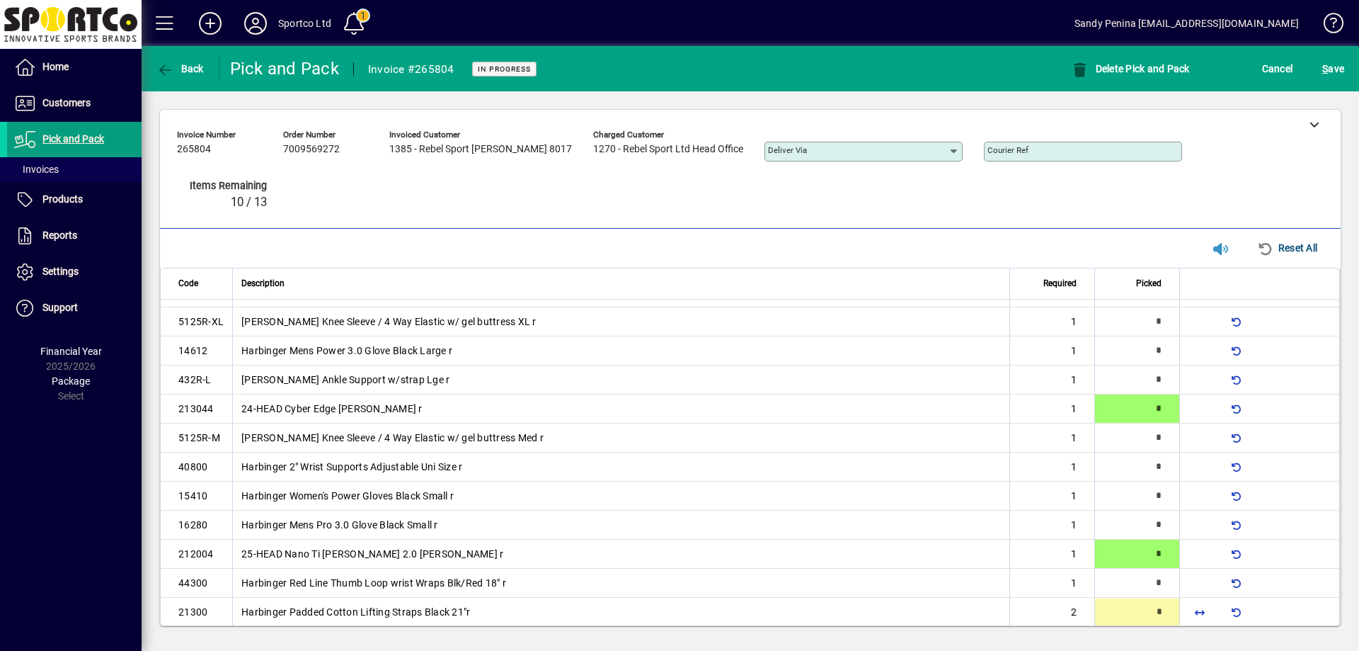
type input "*"
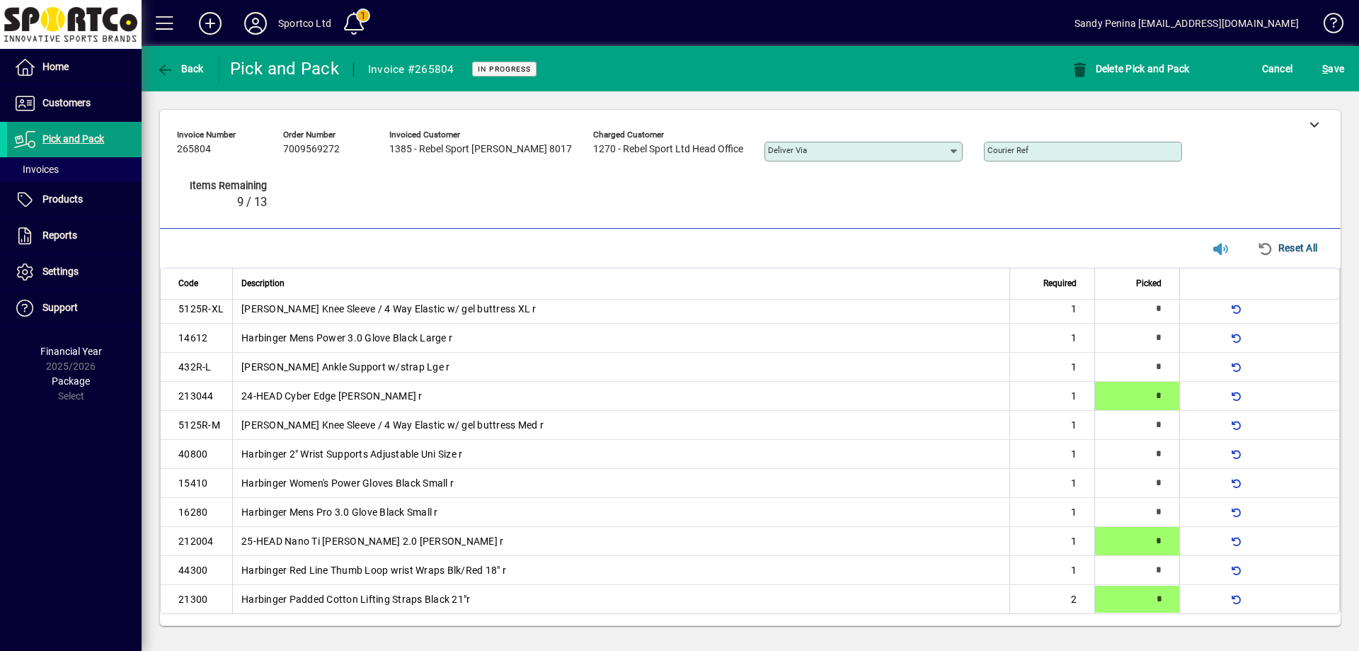
type input "*"
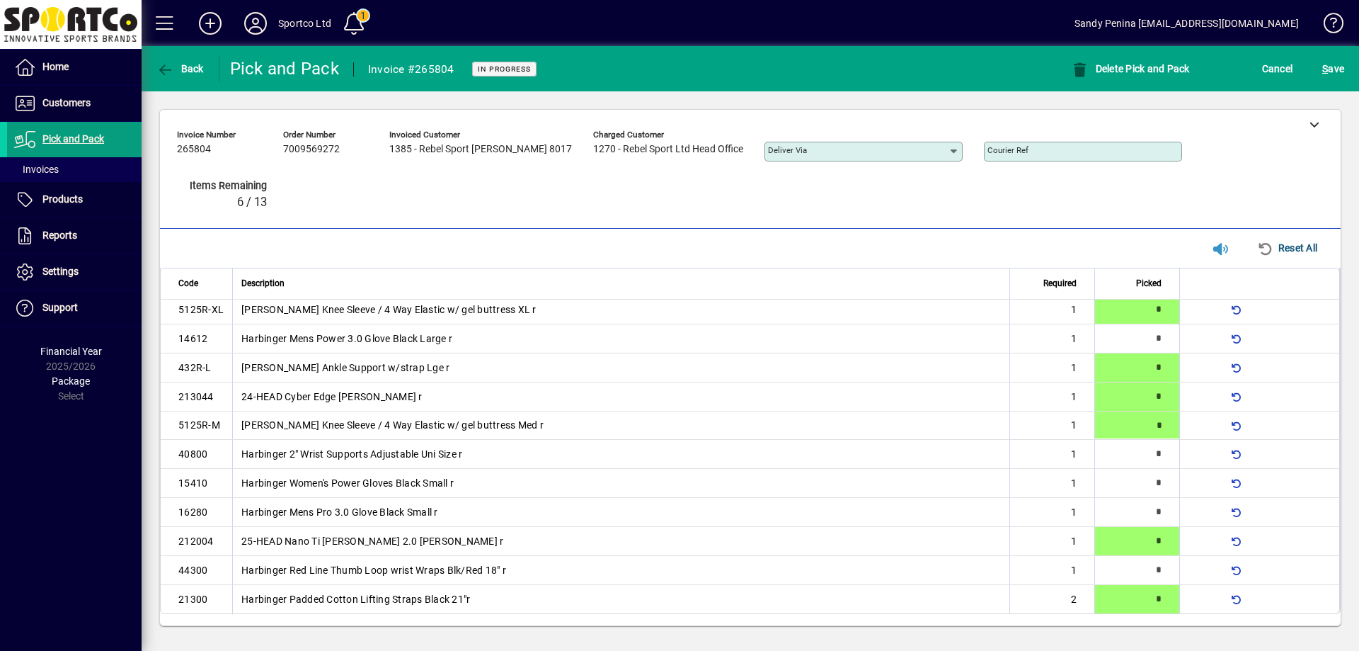
type input "*"
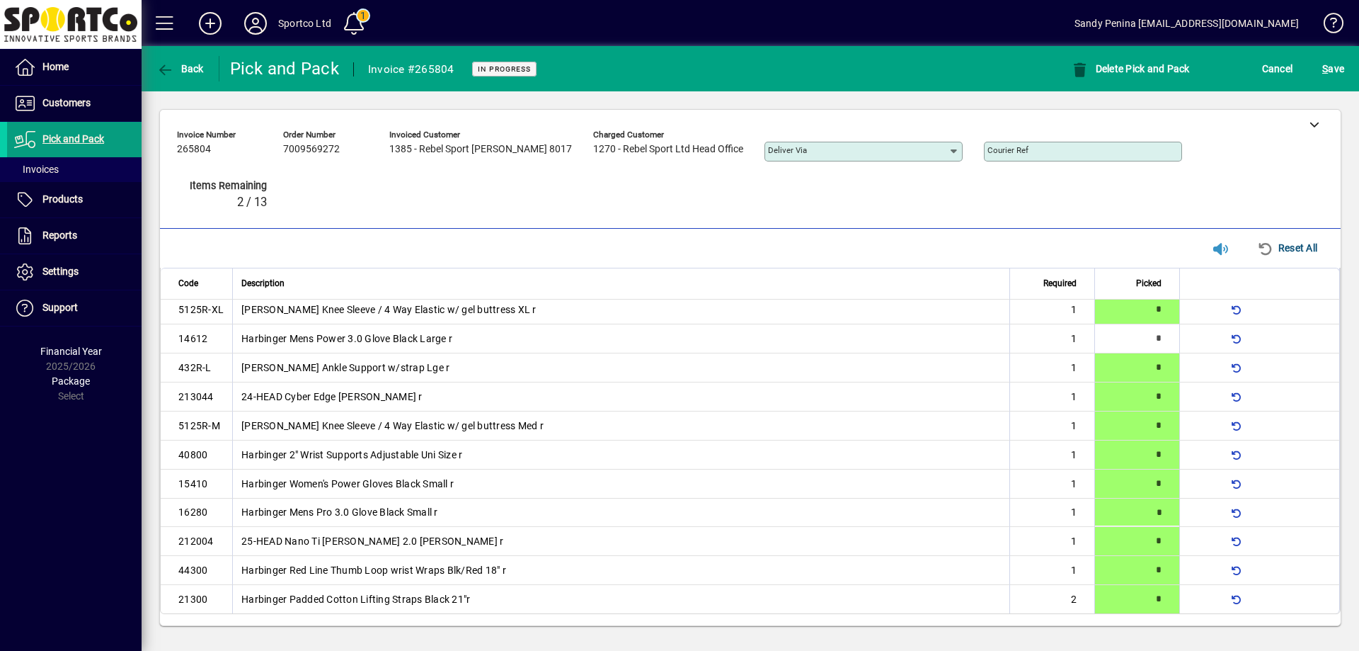
type input "*"
click at [1336, 78] on button "S ave" at bounding box center [1333, 68] width 29 height 25
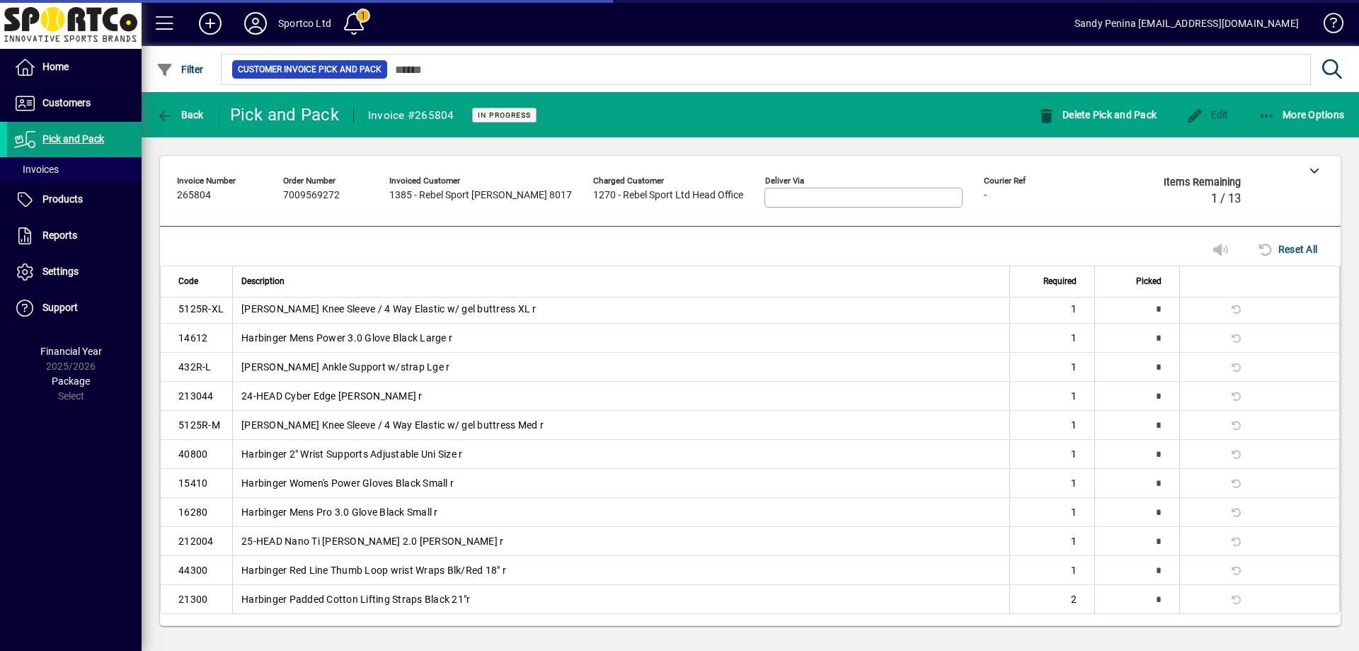
scroll to position [0, 0]
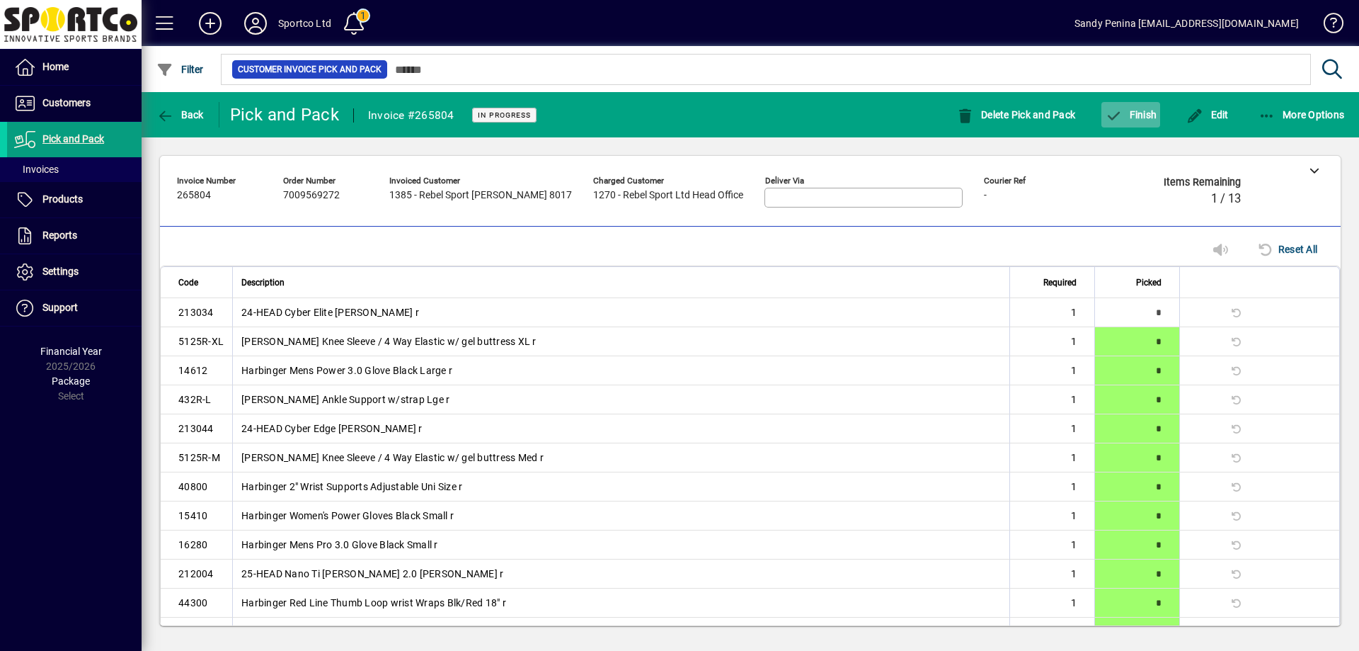
click at [1128, 118] on span "Finish" at bounding box center [1131, 114] width 52 height 11
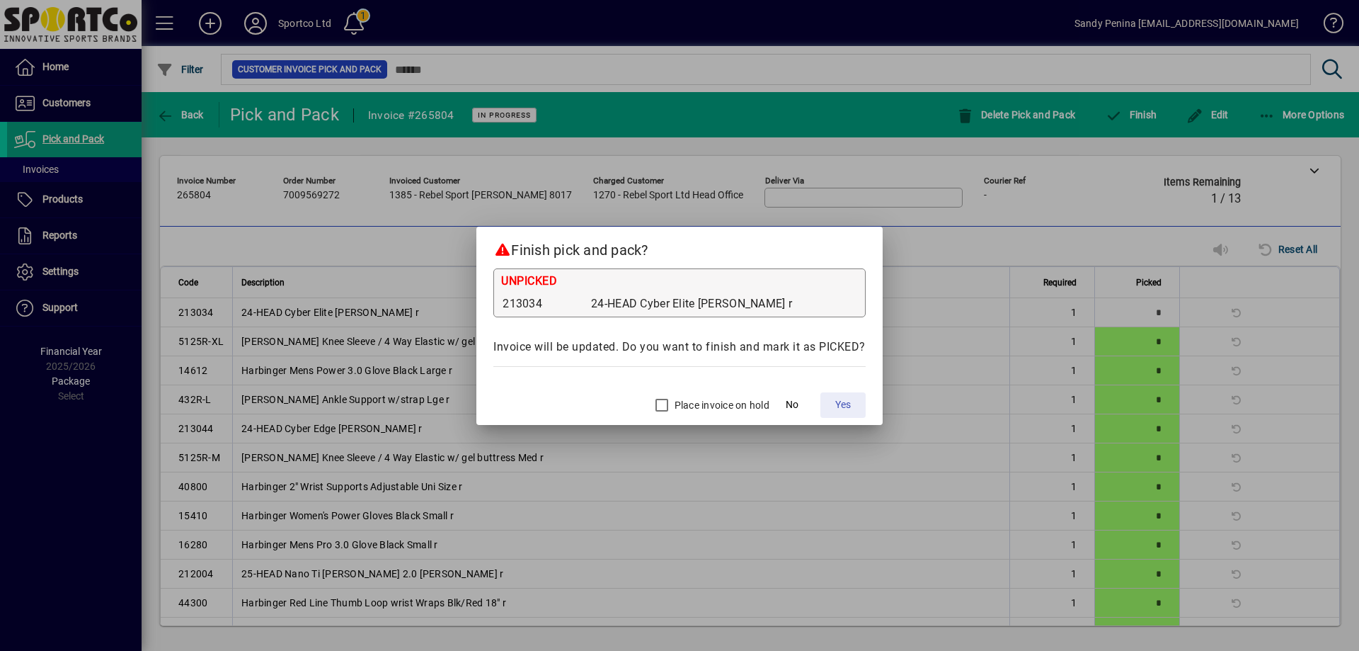
drag, startPoint x: 854, startPoint y: 407, endPoint x: 817, endPoint y: 425, distance: 41.8
click at [854, 408] on span at bounding box center [842, 405] width 45 height 34
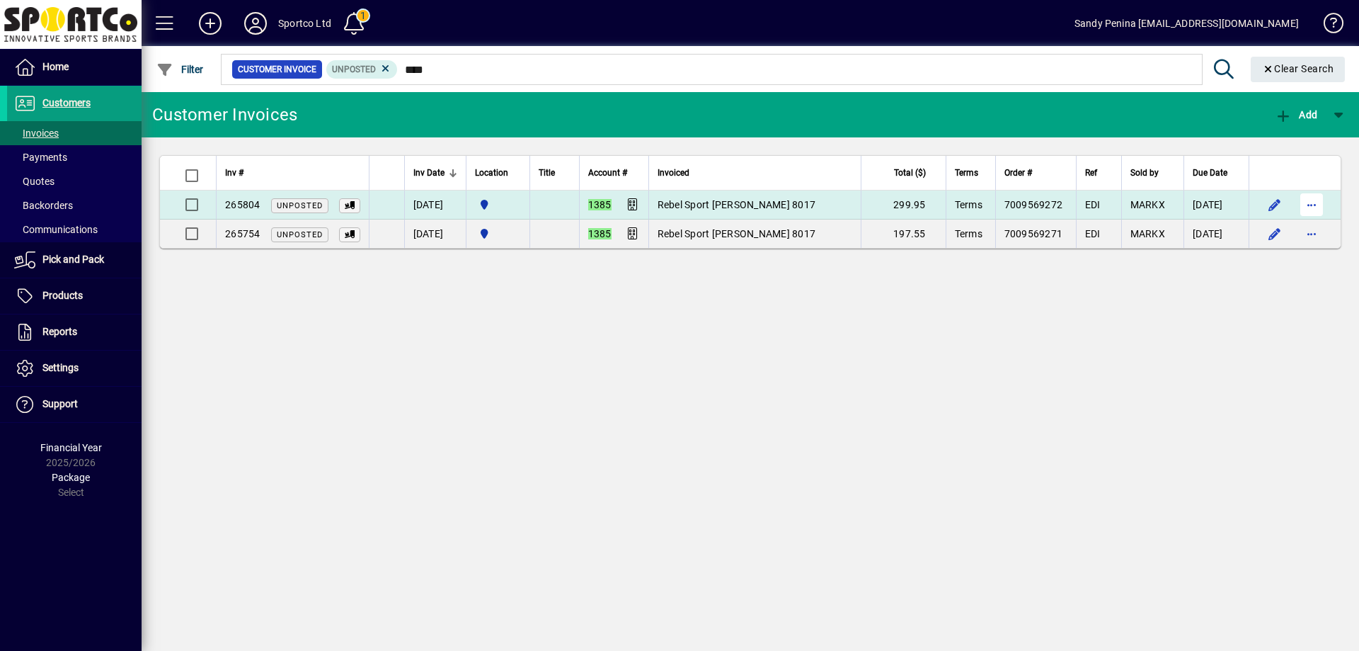
type input "****"
click at [1317, 205] on span "button" at bounding box center [1312, 205] width 34 height 34
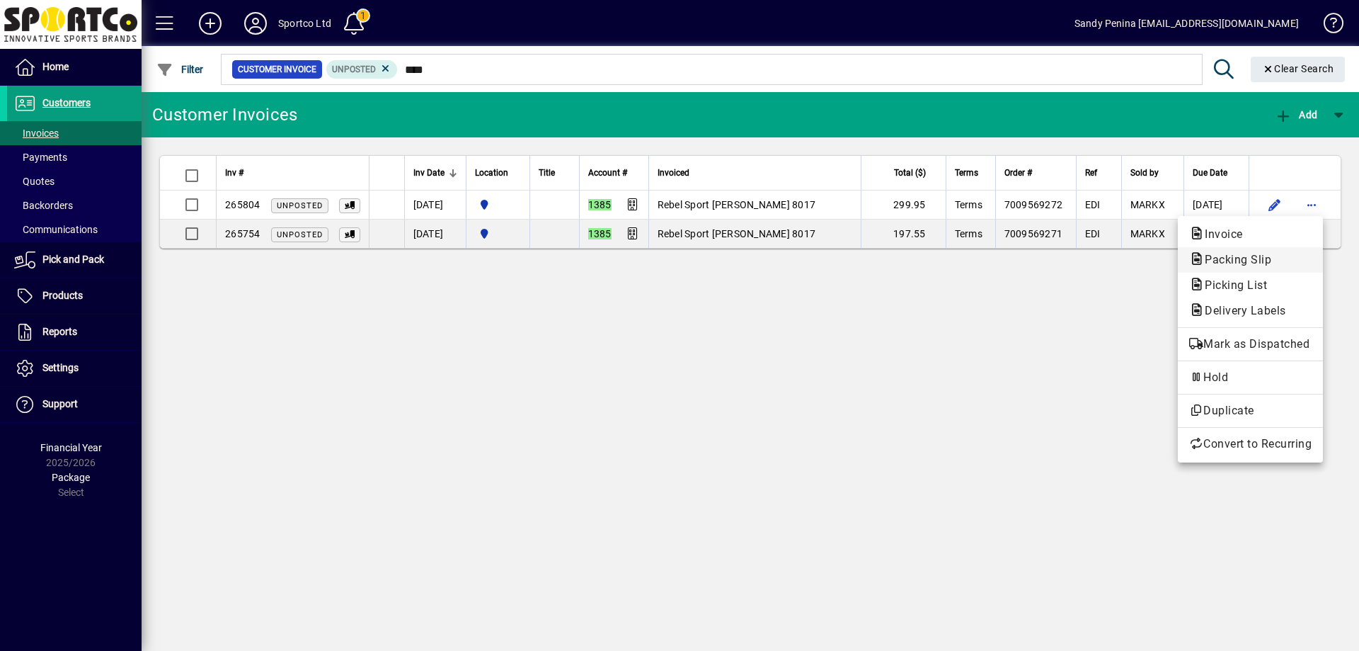
click at [1295, 262] on span "Packing Slip" at bounding box center [1250, 259] width 122 height 17
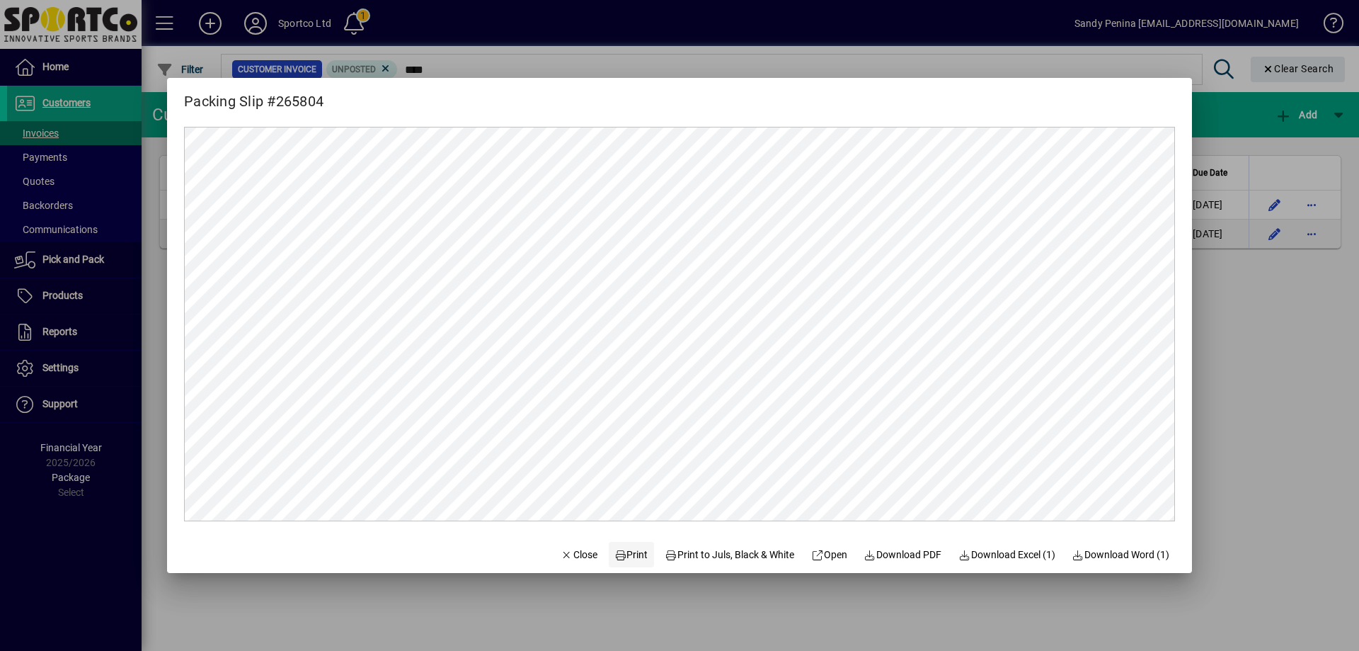
click at [631, 551] on span "Print" at bounding box center [631, 554] width 34 height 15
click at [585, 551] on span "button" at bounding box center [579, 554] width 48 height 34
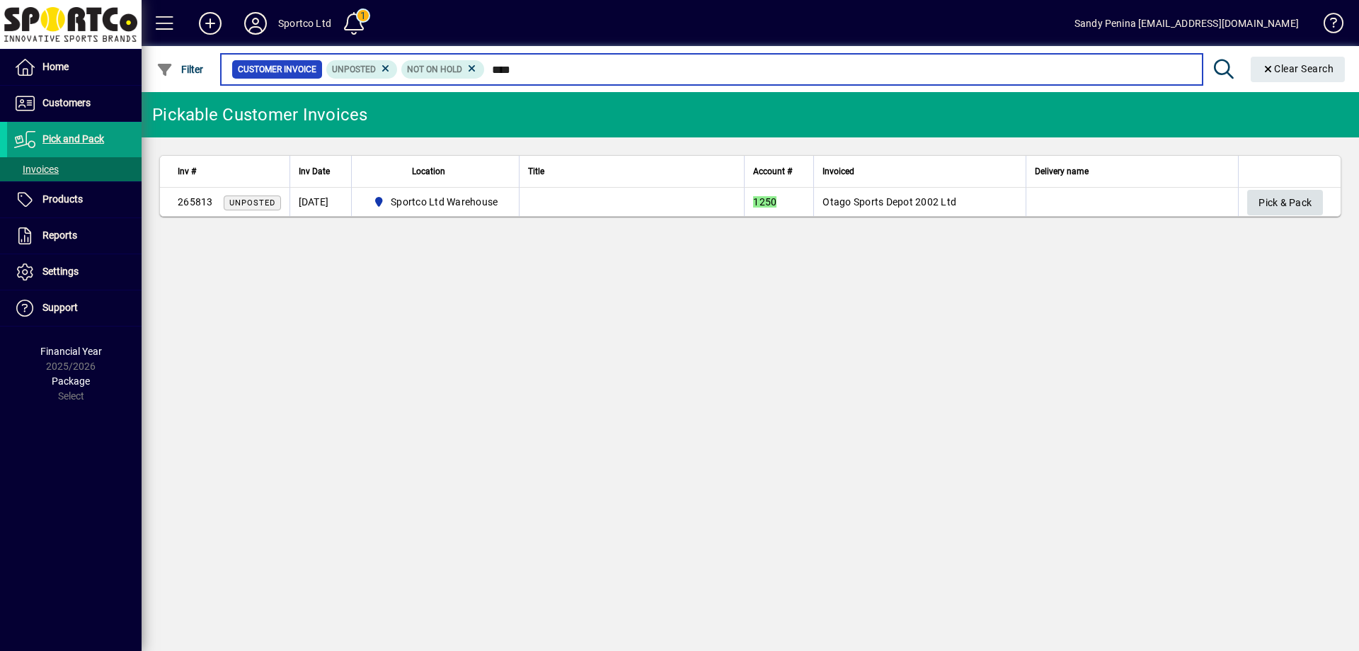
type input "****"
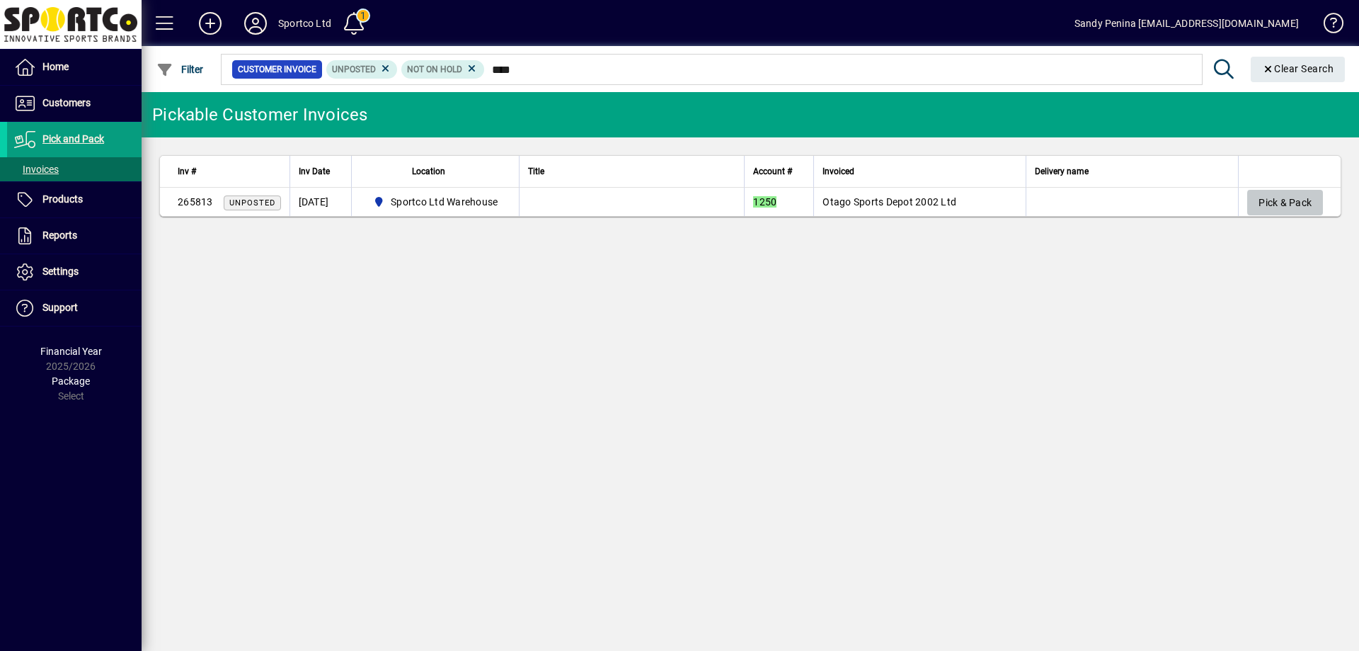
click at [1315, 202] on span "button" at bounding box center [1285, 202] width 76 height 34
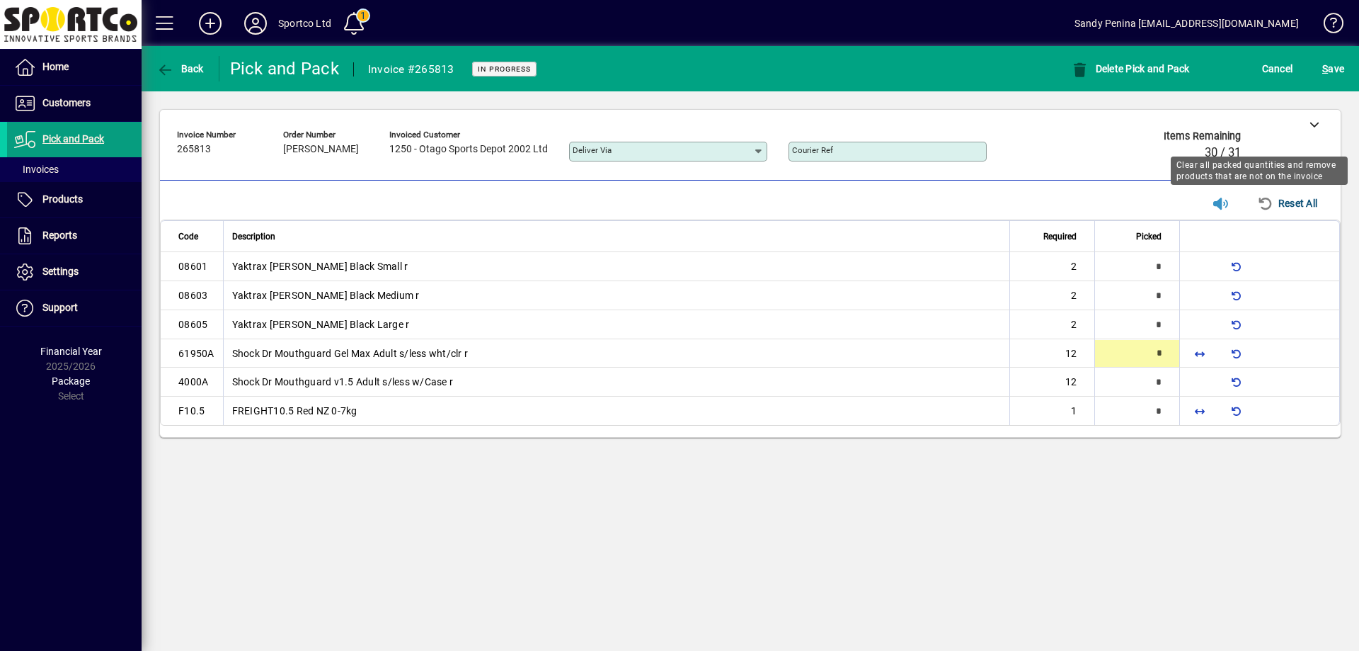
type input "*"
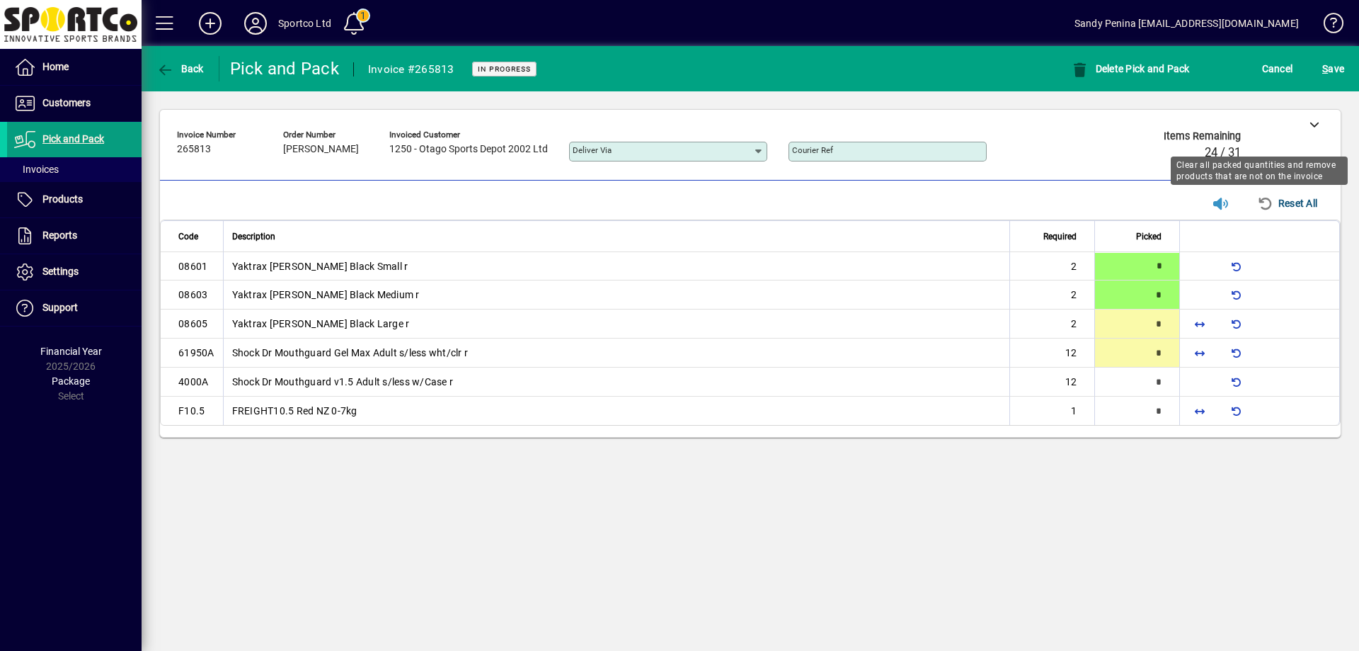
type input "*"
type input "**"
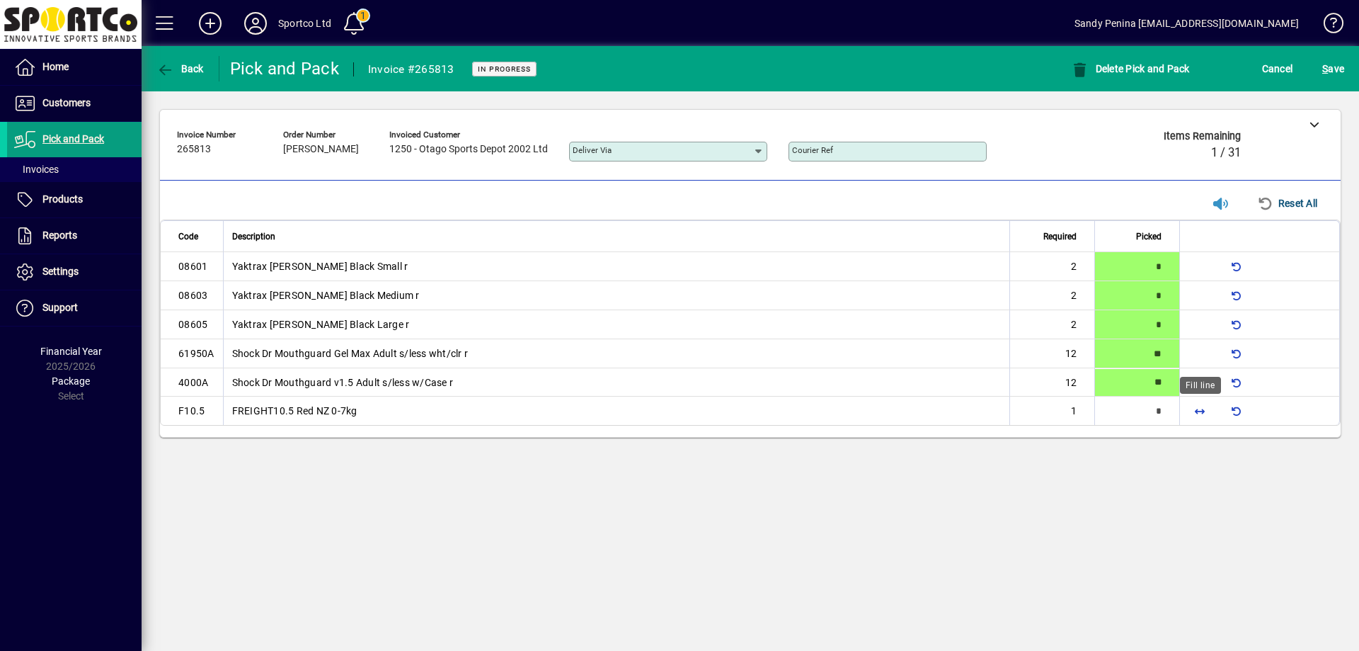
click at [1199, 406] on span "button" at bounding box center [1200, 411] width 34 height 34
type input "*"
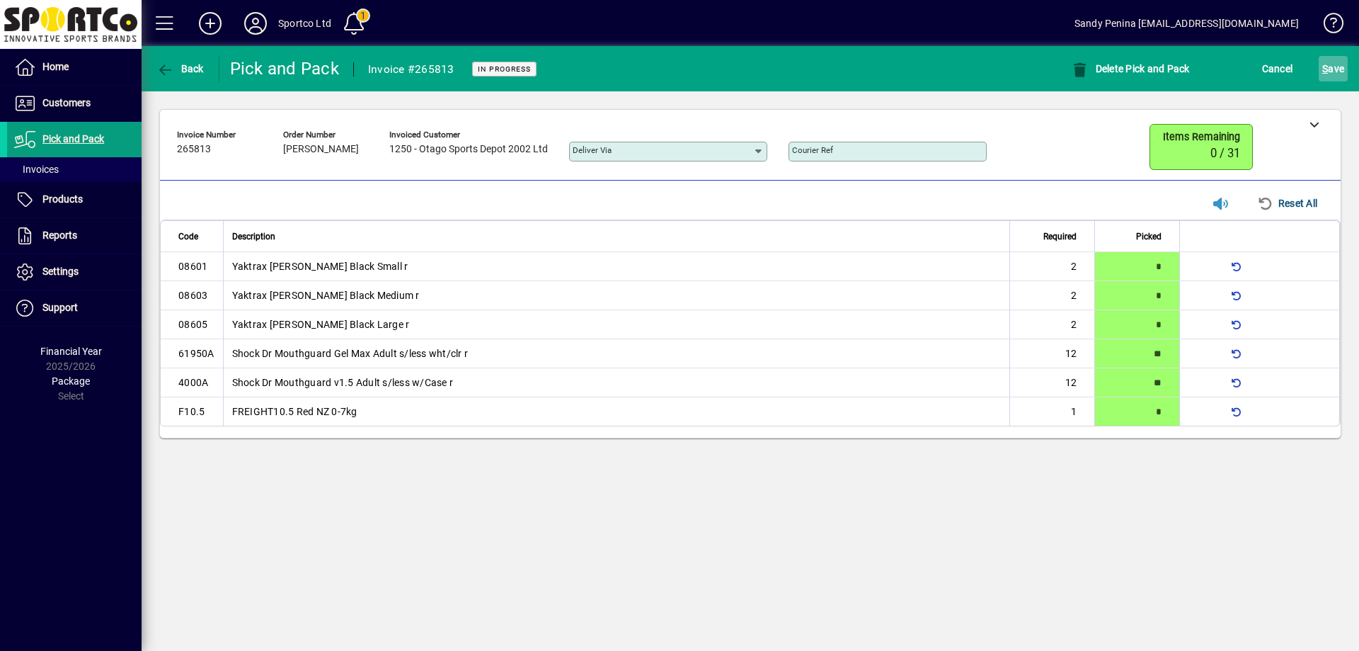
click at [1345, 65] on span "submit" at bounding box center [1333, 69] width 29 height 34
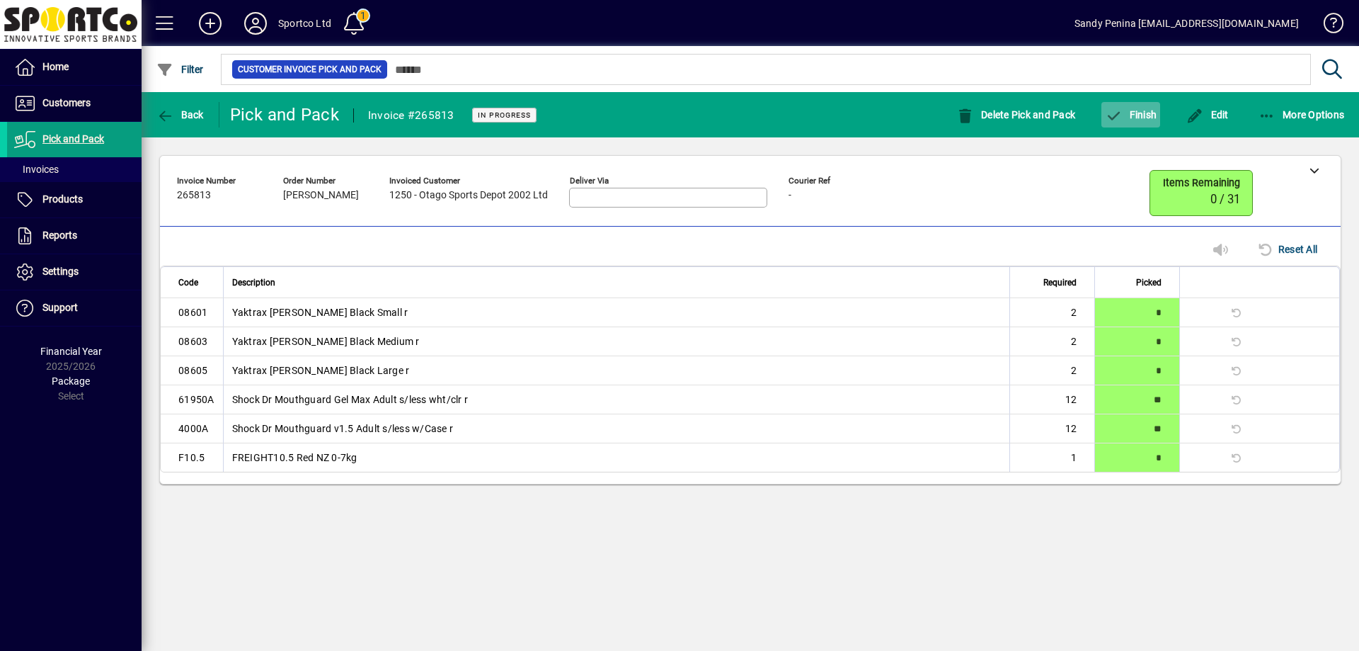
click at [1121, 130] on span "button" at bounding box center [1131, 115] width 59 height 34
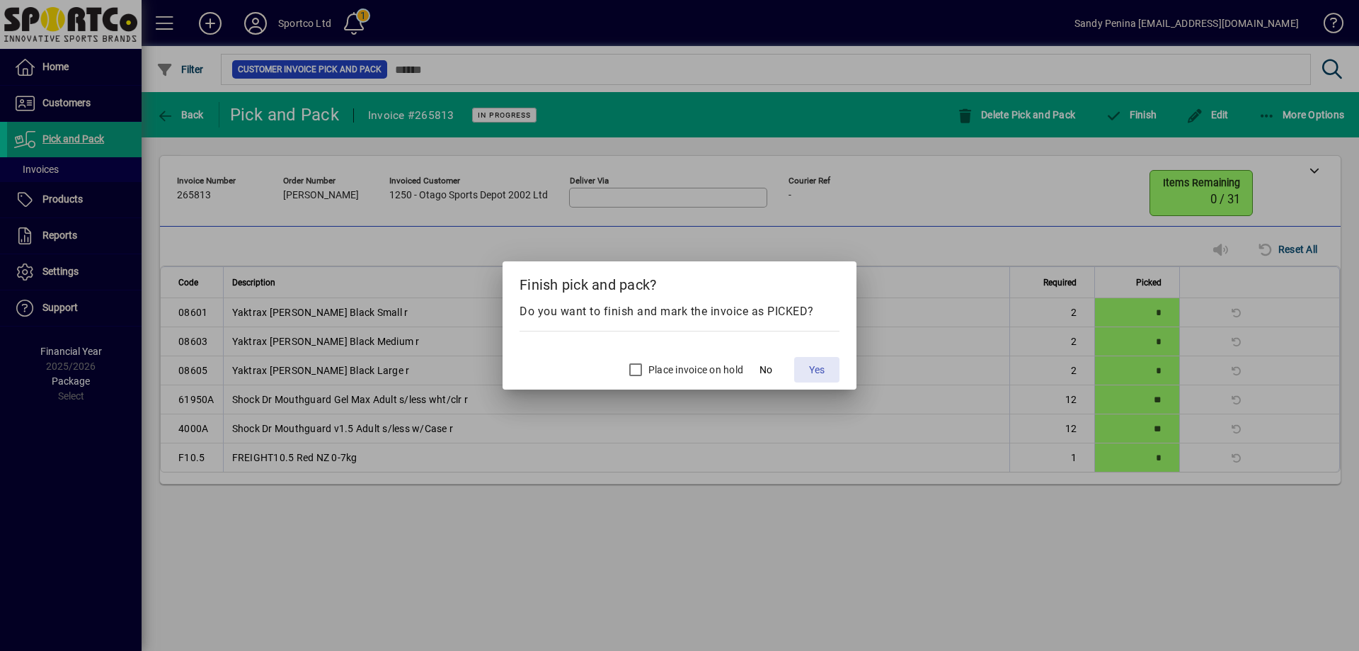
drag, startPoint x: 831, startPoint y: 364, endPoint x: 816, endPoint y: 377, distance: 20.1
click at [828, 365] on span at bounding box center [816, 370] width 45 height 34
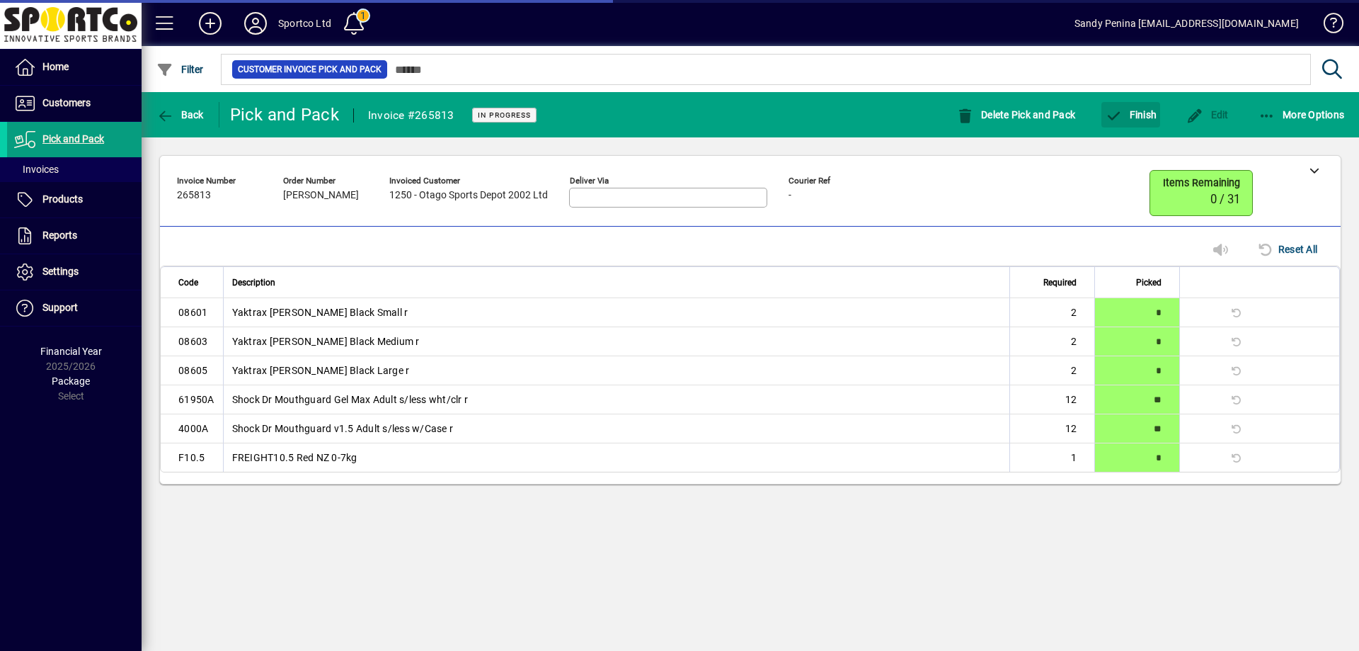
click at [372, 258] on mat-card "**********" at bounding box center [750, 319] width 1182 height 329
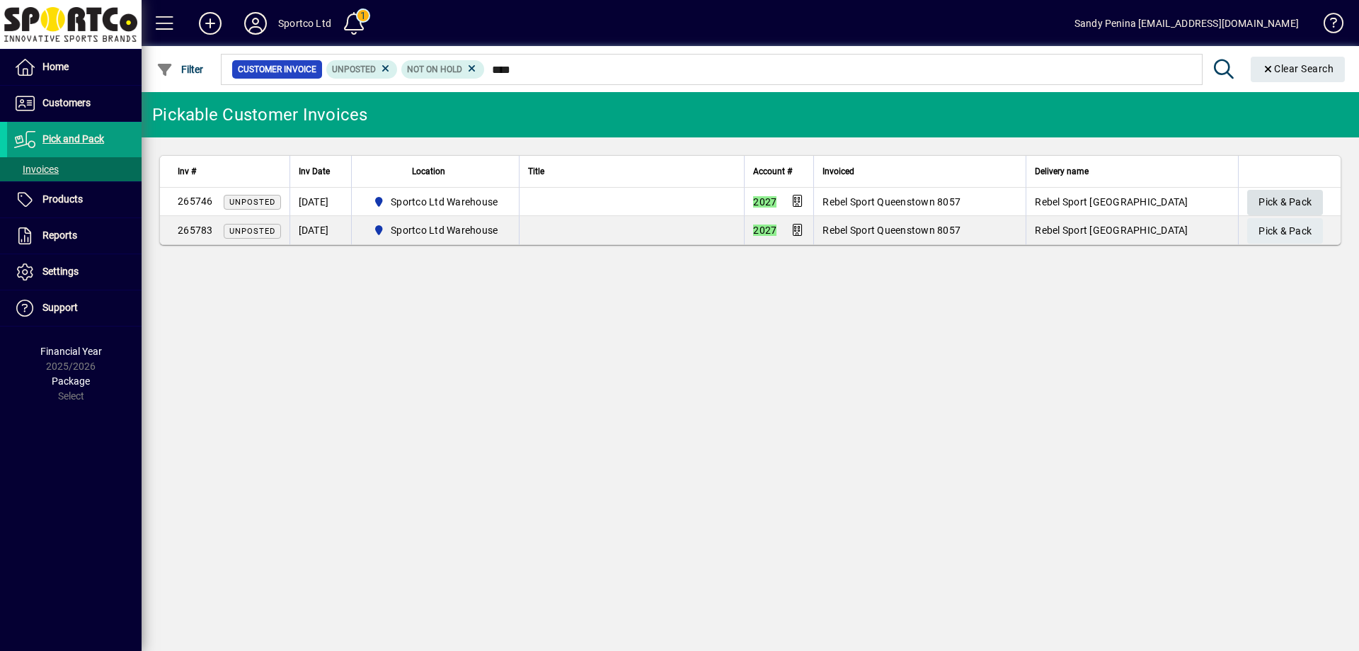
type input "****"
click at [1305, 193] on span "Pick & Pack" at bounding box center [1285, 201] width 53 height 23
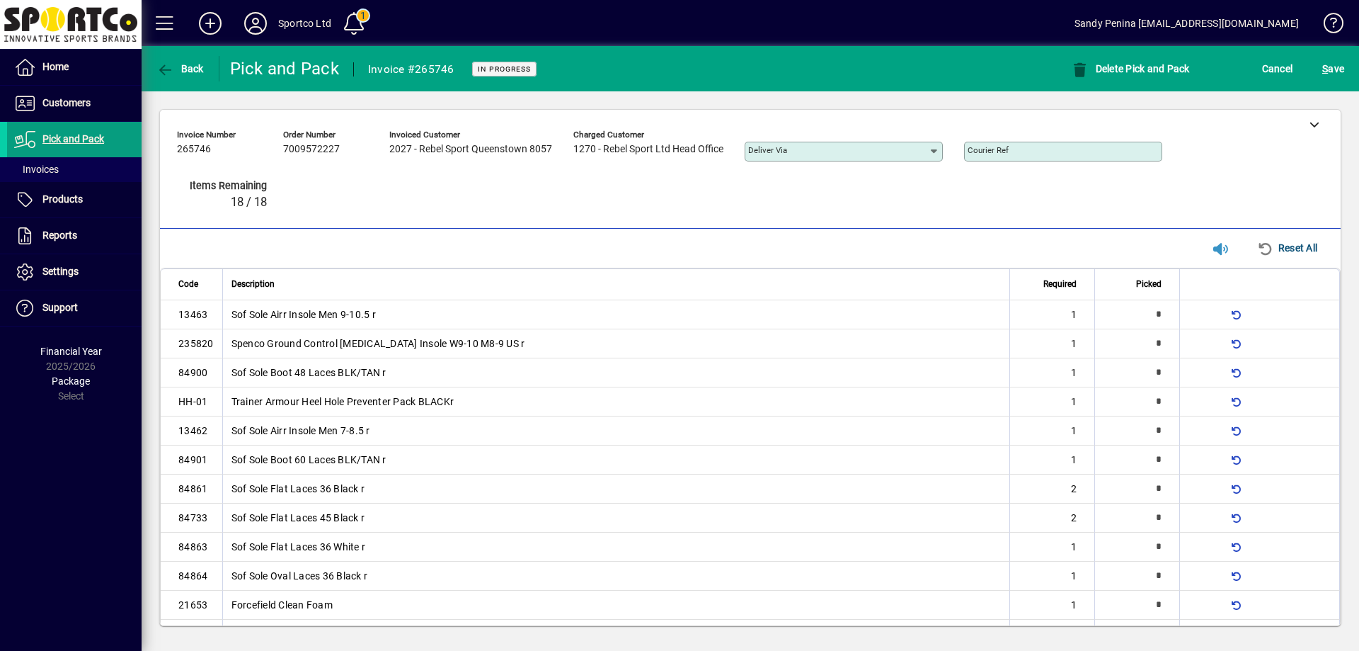
type input "*"
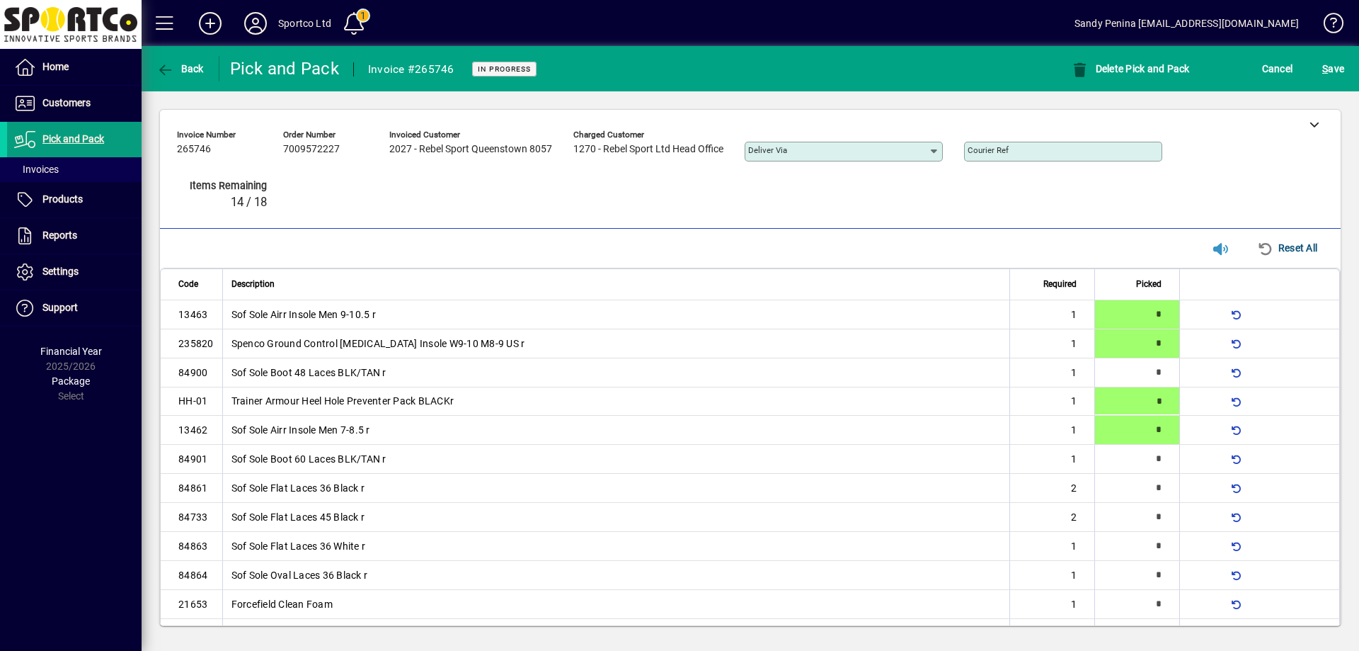
type input "*"
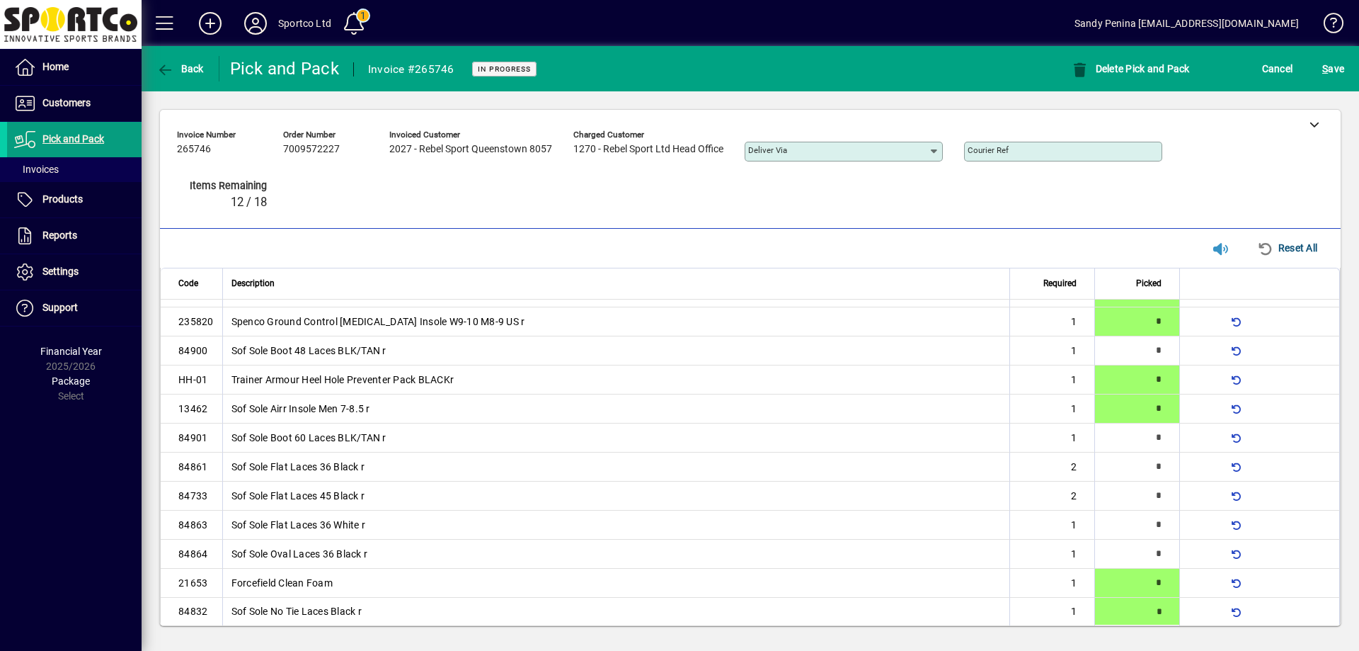
type input "*"
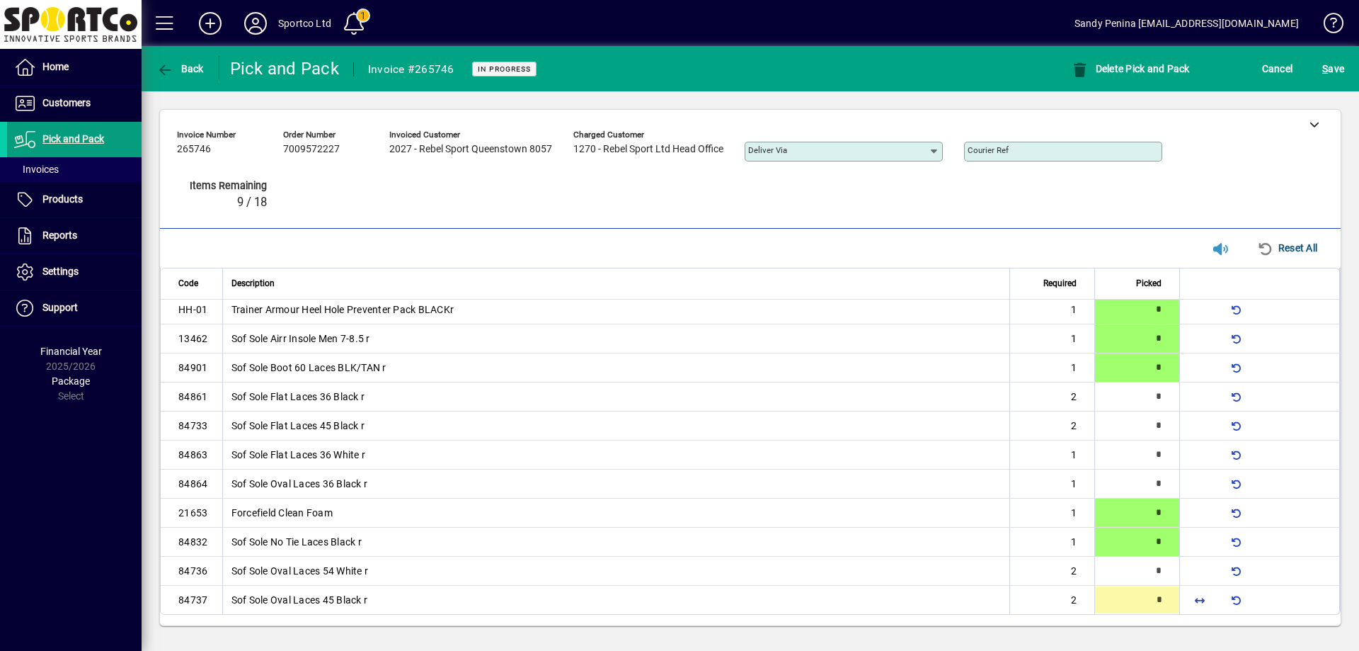
type input "*"
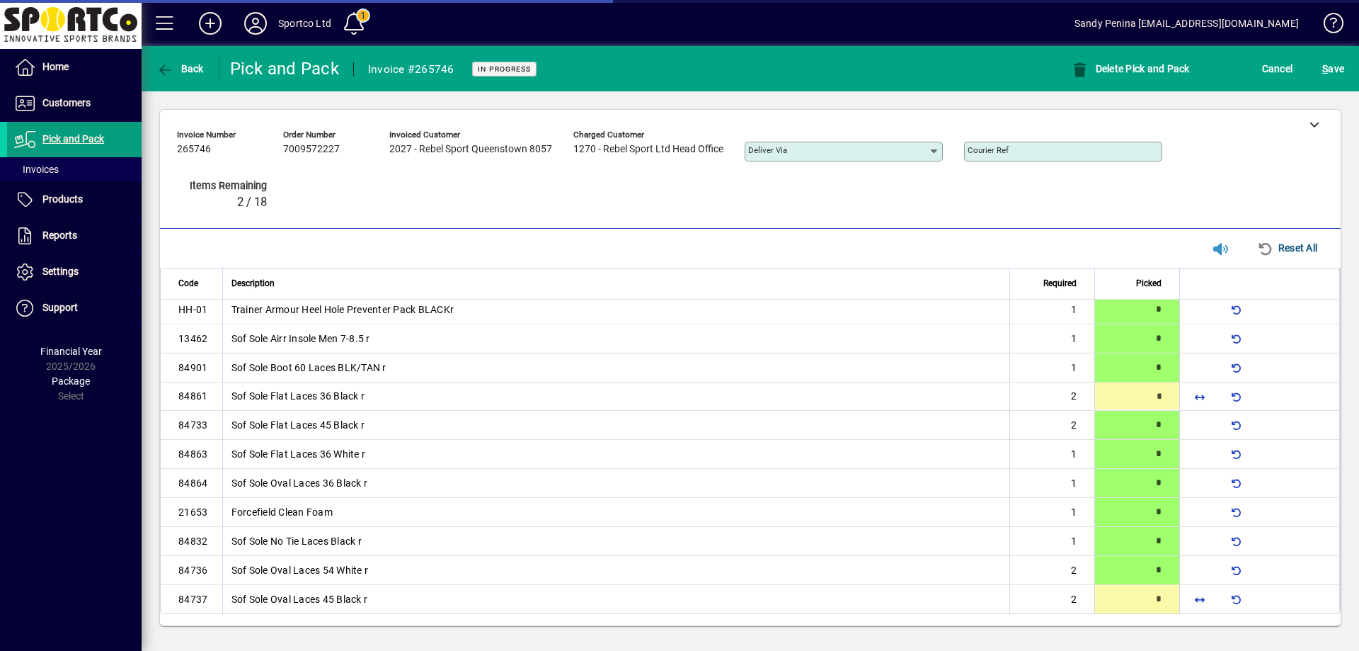
type input "*"
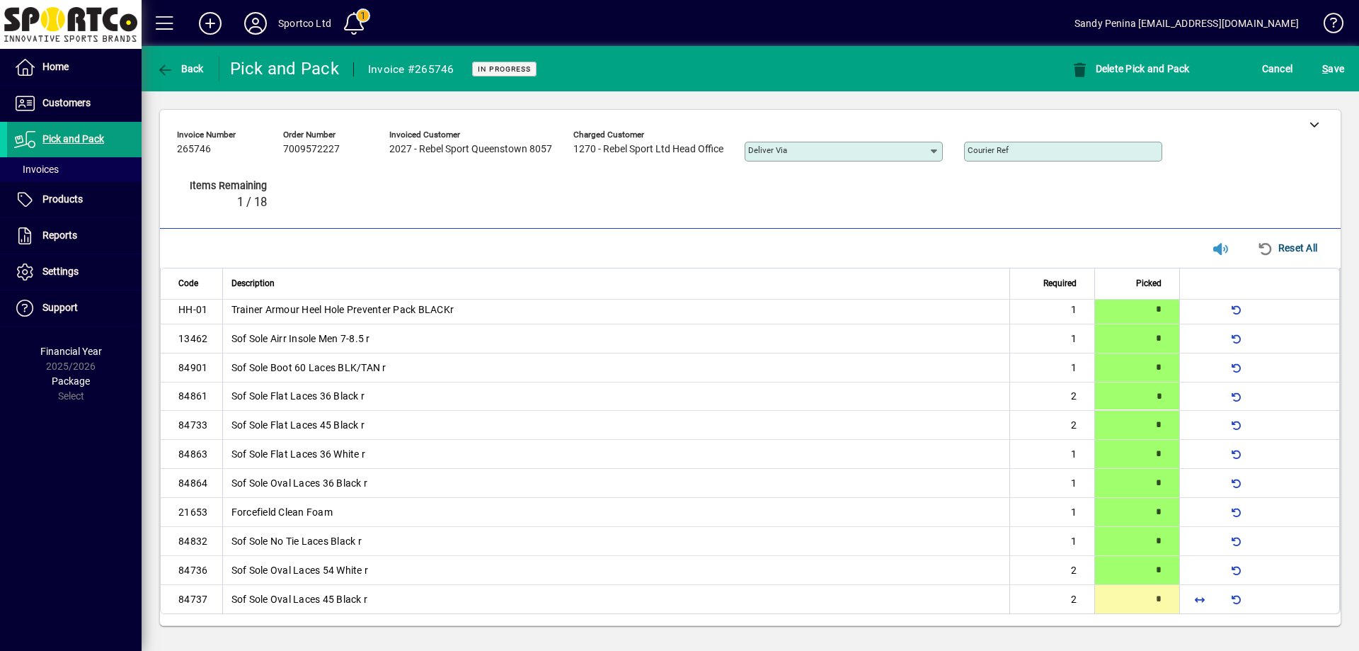
scroll to position [43, 0]
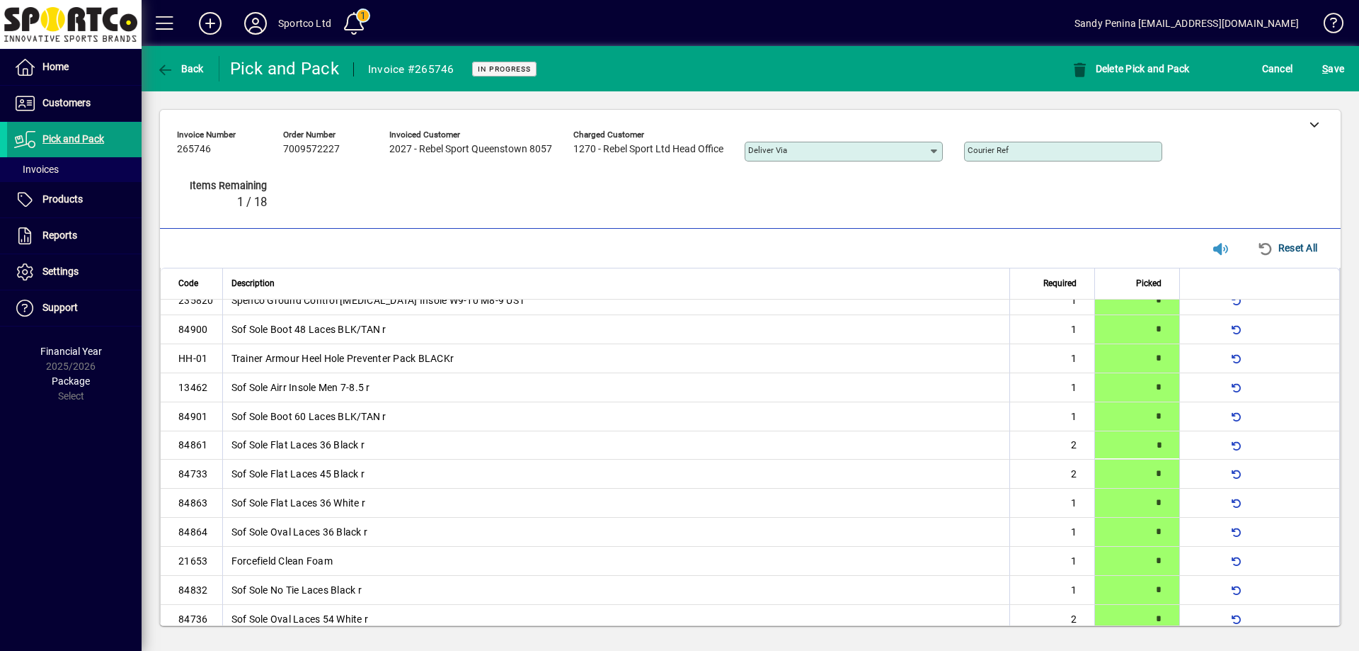
type input "*"
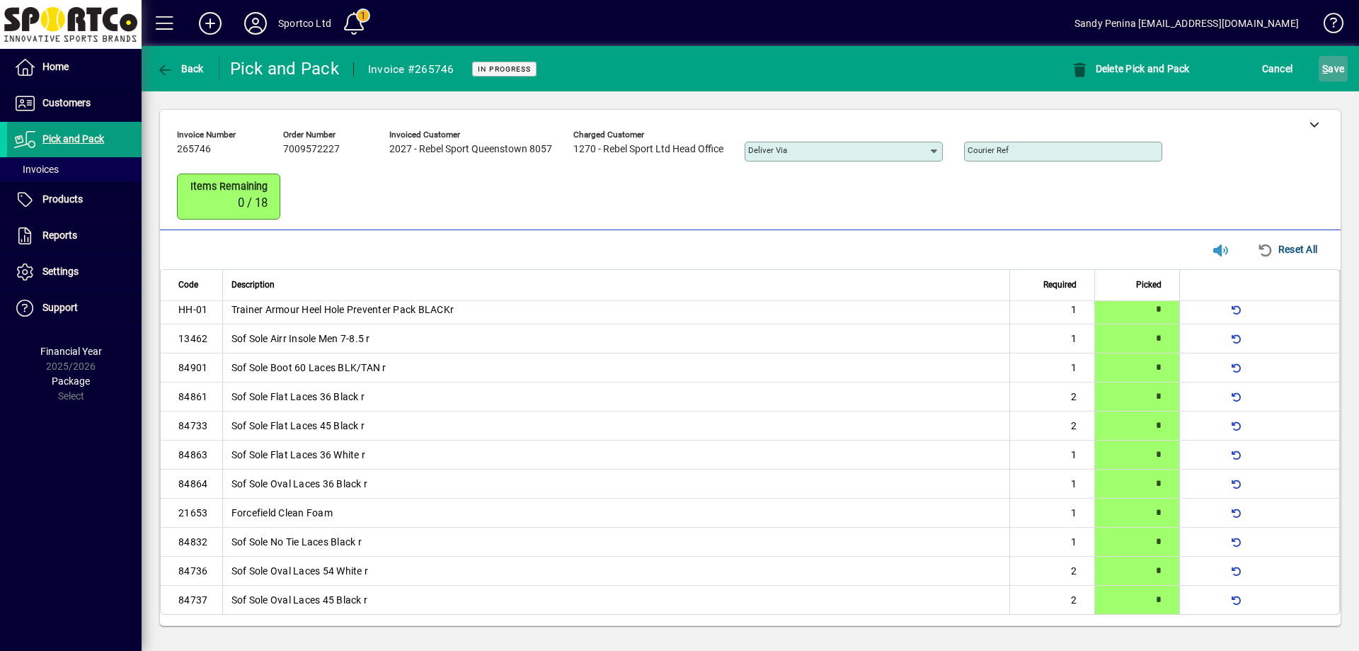
click at [1337, 57] on span "S ave" at bounding box center [1333, 68] width 22 height 23
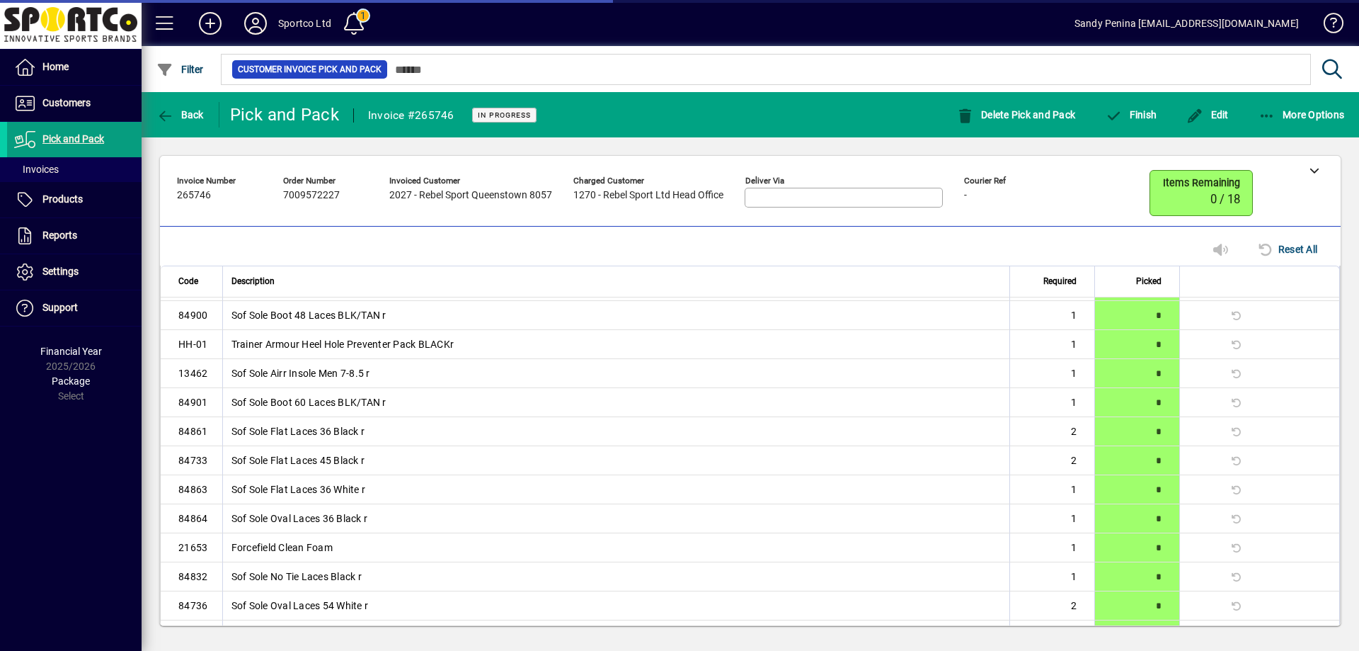
scroll to position [68, 0]
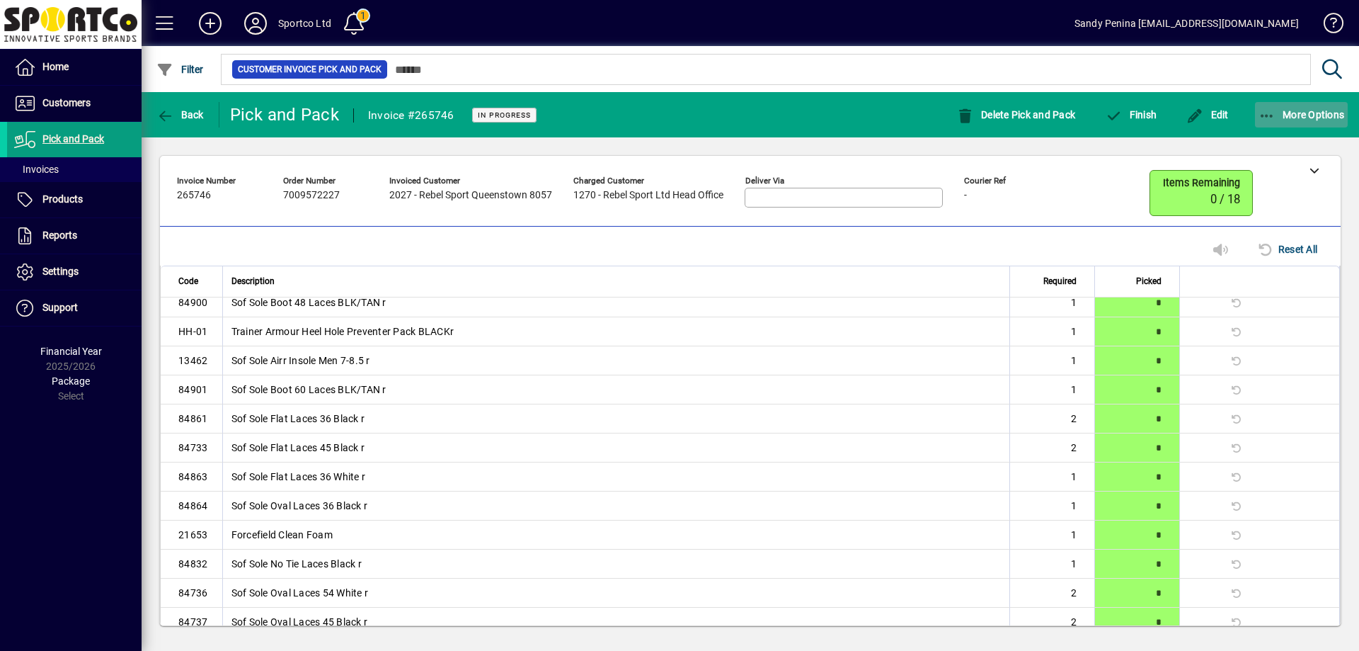
click at [1288, 118] on span "More Options" at bounding box center [1302, 114] width 86 height 11
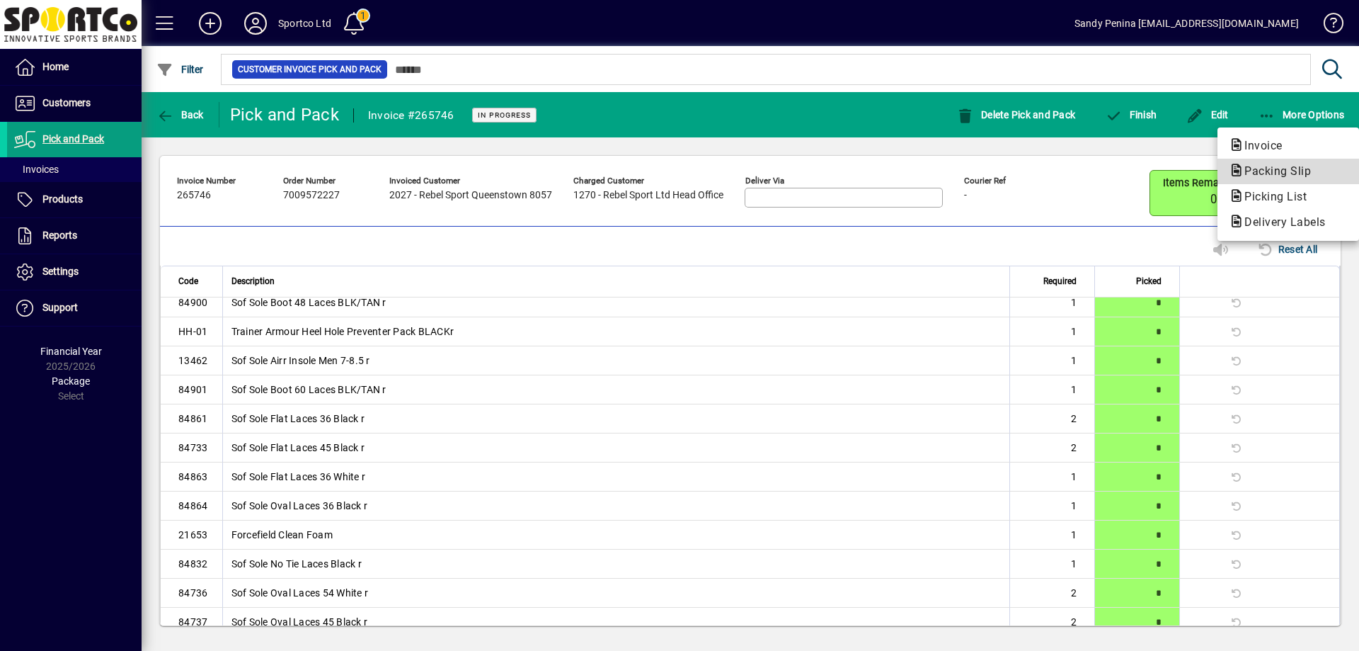
click at [1290, 176] on span "Packing Slip" at bounding box center [1273, 170] width 89 height 13
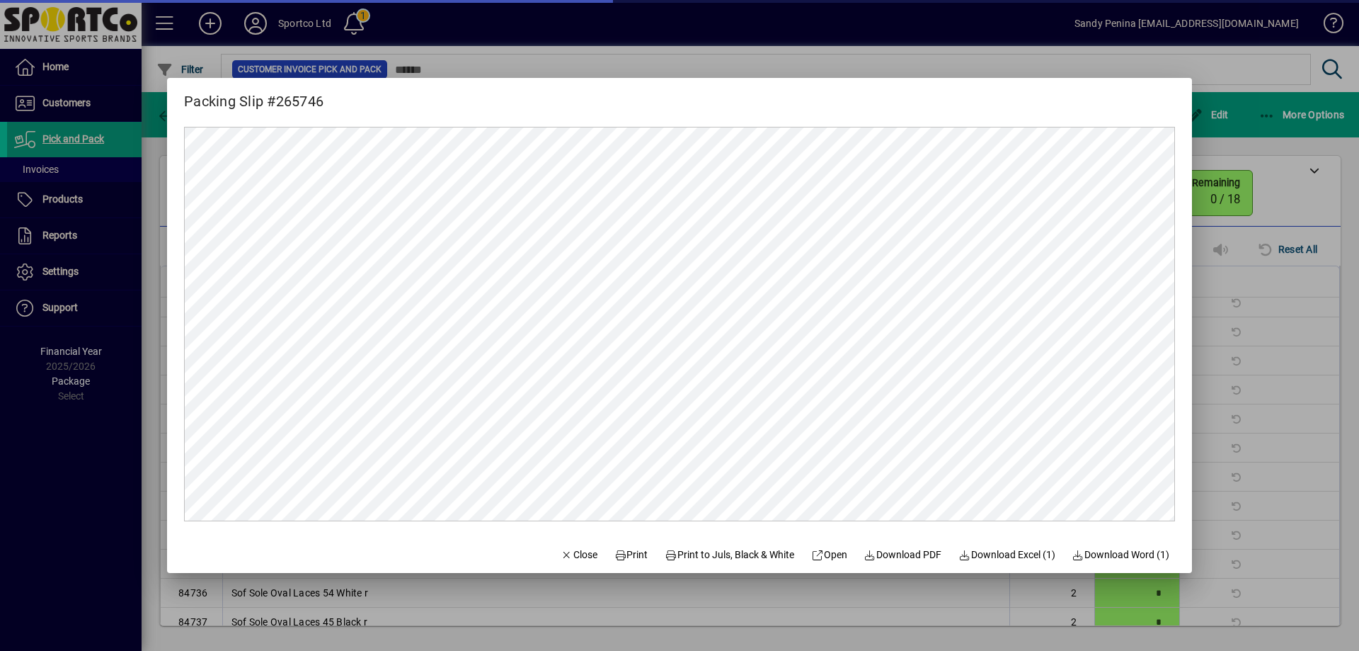
scroll to position [0, 0]
click at [614, 553] on span "Print" at bounding box center [631, 554] width 34 height 15
drag, startPoint x: 576, startPoint y: 554, endPoint x: 601, endPoint y: 496, distance: 63.8
click at [576, 554] on span "Close" at bounding box center [579, 554] width 37 height 15
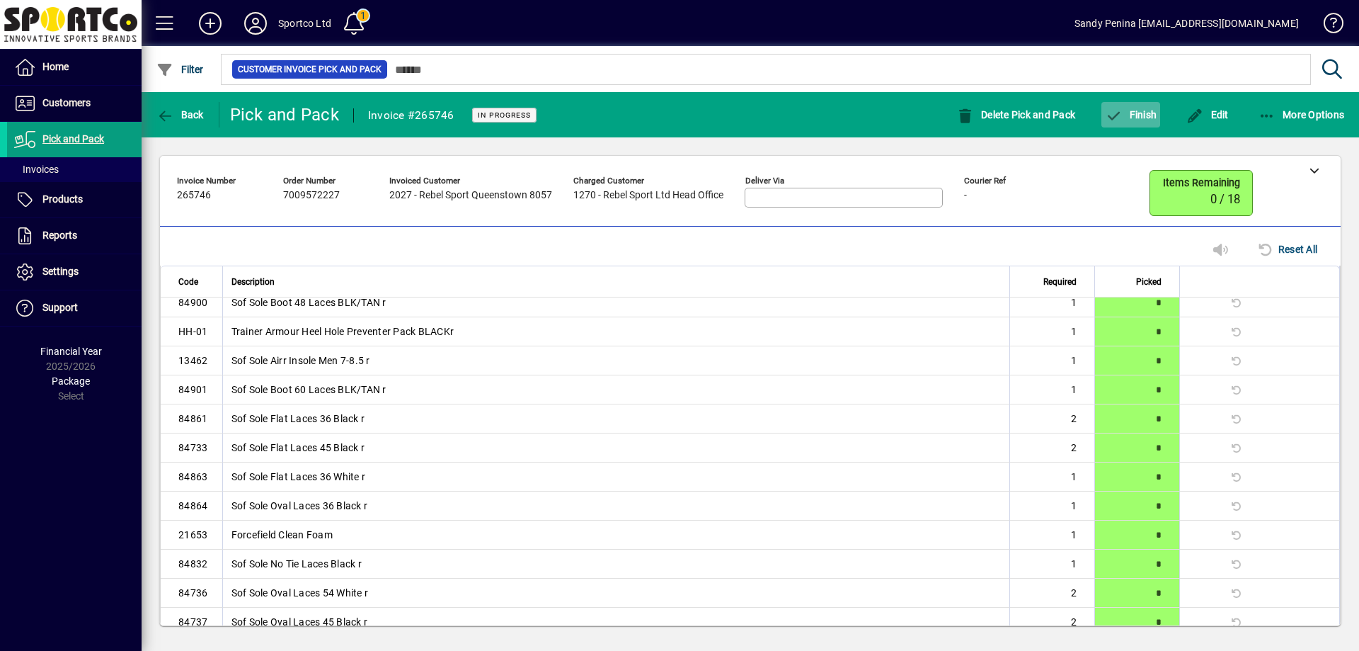
click at [1123, 100] on span "button" at bounding box center [1131, 115] width 59 height 34
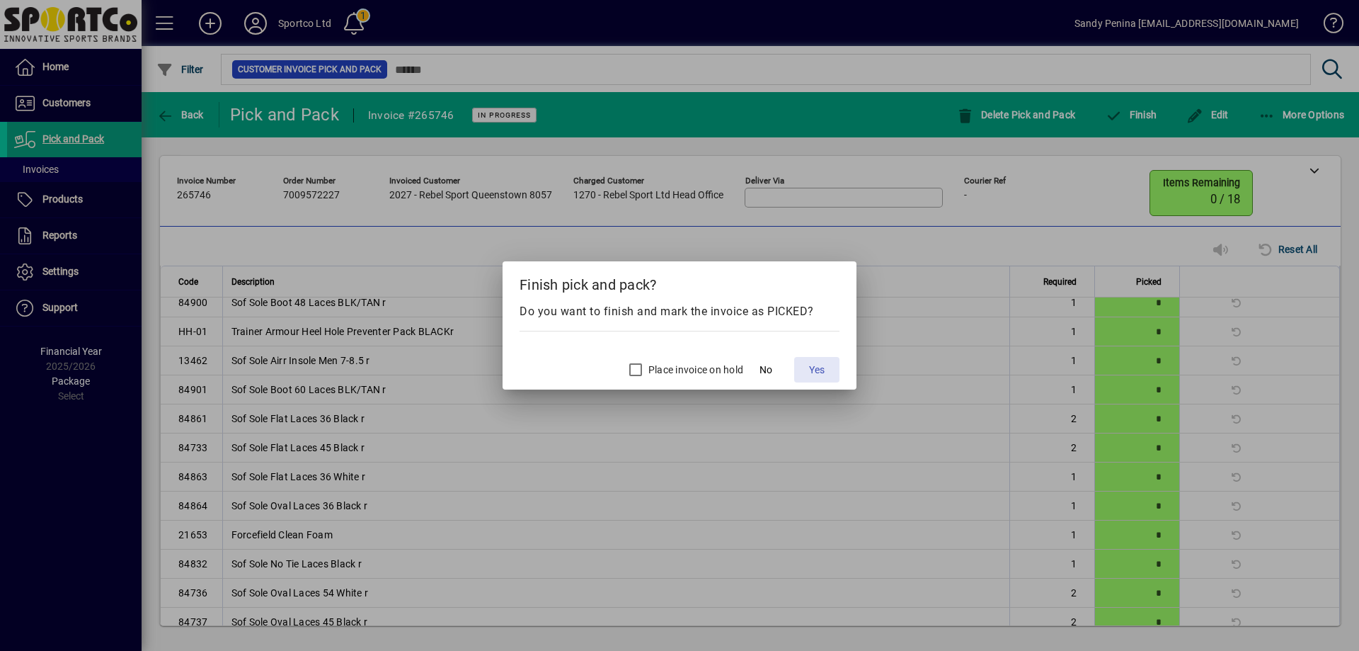
click at [814, 374] on span "Yes" at bounding box center [817, 369] width 16 height 15
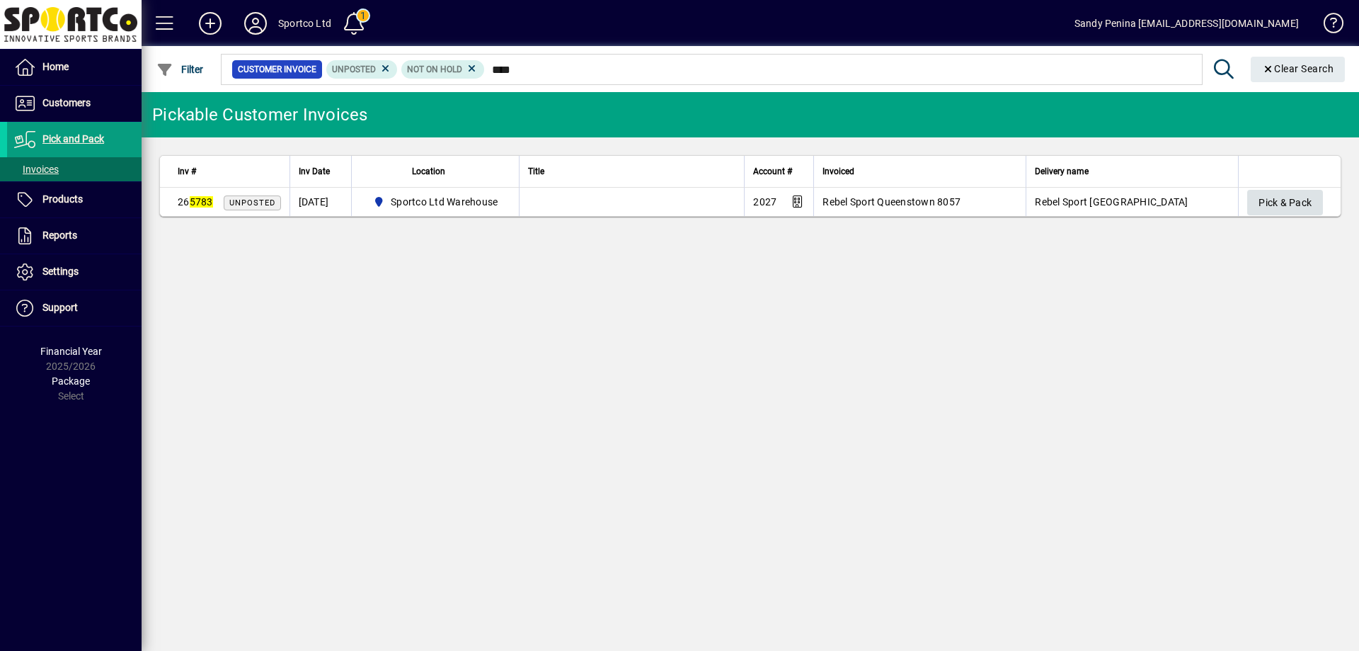
type input "****"
click at [1295, 205] on span "Pick & Pack" at bounding box center [1285, 202] width 53 height 23
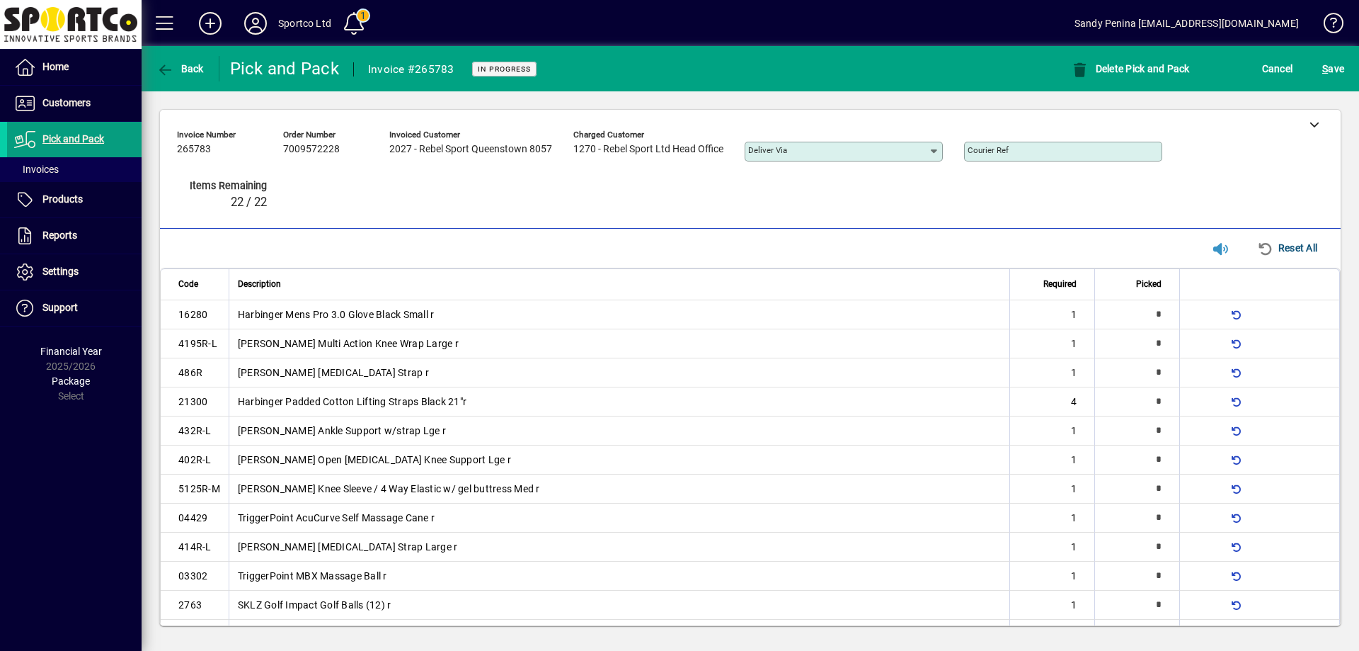
type input "*"
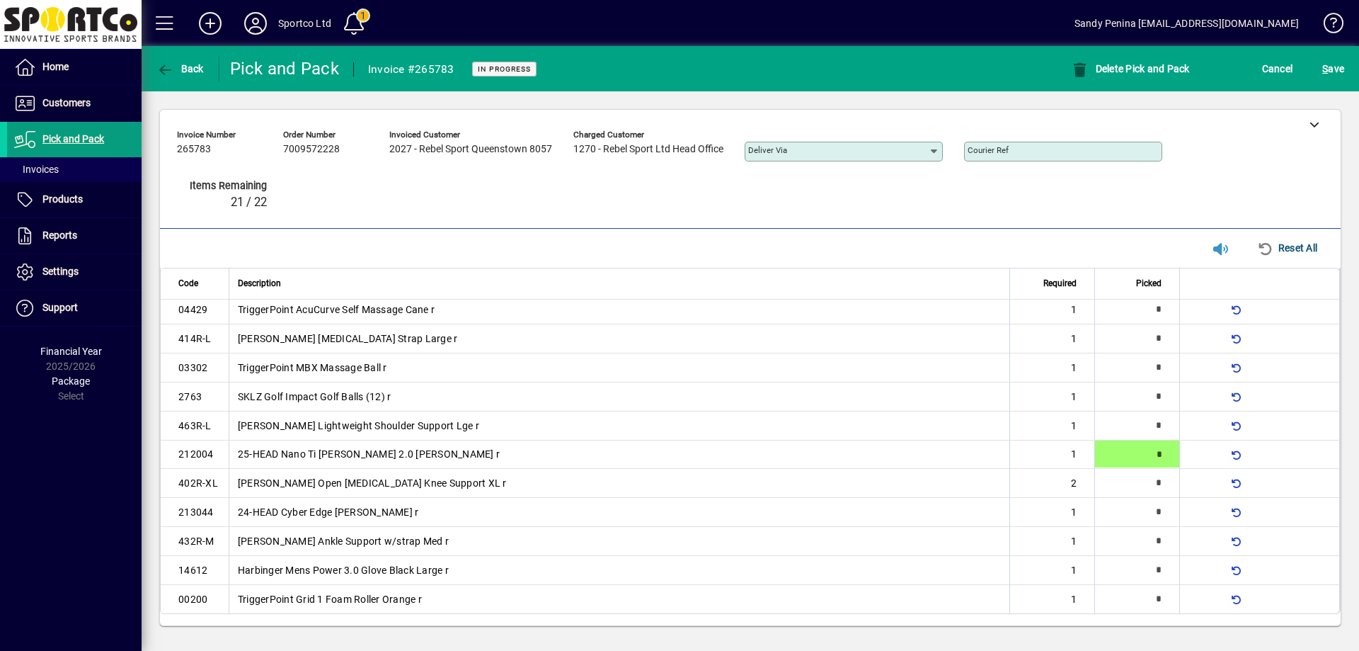
type input "*"
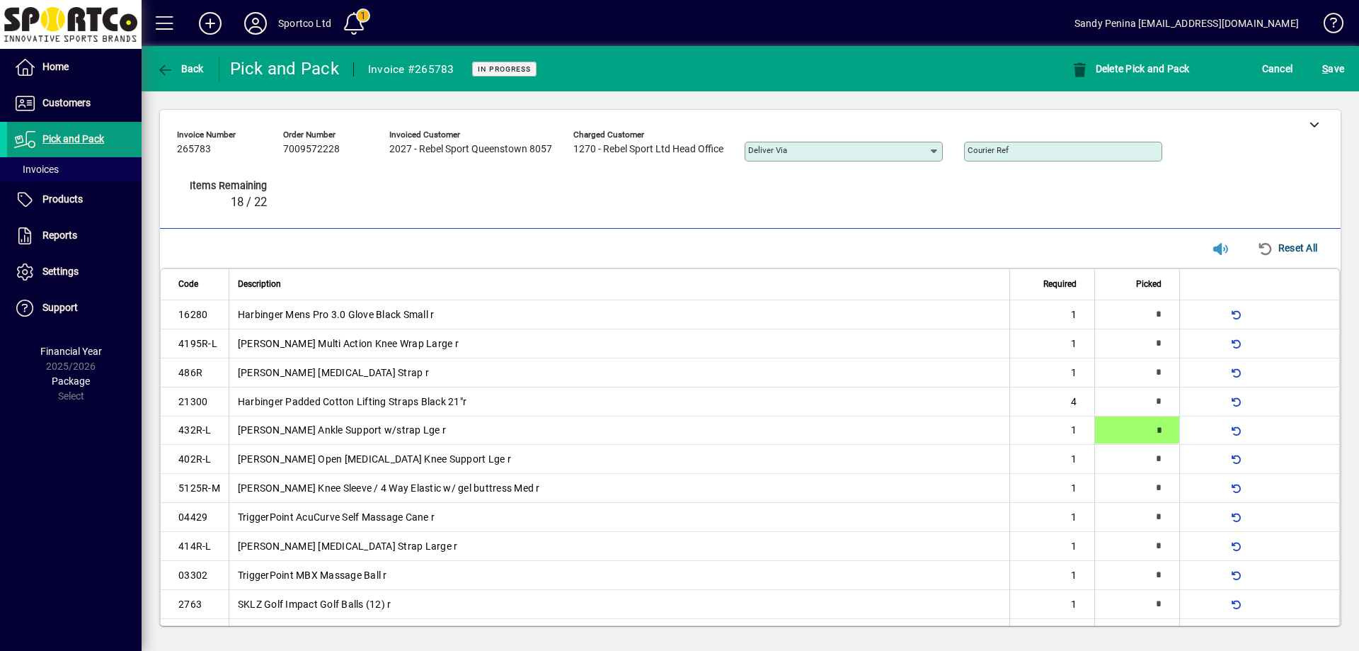
type input "*"
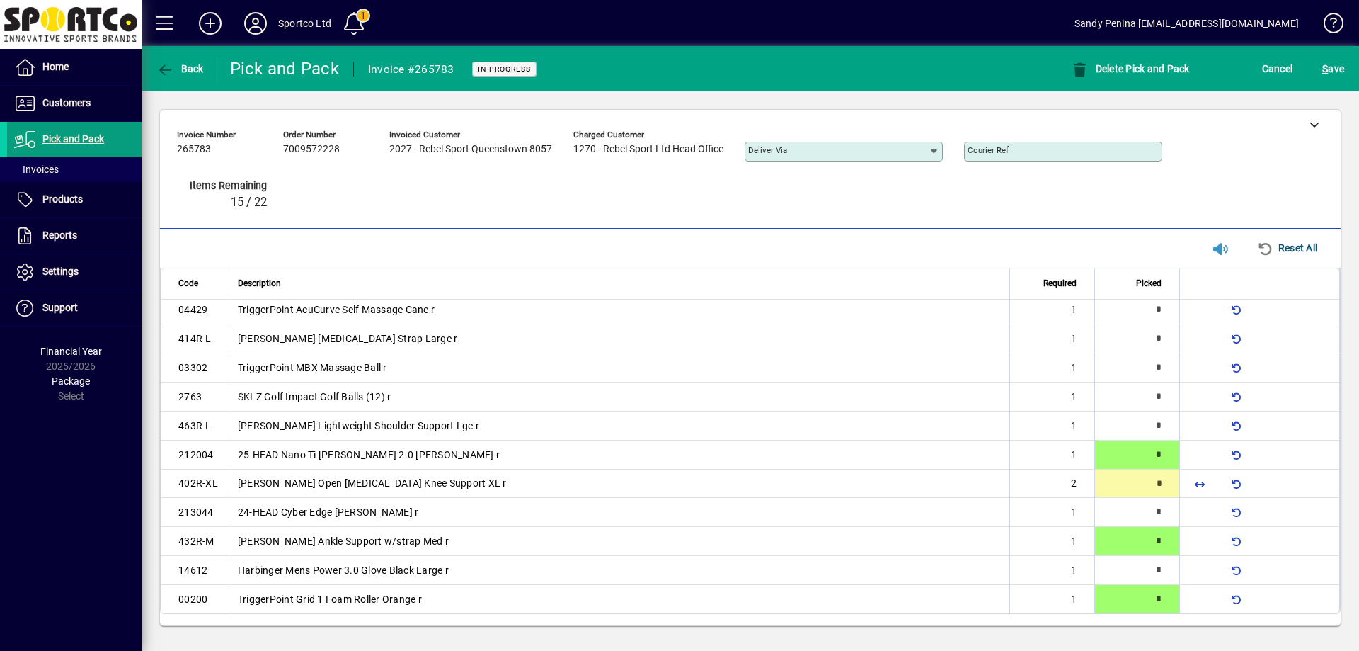
type input "*"
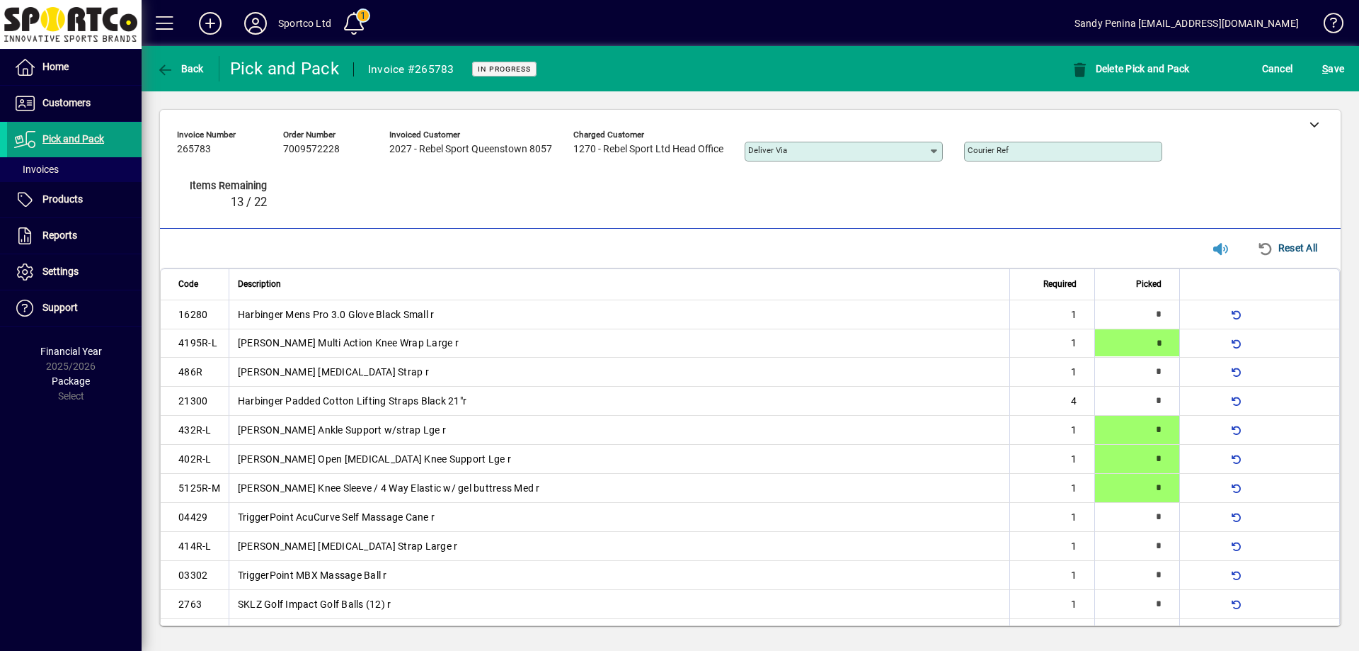
type input "*"
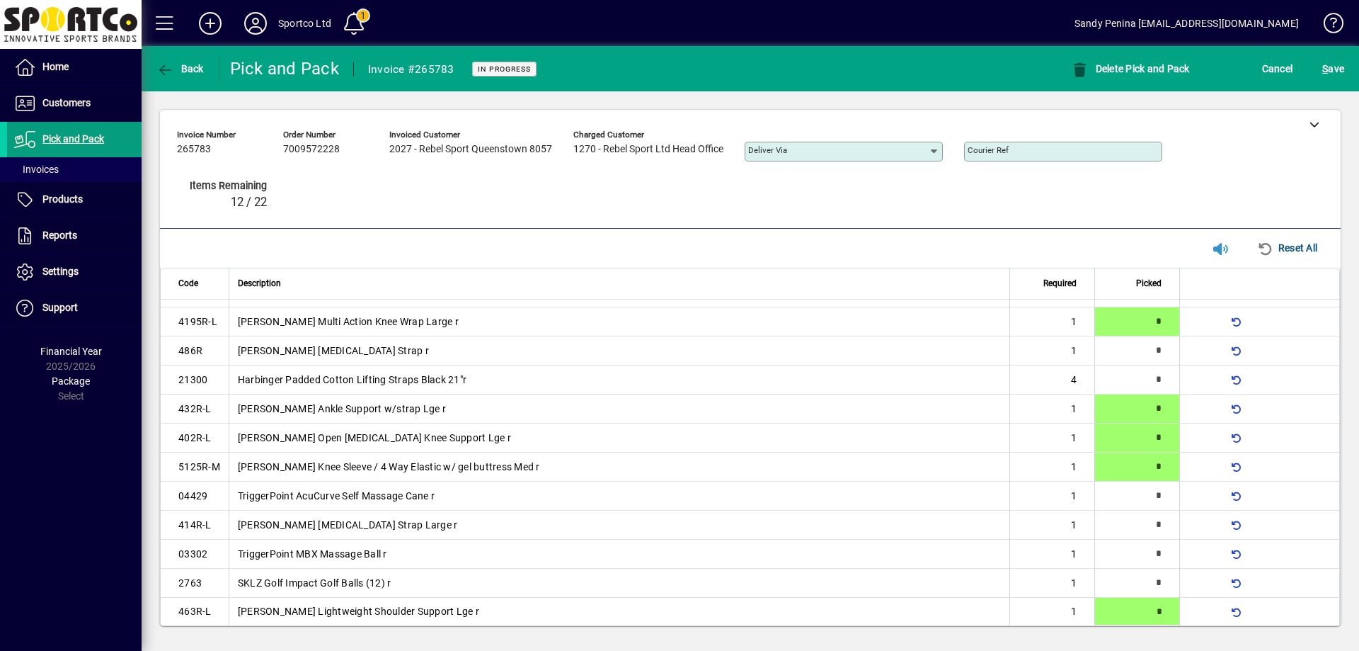
type input "*"
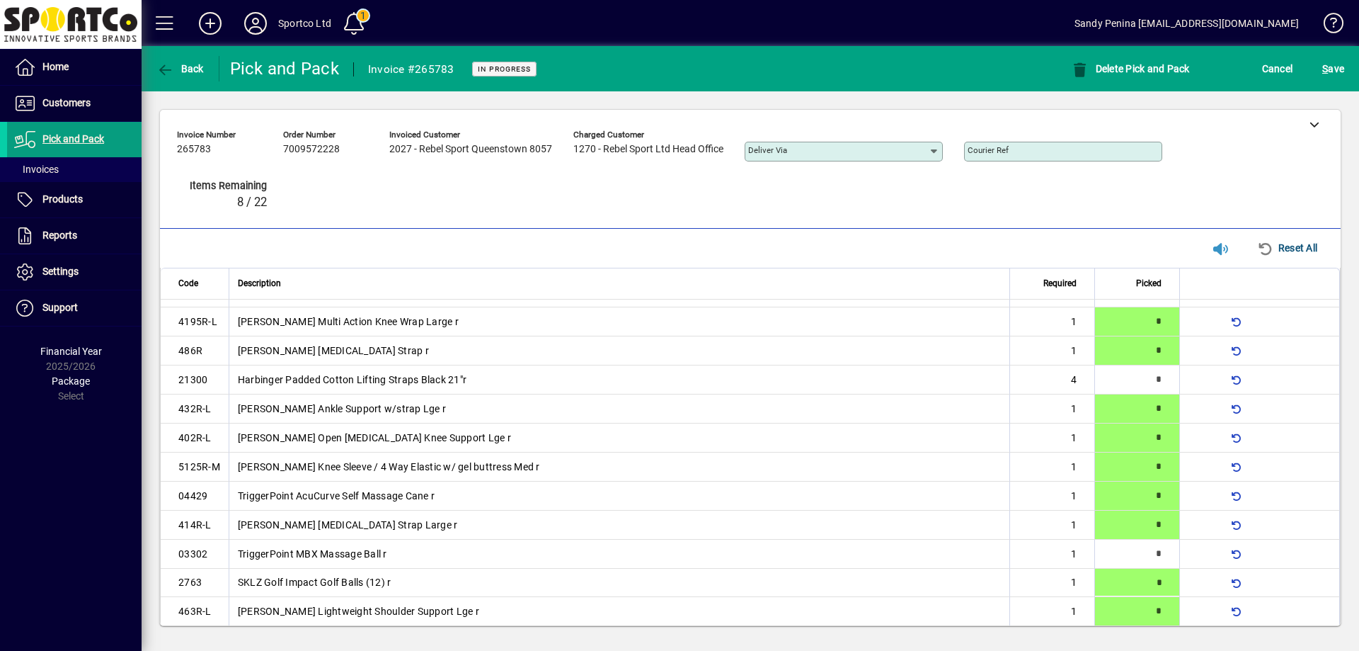
type input "*"
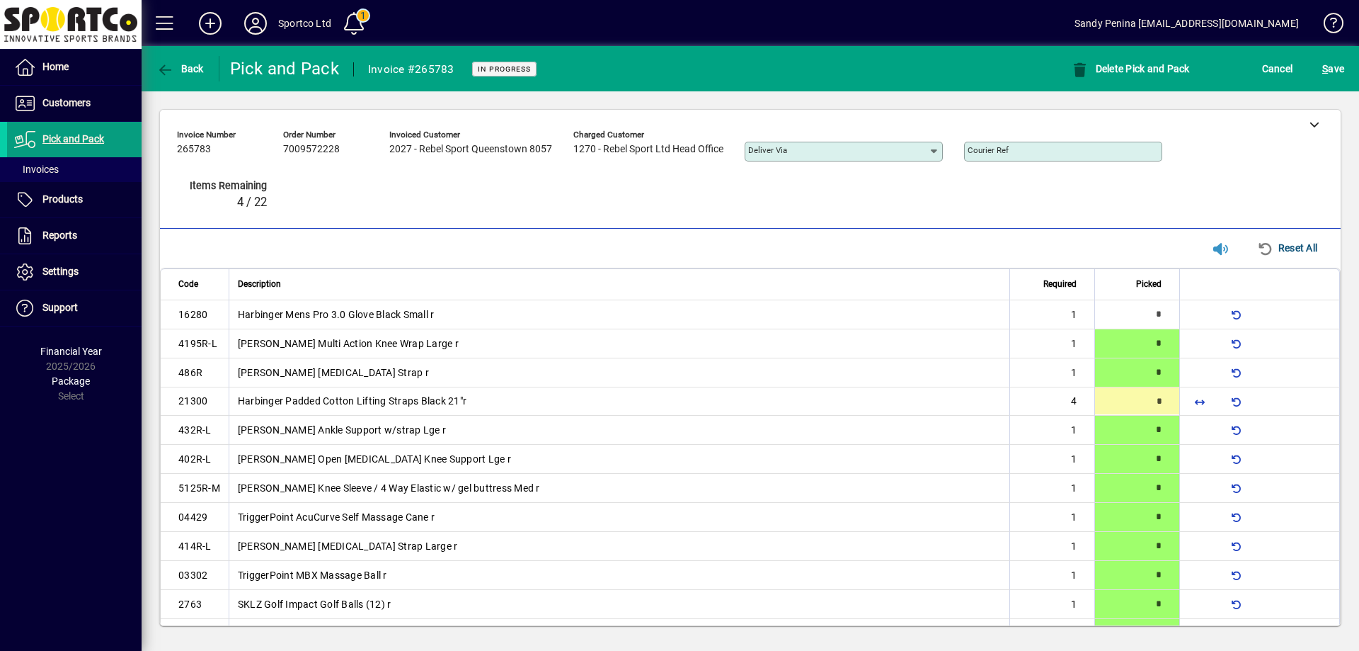
type input "*"
drag, startPoint x: 1330, startPoint y: 66, endPoint x: 1353, endPoint y: 118, distance: 56.4
click at [1332, 66] on span "S ave" at bounding box center [1333, 68] width 22 height 23
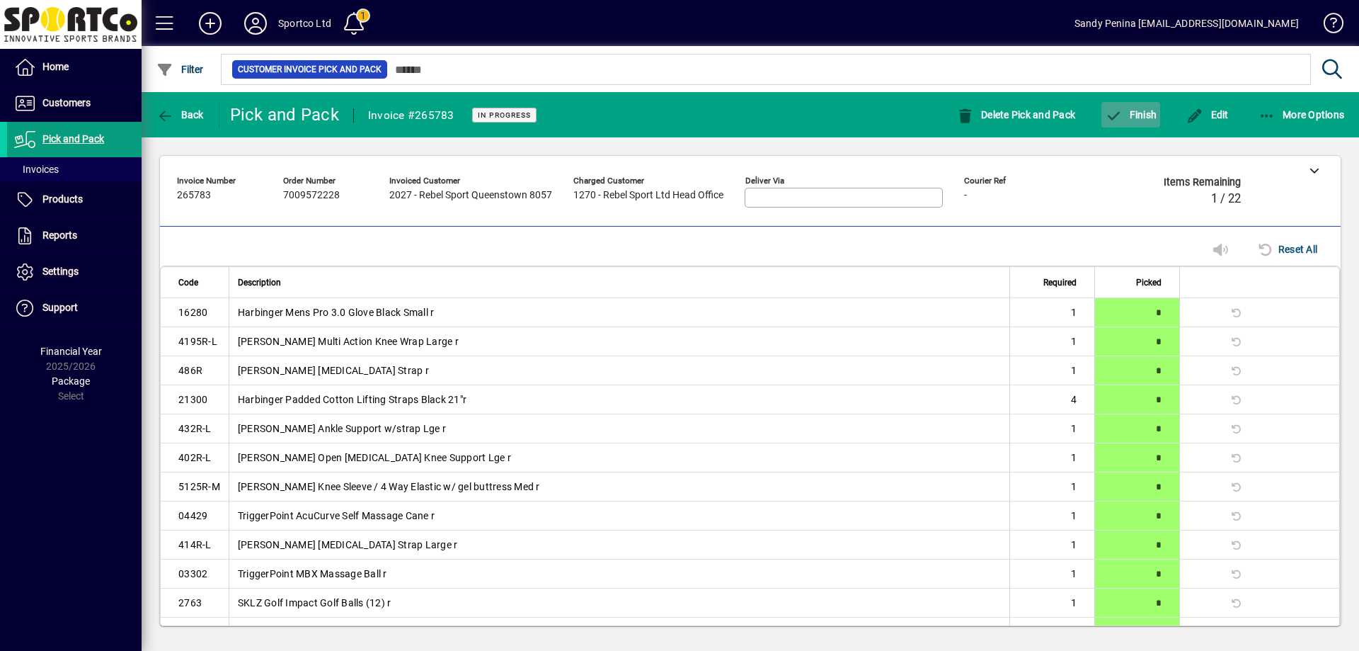
click at [1145, 102] on span "button" at bounding box center [1131, 115] width 59 height 34
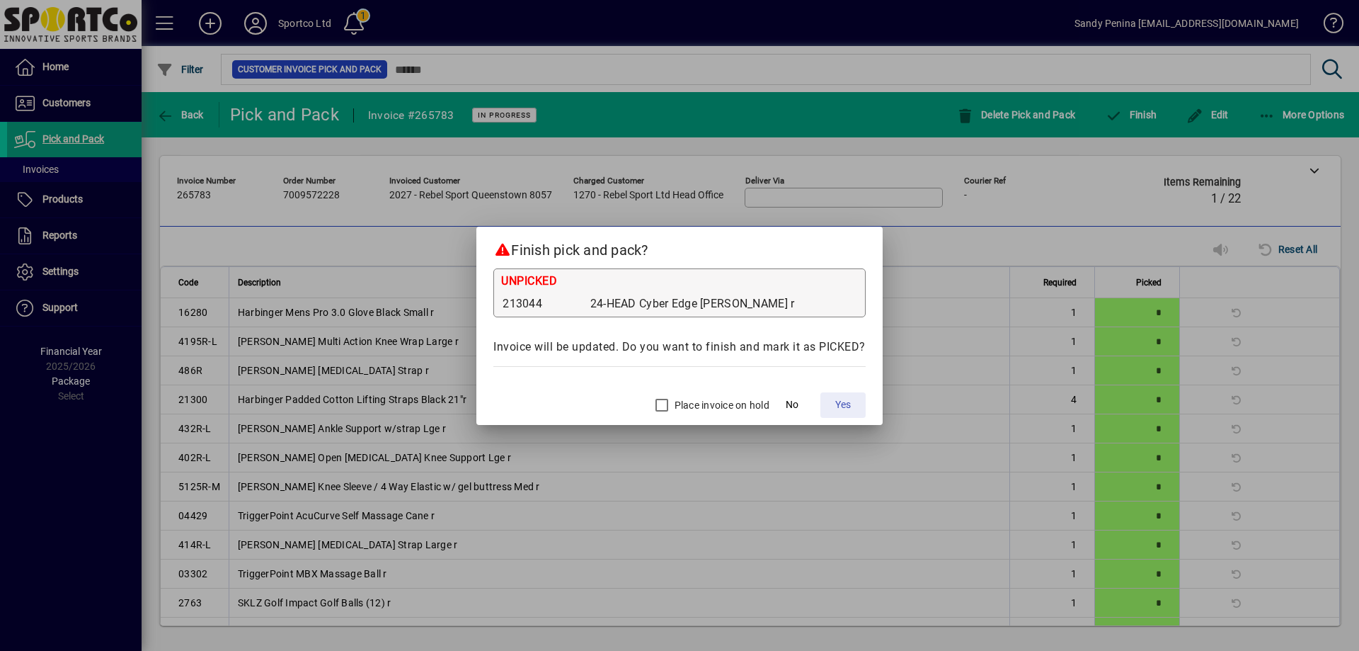
drag, startPoint x: 840, startPoint y: 397, endPoint x: 760, endPoint y: 401, distance: 79.4
click at [839, 397] on span "Yes" at bounding box center [843, 404] width 16 height 15
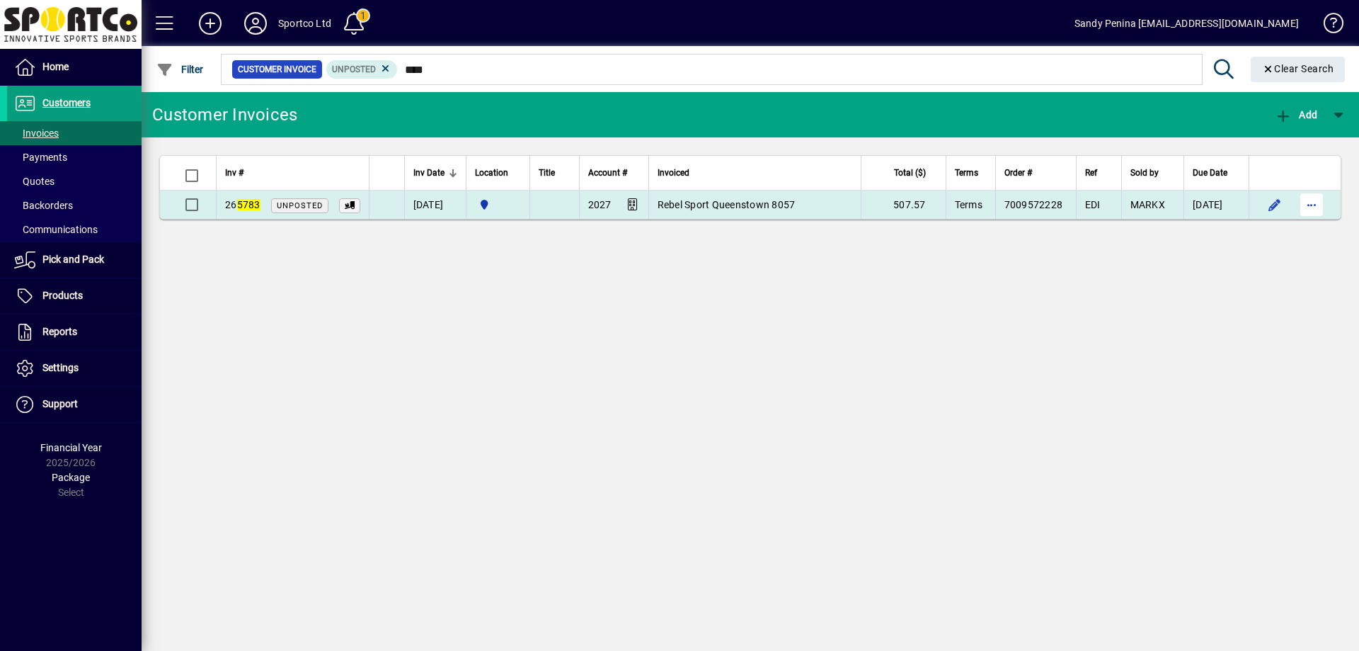
type input "****"
click at [1314, 212] on span "button" at bounding box center [1312, 205] width 34 height 34
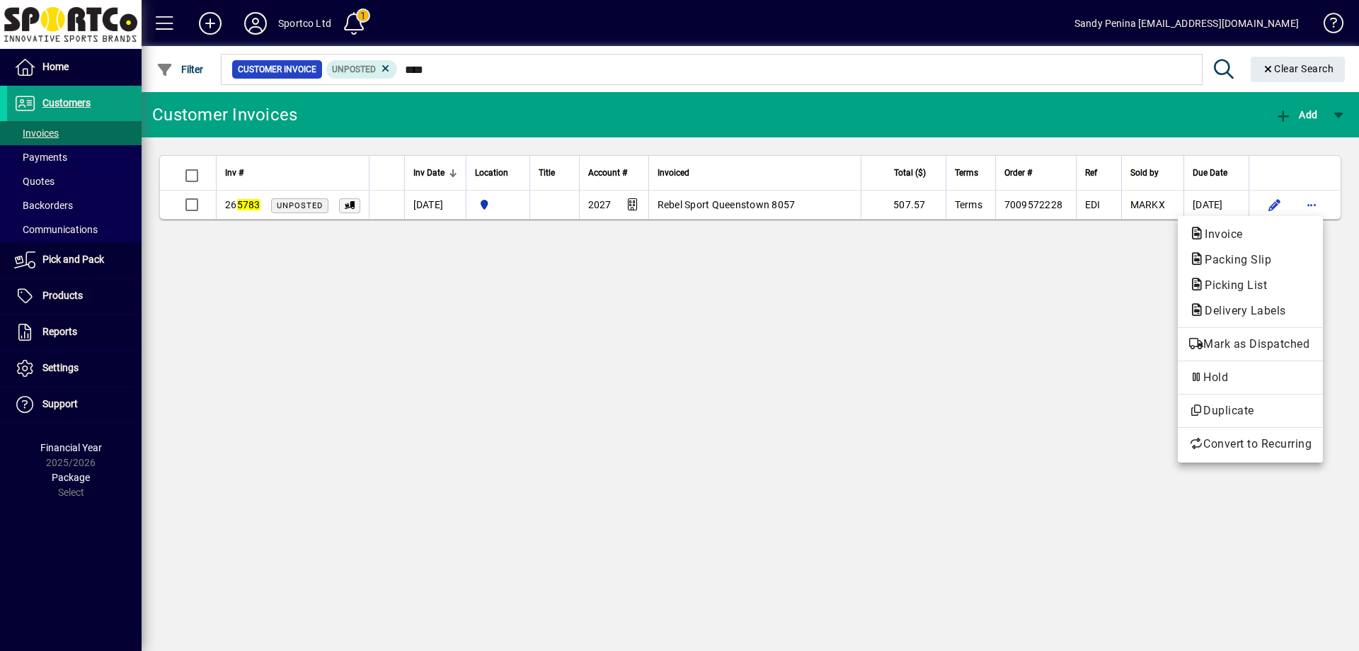
click at [1285, 258] on span "Packing Slip" at bounding box center [1250, 259] width 122 height 17
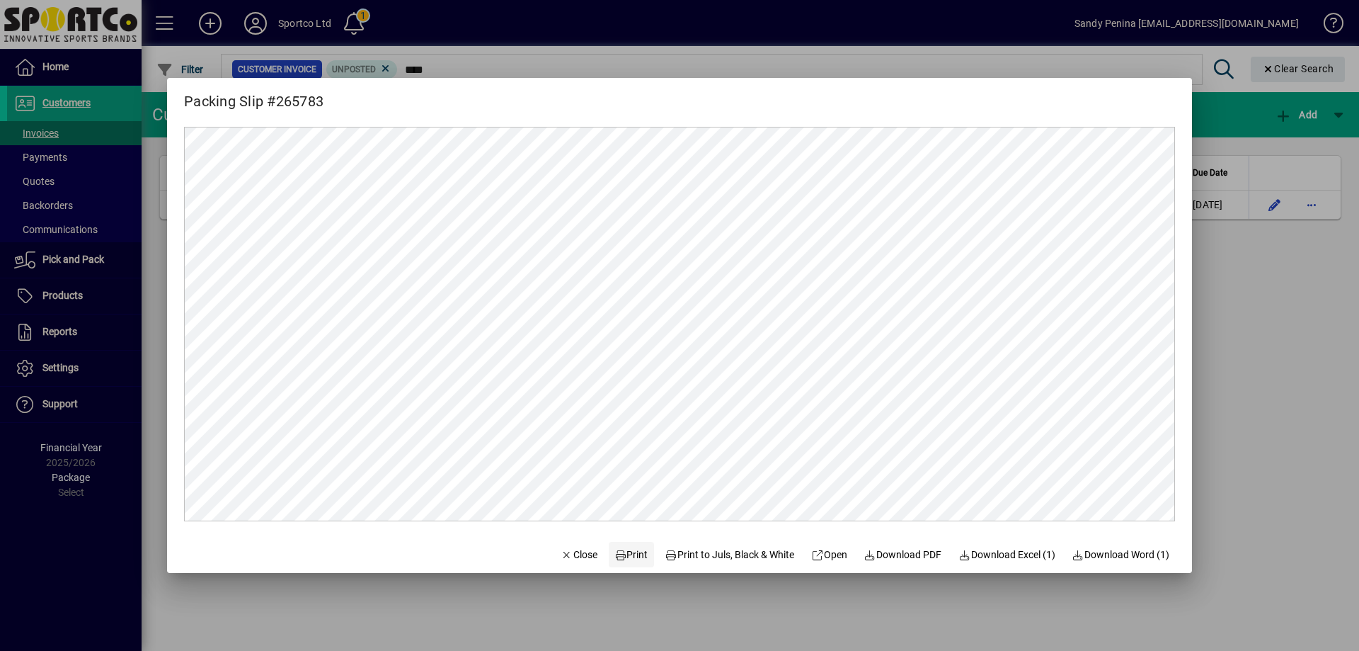
click at [622, 567] on span at bounding box center [631, 554] width 45 height 34
click at [574, 558] on span "Close" at bounding box center [579, 554] width 37 height 15
